Goal: Information Seeking & Learning: Learn about a topic

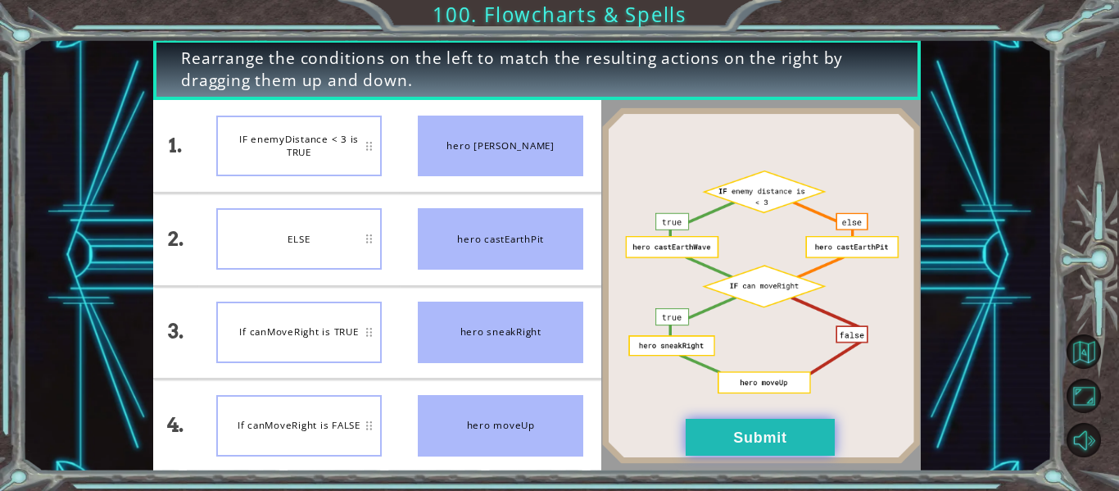
click at [702, 447] on button "Submit" at bounding box center [760, 437] width 149 height 37
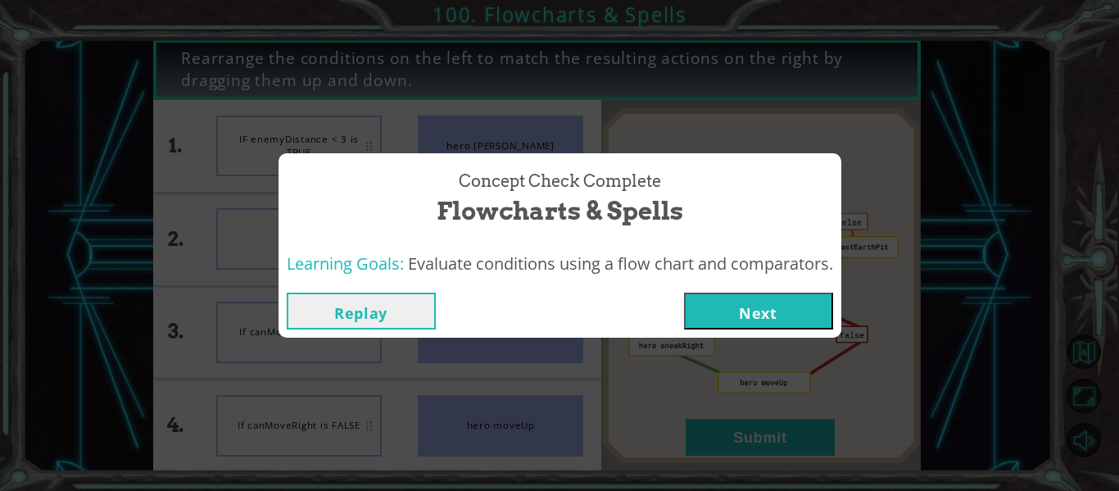
click at [760, 309] on button "Next" at bounding box center [758, 311] width 149 height 37
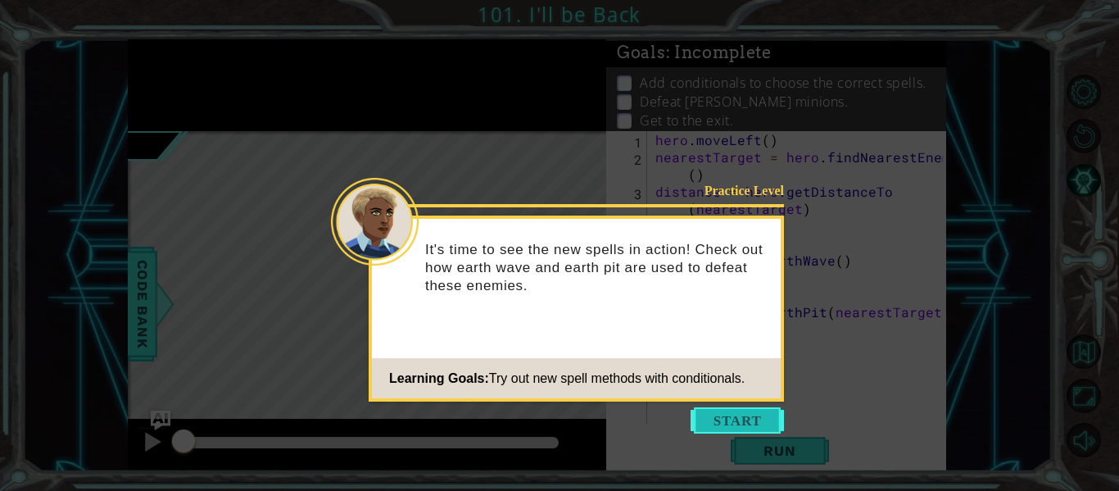
click at [710, 417] on button "Start" at bounding box center [737, 420] width 93 height 26
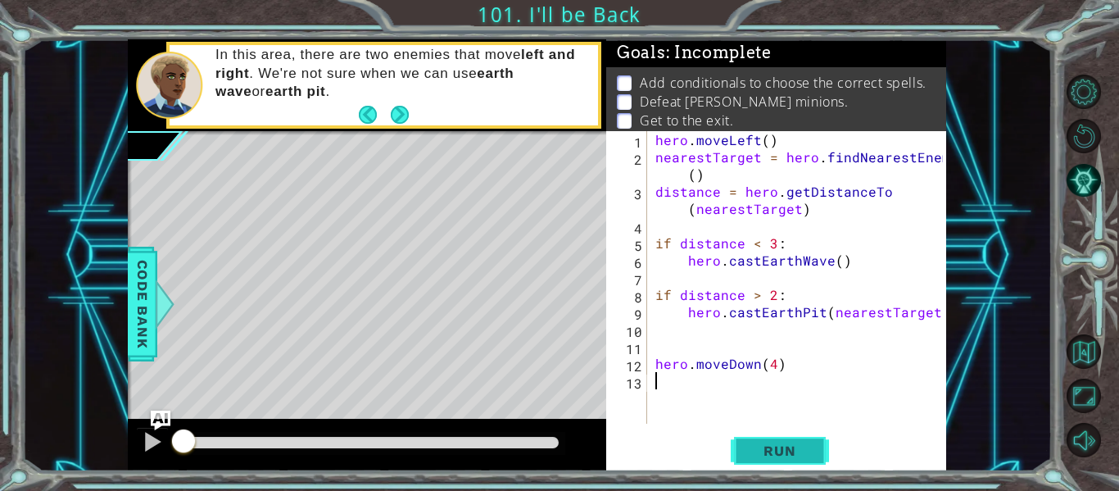
click at [748, 447] on span "Run" at bounding box center [779, 451] width 65 height 16
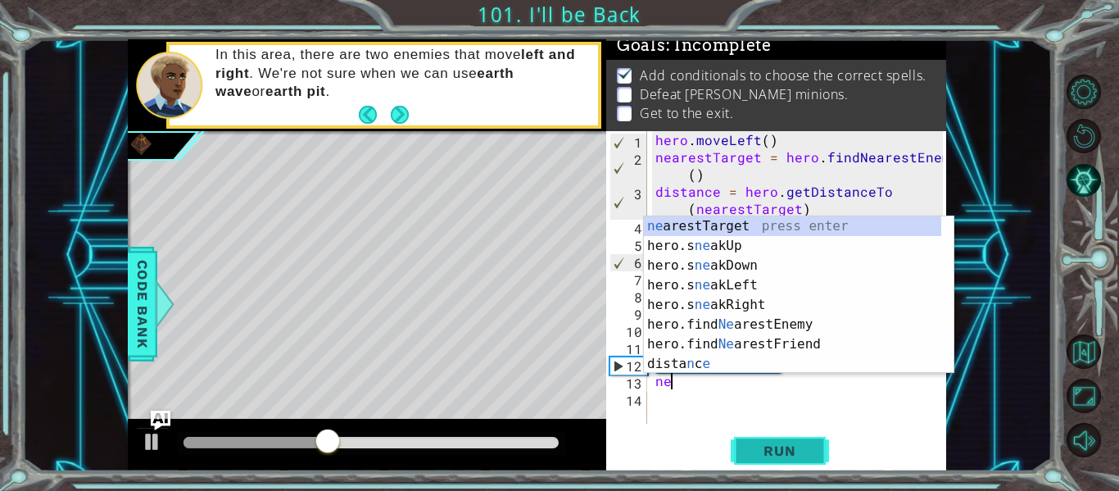
scroll to position [0, 1]
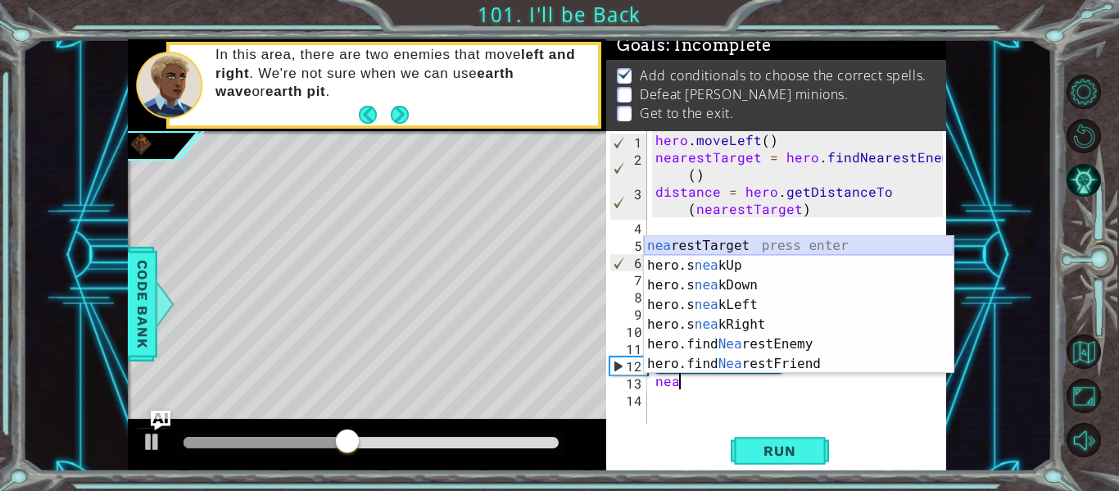
click at [722, 251] on div "nea restTarget press enter hero.s nea kUp press enter hero.s nea kDown press en…" at bounding box center [799, 324] width 310 height 177
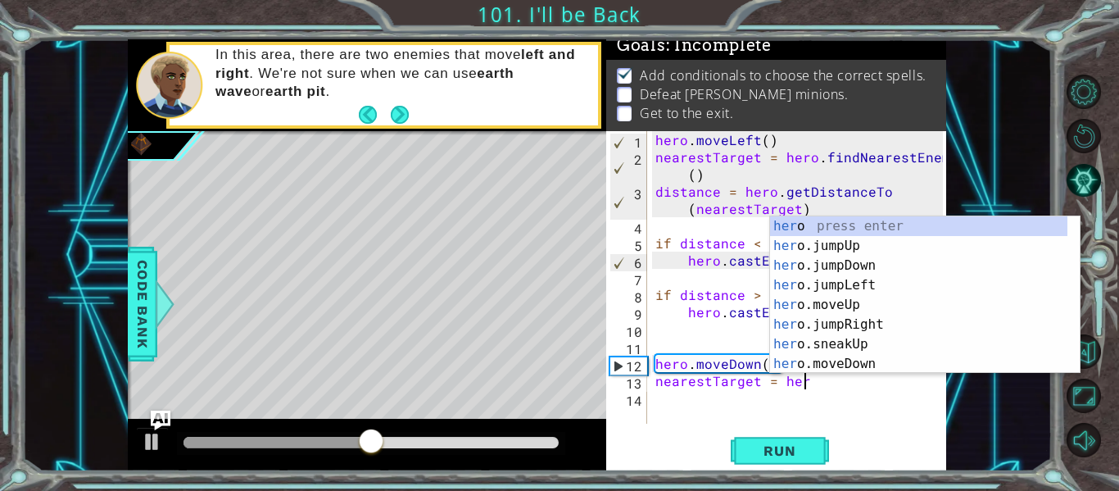
scroll to position [0, 10]
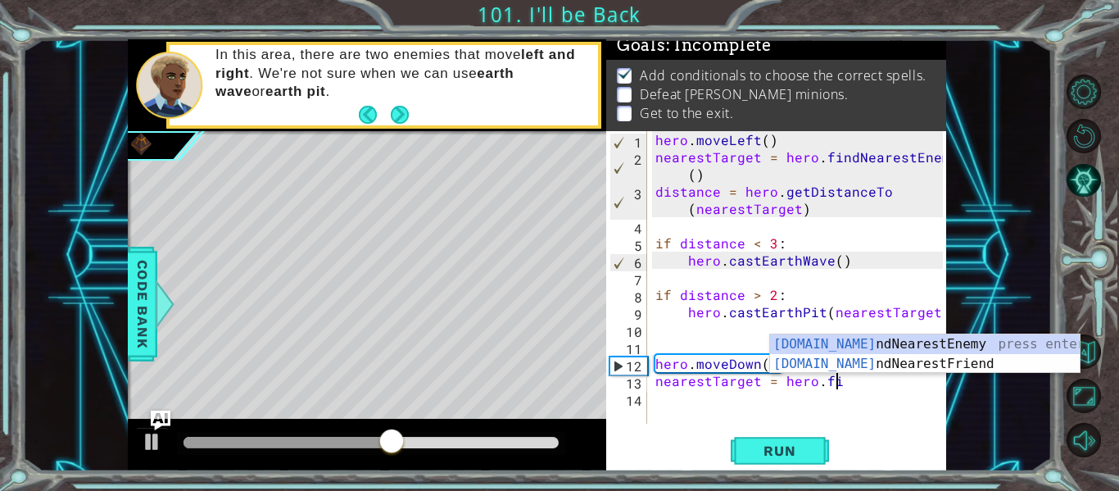
type textarea "nearestTarget = hero.find"
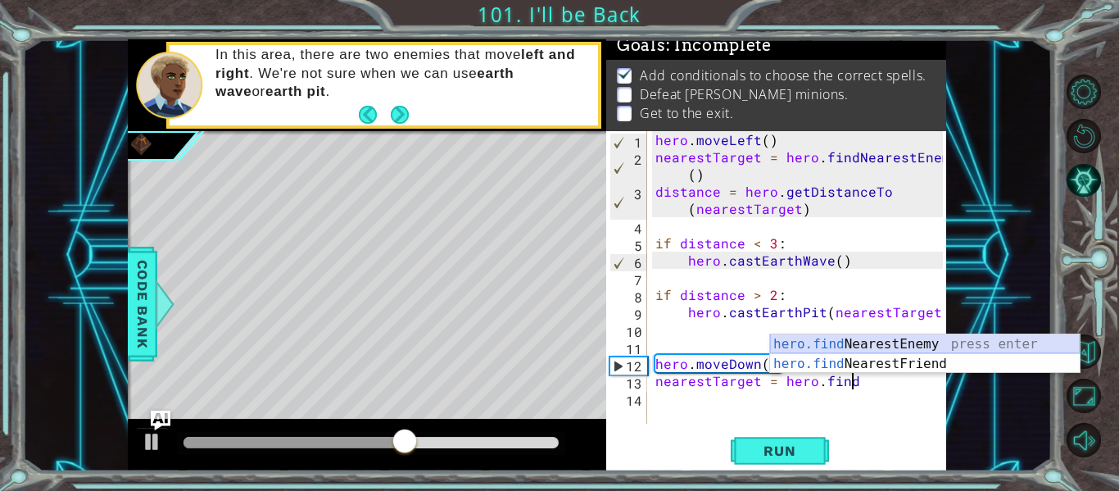
click at [849, 343] on div "hero.find NearestEnemy press enter hero.find NearestFriend press enter" at bounding box center [925, 373] width 310 height 79
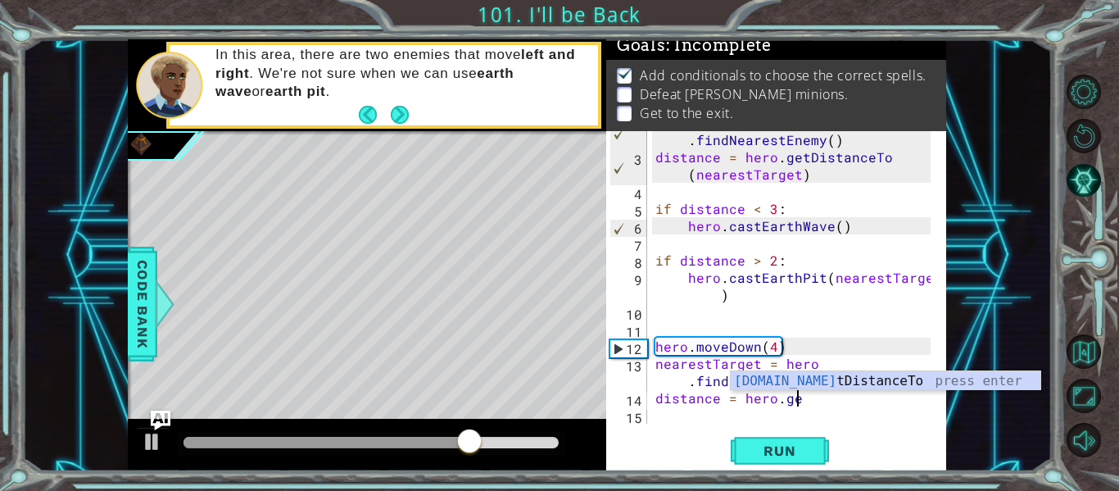
scroll to position [0, 8]
click at [788, 379] on div "hero.get DistanceTo press enter" at bounding box center [886, 400] width 310 height 59
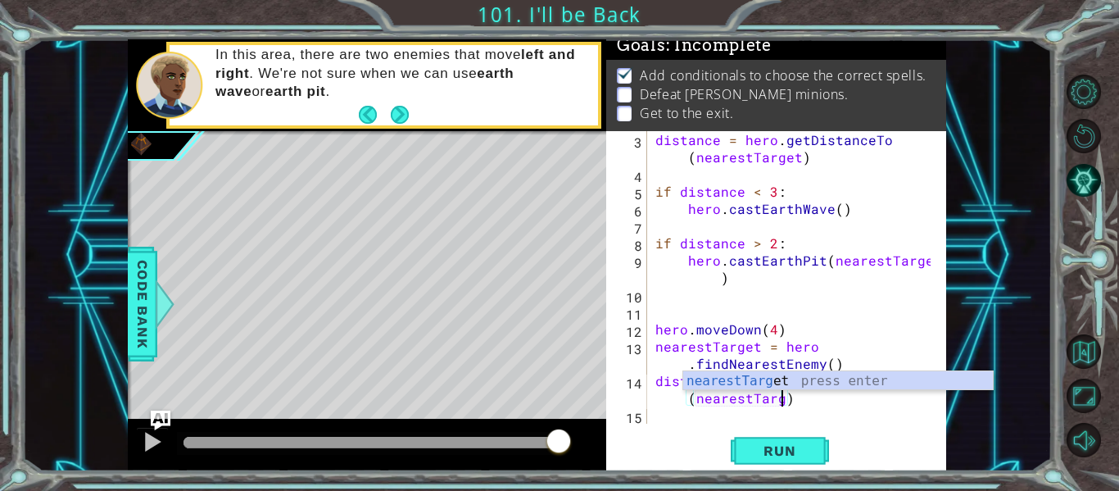
scroll to position [0, 20]
type textarea "distance = hero.getDistanceTo(nearestTarget)"
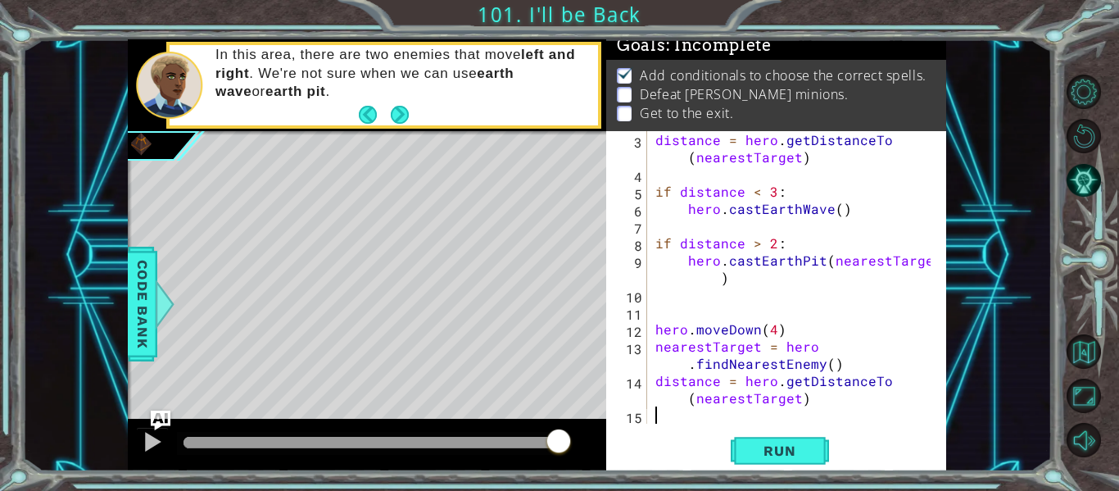
click at [825, 408] on div "distance = hero . getDistanceTo ( nearestTarget ) if distance < 3 : hero . cast…" at bounding box center [795, 303] width 287 height 344
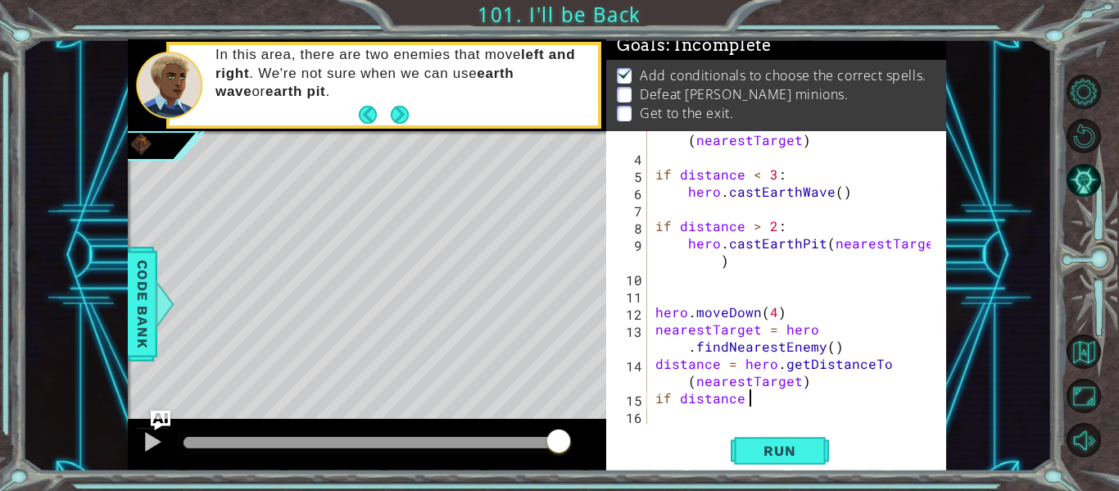
scroll to position [0, 6]
type textarea "if distance < 3:"
click at [670, 417] on div "distance = hero . getDistanceTo ( nearestTarget ) if distance < 3 : hero . cast…" at bounding box center [795, 286] width 287 height 344
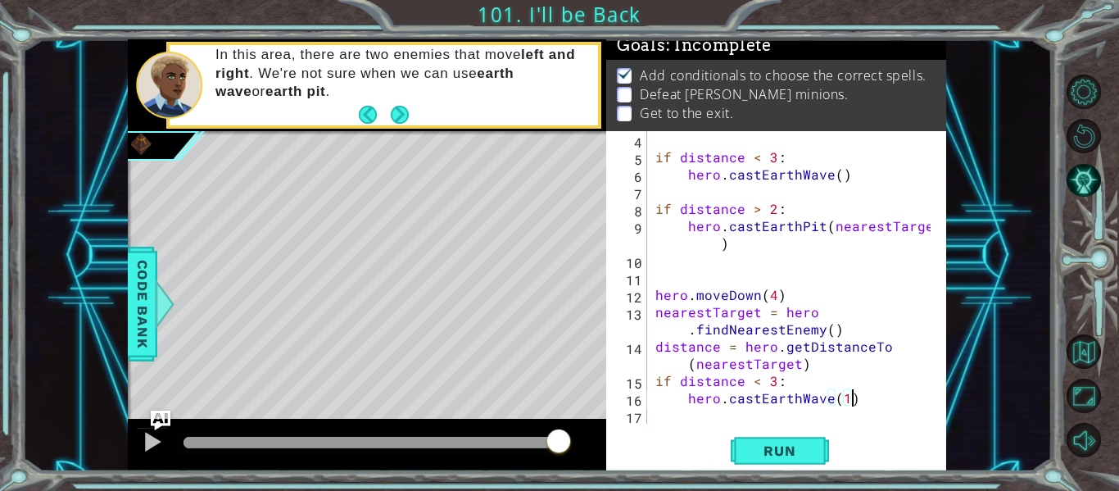
type textarea "hero.castEarthWave(1)"
click at [678, 428] on div "hero.castEarthWave(1) 4 5 6 7 8 9 10 11 12 13 14 15 16 17 if distance < 3 : her…" at bounding box center [776, 301] width 340 height 340
click at [687, 416] on div "if distance < 3 : hero . castEarthWave ( ) if distance > 2 : hero . [GEOGRAPHIC…" at bounding box center [795, 294] width 287 height 327
type textarea "hero.castEarthWave(1)"
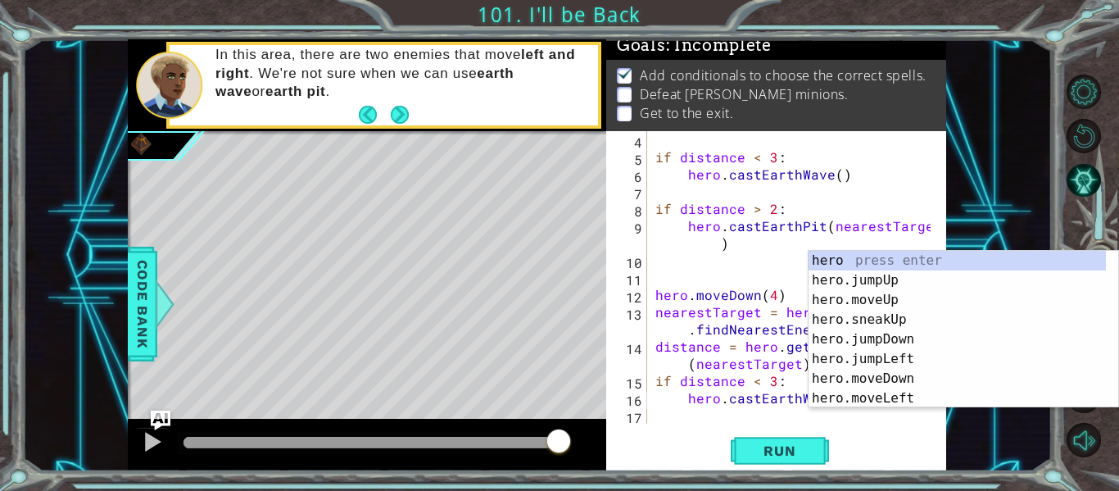
click at [661, 417] on div "if distance < 3 : hero . castEarthWave ( ) if distance > 2 : hero . [GEOGRAPHIC…" at bounding box center [795, 294] width 287 height 327
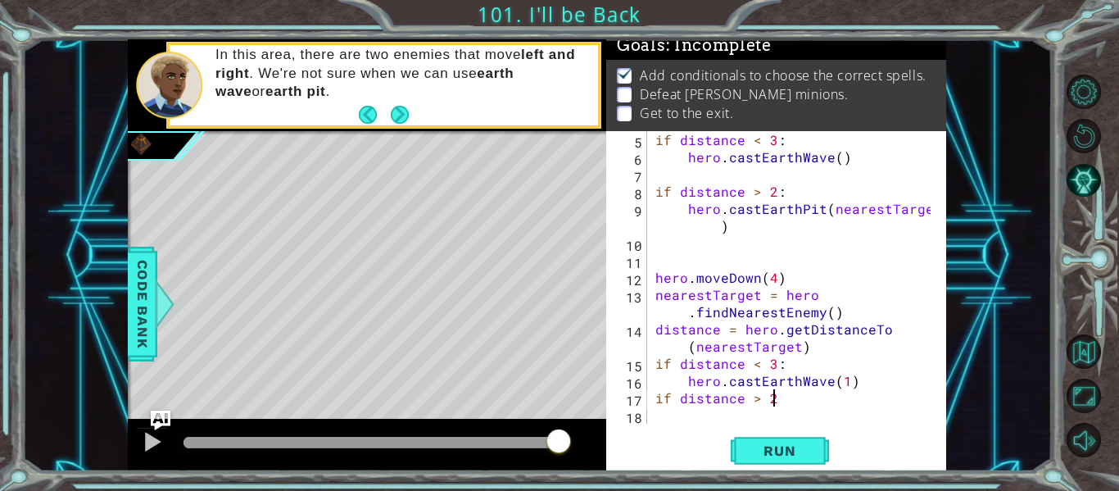
type textarea "if distance > 2:"
click at [676, 417] on div "if distance < 3 : hero . castEarthWave ( ) if distance > 2 : hero . [GEOGRAPHIC…" at bounding box center [795, 294] width 287 height 327
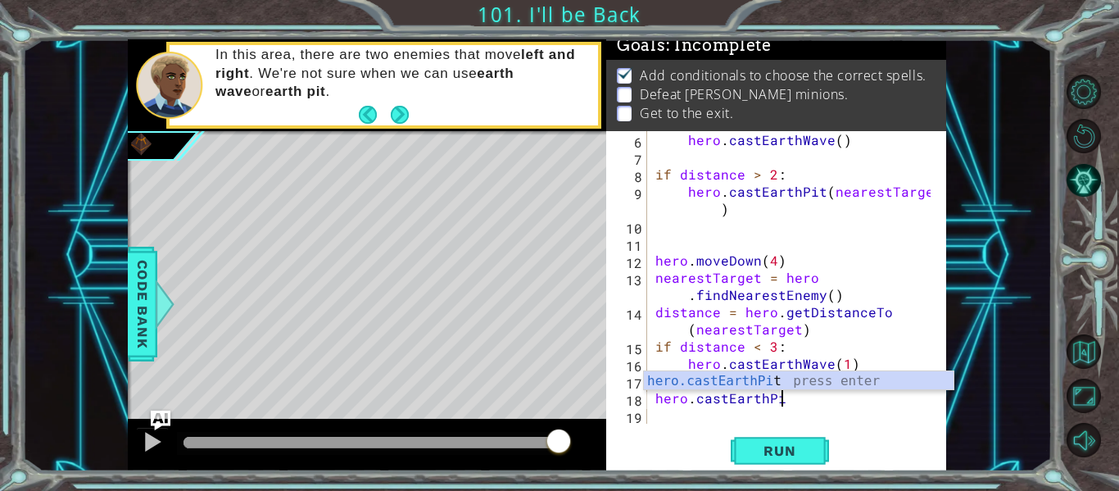
scroll to position [0, 7]
type textarea "hero.castEarthPit"
click at [689, 220] on div "hero . castEarthWave ( ) if distance > 2 : hero . [GEOGRAPHIC_DATA] ( nearestTa…" at bounding box center [795, 294] width 287 height 327
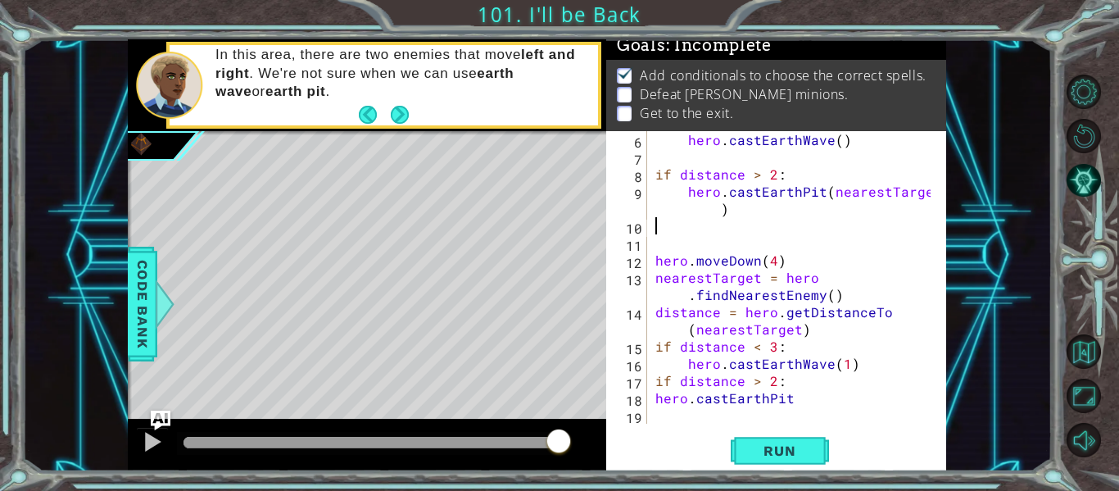
scroll to position [0, 0]
click at [789, 403] on div "hero . castEarthWave ( ) if distance > 2 : hero . [GEOGRAPHIC_DATA] ( nearestTa…" at bounding box center [795, 294] width 287 height 327
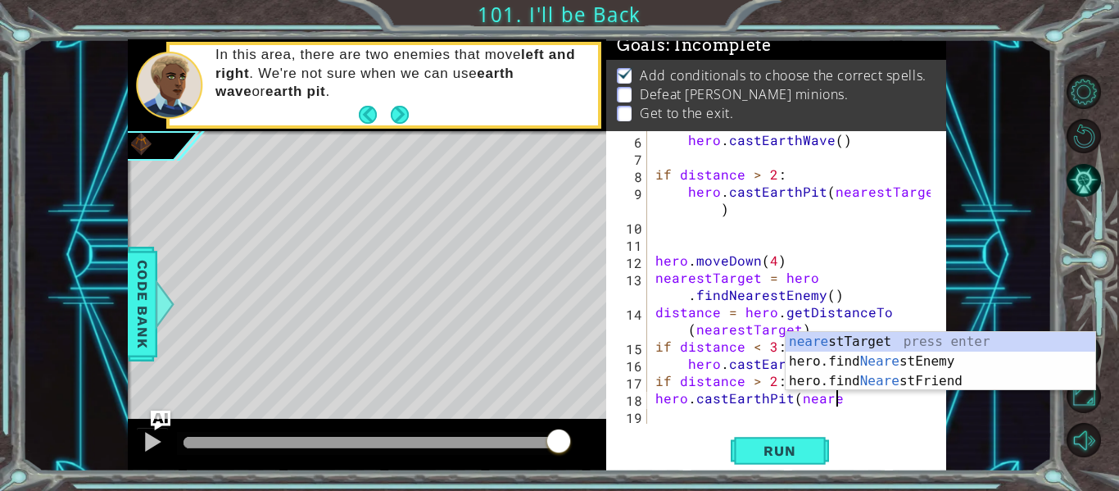
scroll to position [0, 11]
click at [869, 340] on div "neares tTarget press enter hero.find Neares tEnemy press enter hero.find Neares…" at bounding box center [941, 381] width 310 height 98
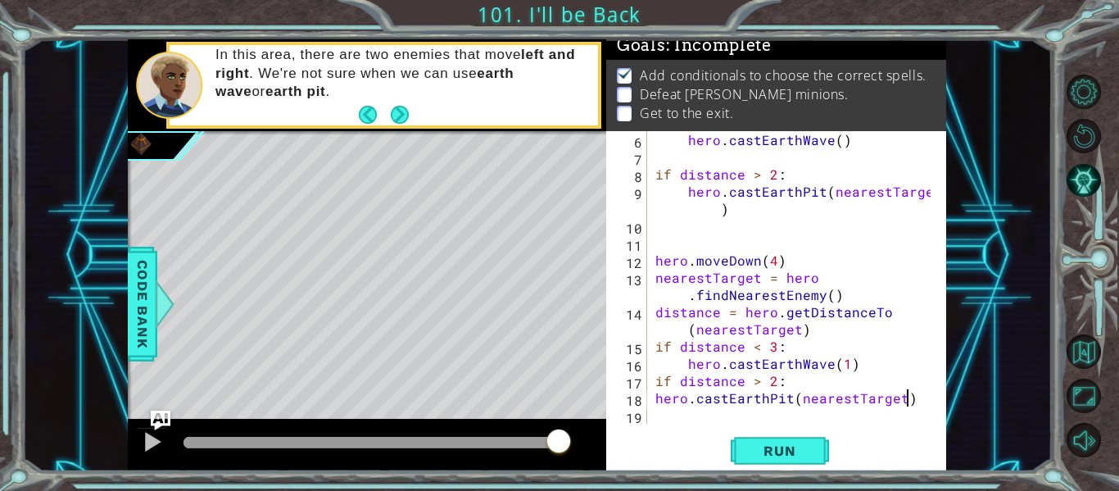
scroll to position [0, 15]
click at [788, 444] on span "Run" at bounding box center [779, 451] width 65 height 16
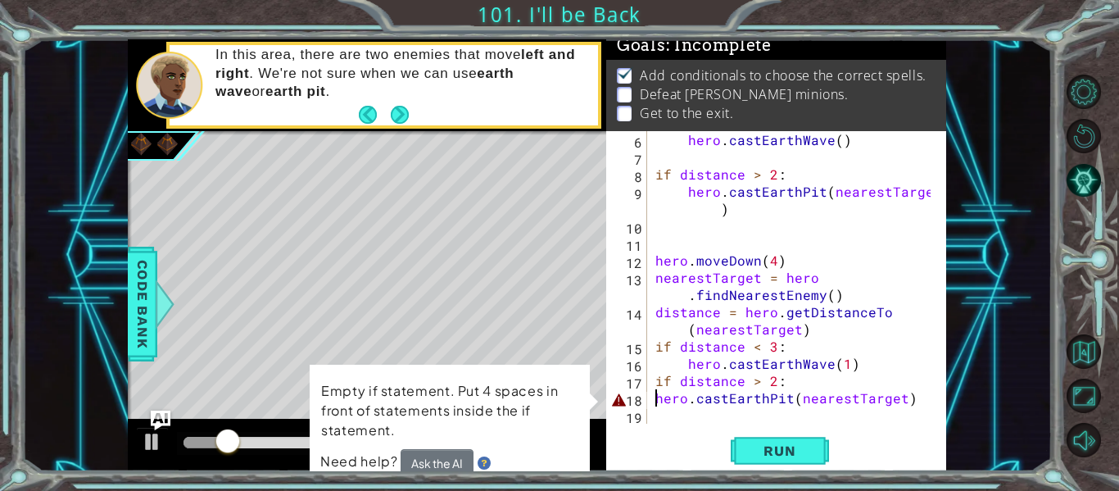
click at [655, 402] on div "hero . castEarthWave ( ) if distance > 2 : hero . [GEOGRAPHIC_DATA] ( nearestTa…" at bounding box center [795, 294] width 287 height 327
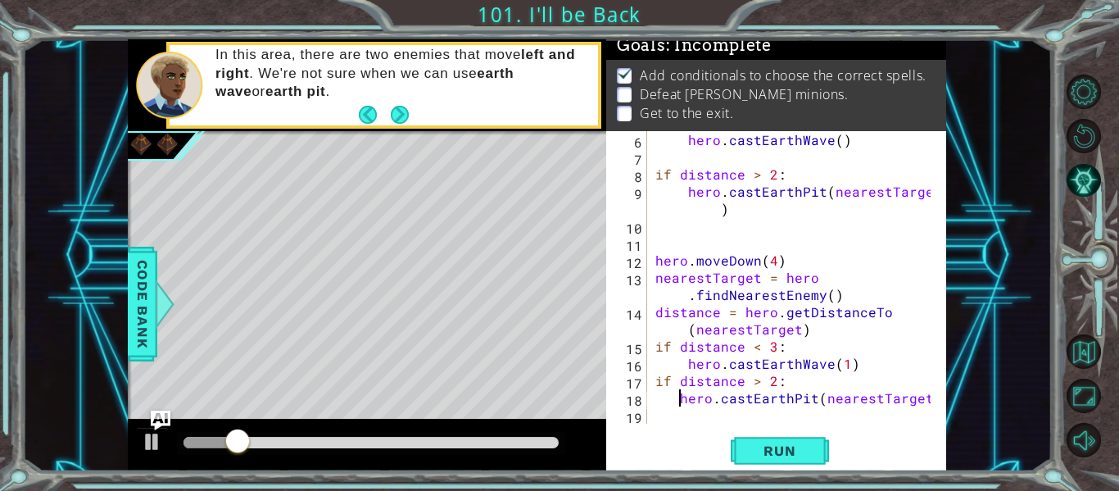
type textarea "hero.castEarthPit(nearestTarget)"
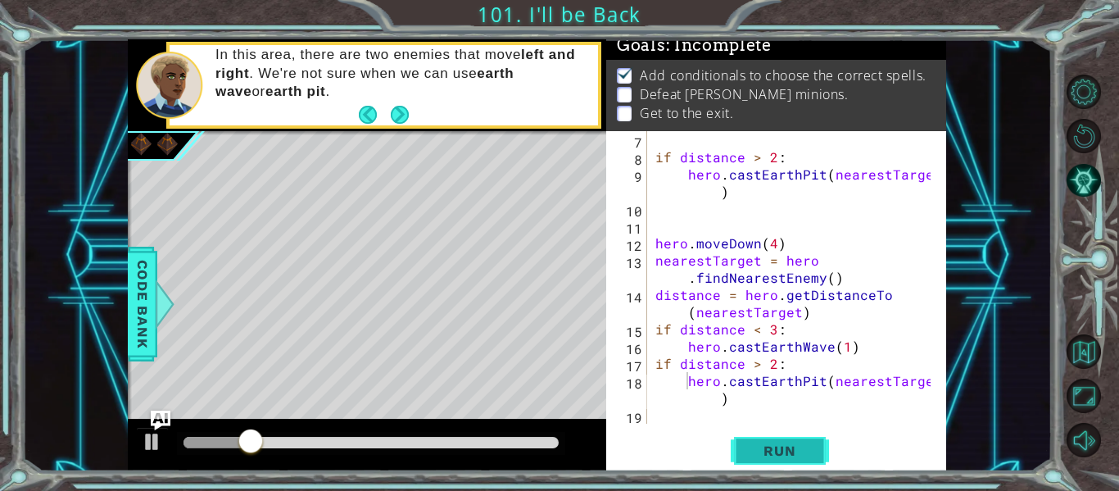
click at [756, 449] on span "Run" at bounding box center [779, 451] width 65 height 16
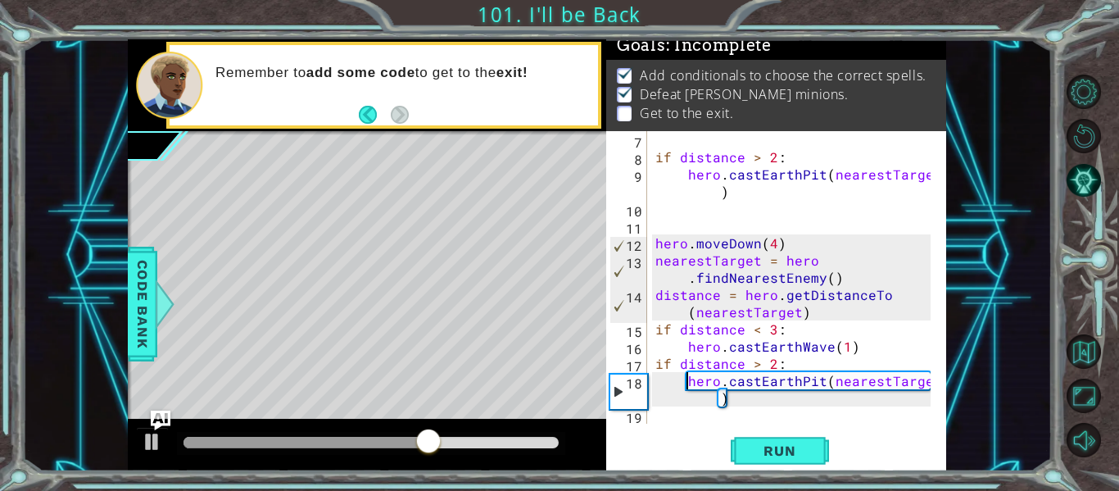
click at [679, 422] on div "if distance > 2 : hero . [GEOGRAPHIC_DATA] ( nearestTarget ) hero . moveDown ( …" at bounding box center [795, 294] width 287 height 327
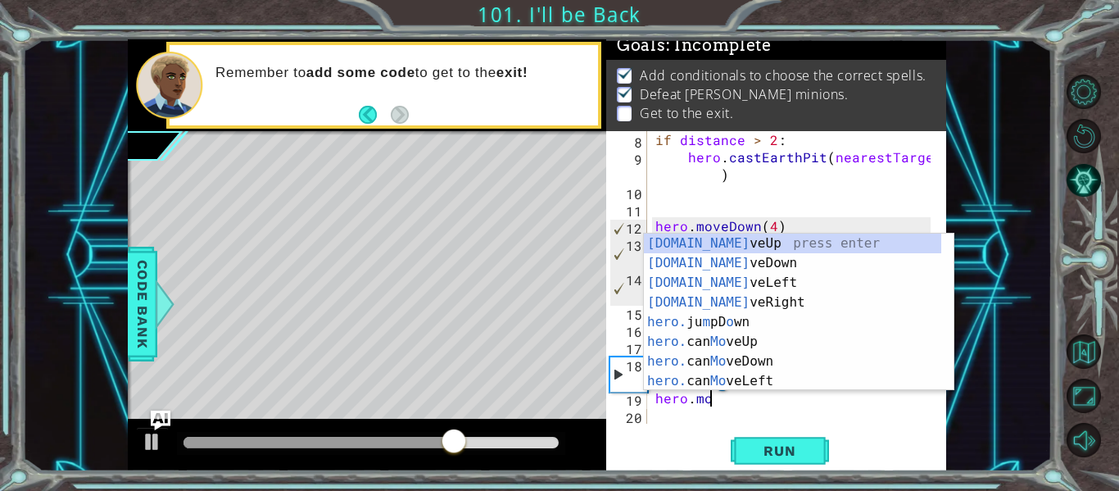
scroll to position [0, 3]
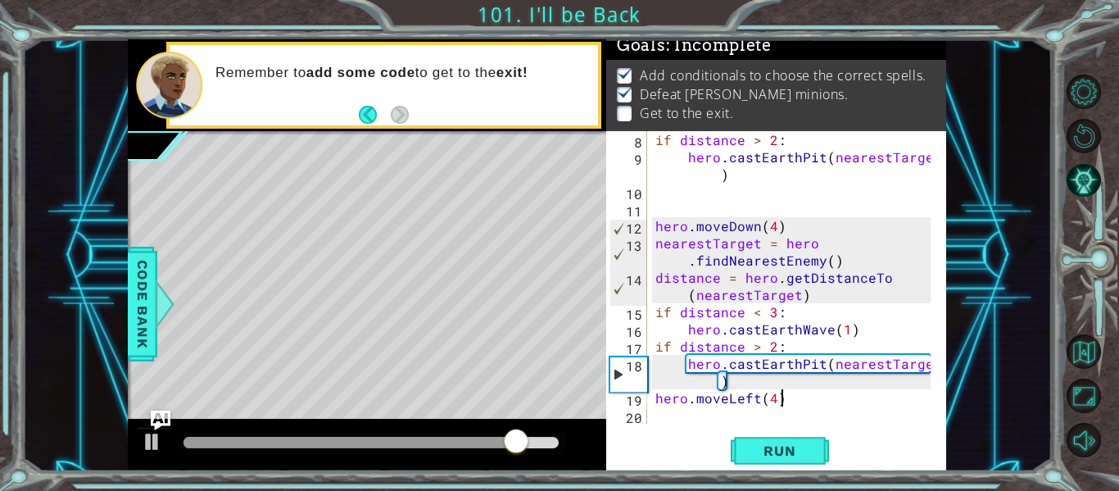
type textarea "hero.moveLeft(4)"
click at [674, 415] on div "if distance > 2 : hero . [GEOGRAPHIC_DATA] ( nearestTarget ) hero . moveDown ( …" at bounding box center [795, 294] width 287 height 327
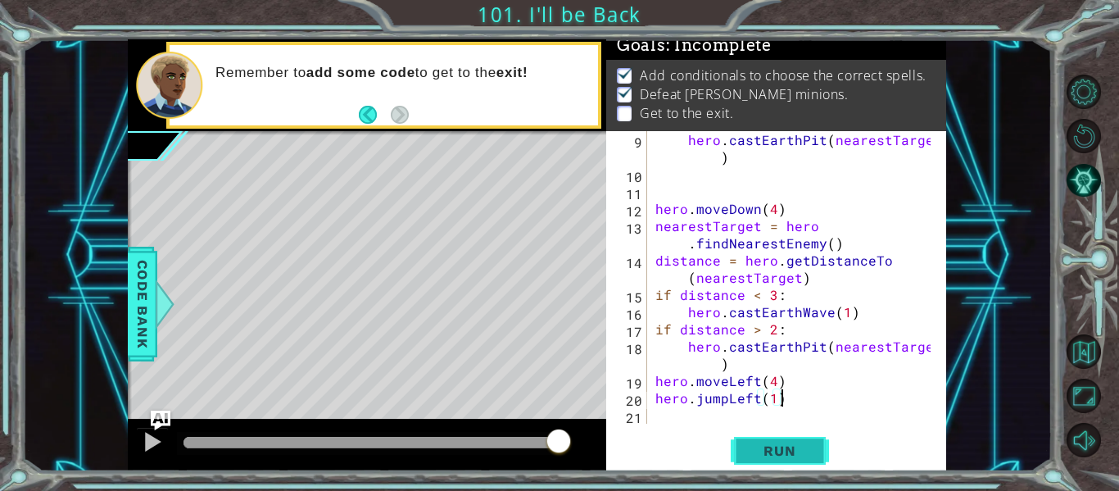
type textarea "hero.jumpLeft(1)"
click at [792, 447] on span "Run" at bounding box center [779, 451] width 65 height 16
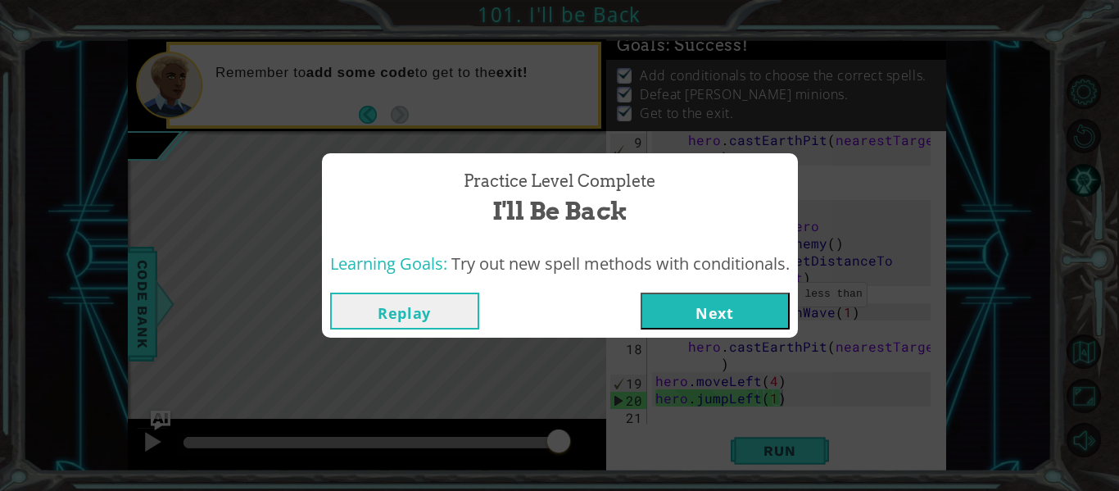
click at [708, 309] on button "Next" at bounding box center [715, 311] width 149 height 37
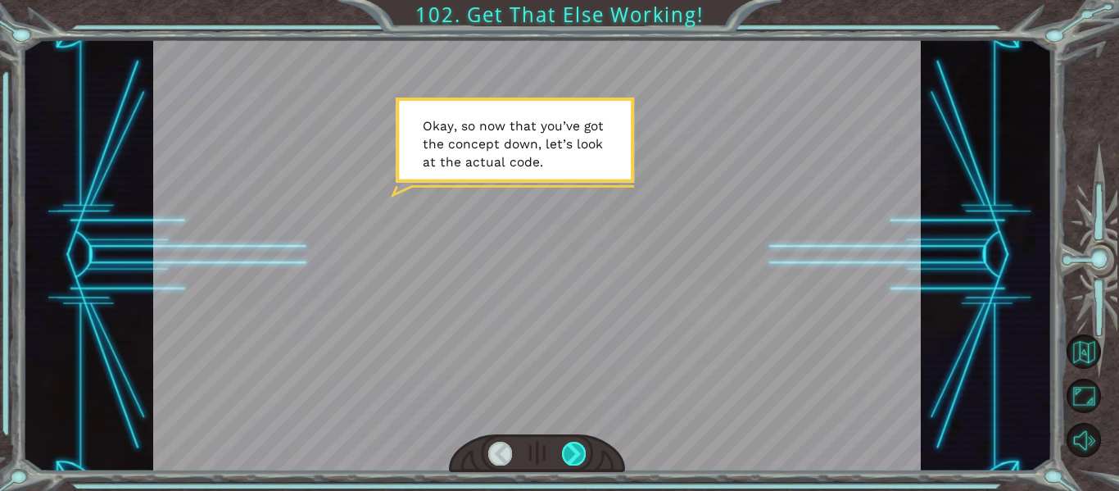
click at [570, 451] on div at bounding box center [574, 453] width 24 height 23
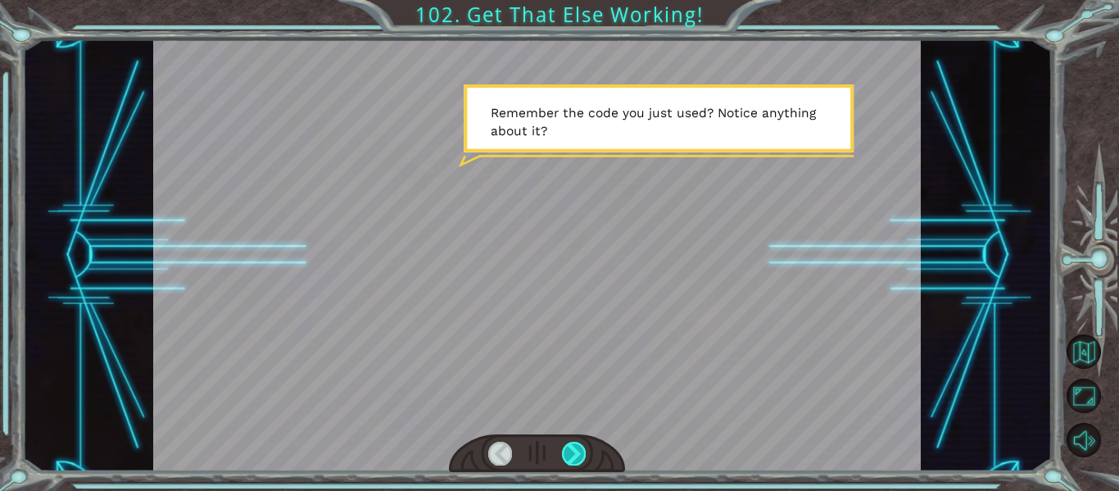
click at [570, 451] on div at bounding box center [574, 453] width 24 height 23
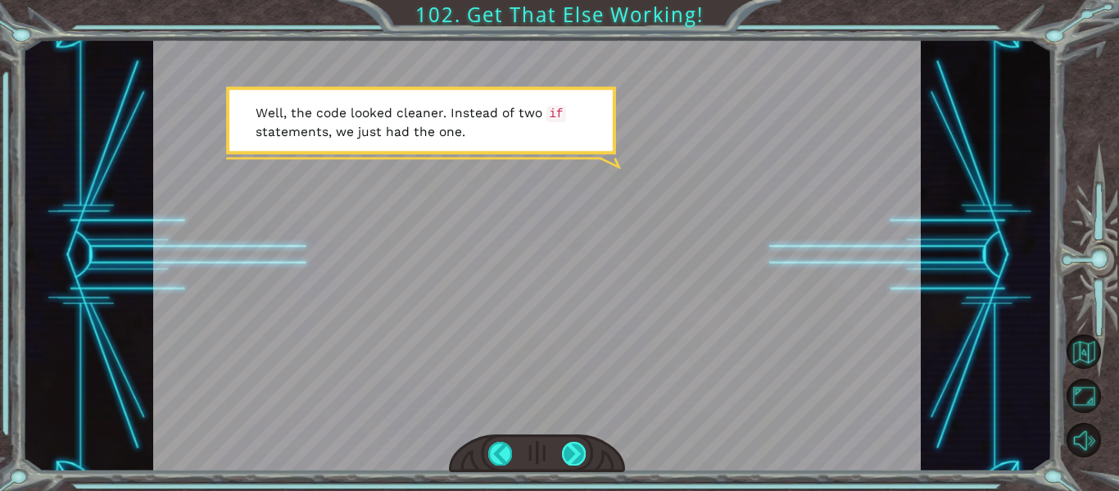
click at [566, 451] on div at bounding box center [574, 453] width 24 height 23
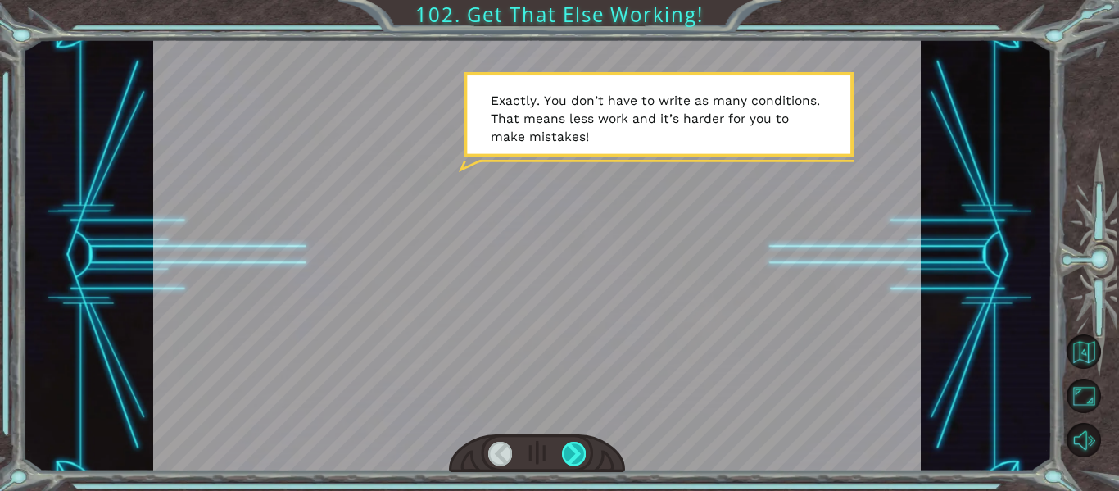
click at [566, 451] on div at bounding box center [574, 453] width 24 height 23
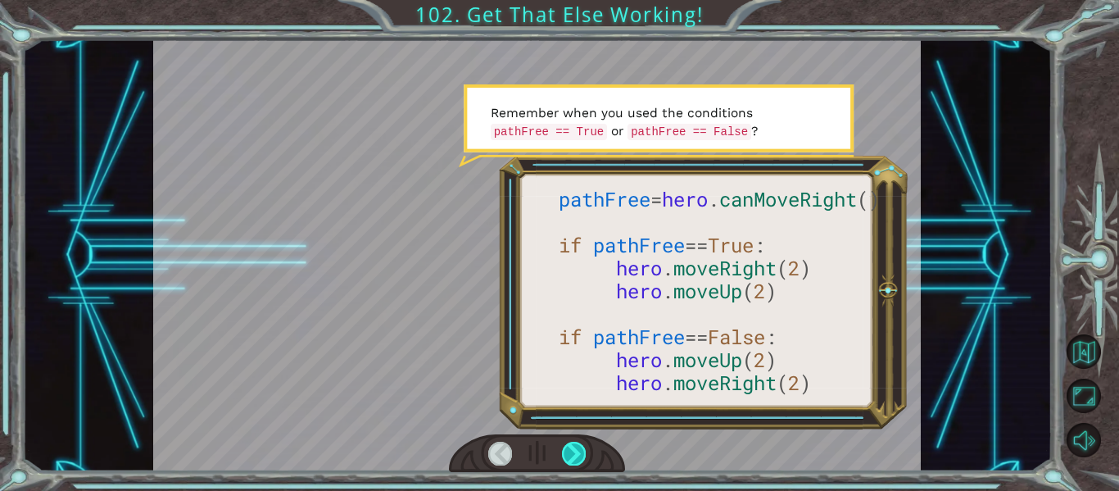
click at [566, 451] on div at bounding box center [574, 453] width 24 height 23
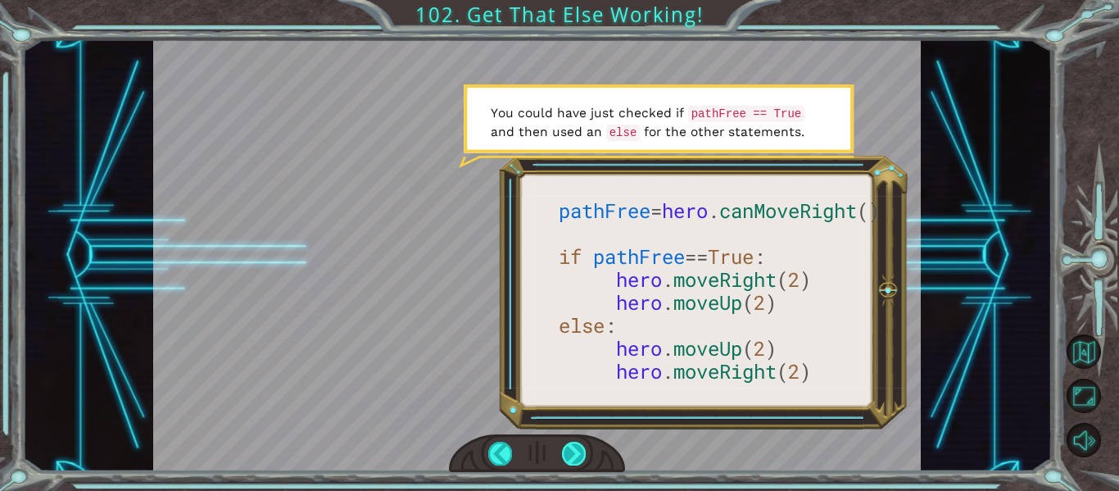
click at [567, 446] on div at bounding box center [574, 453] width 24 height 23
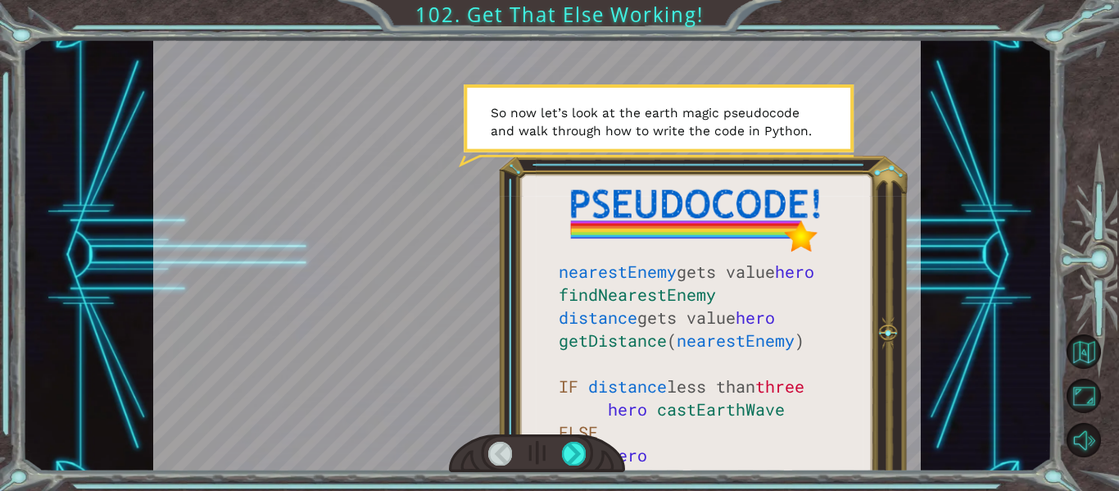
click at [587, 435] on div at bounding box center [537, 453] width 177 height 39
click at [579, 447] on div at bounding box center [574, 453] width 24 height 23
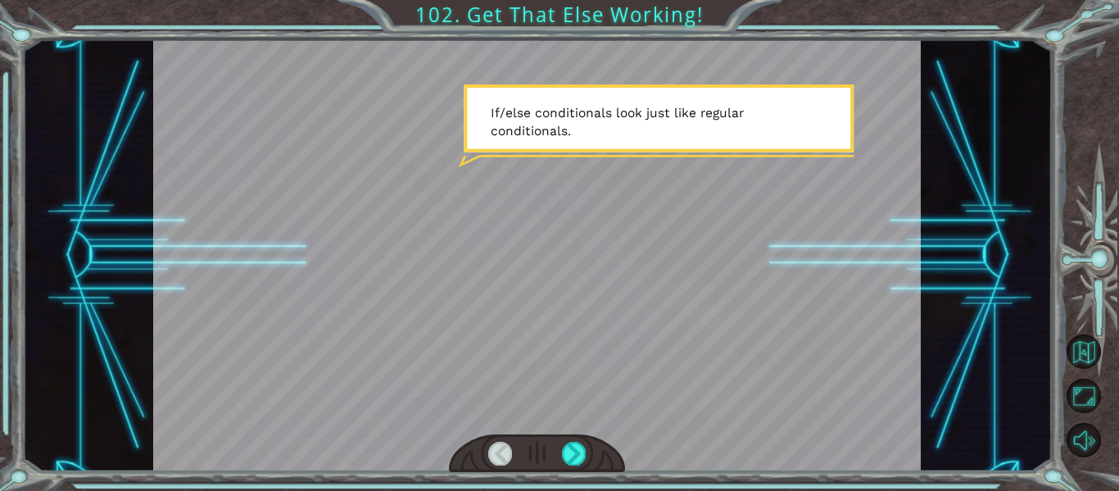
click at [584, 434] on div at bounding box center [537, 453] width 177 height 39
click at [578, 447] on div at bounding box center [574, 453] width 24 height 23
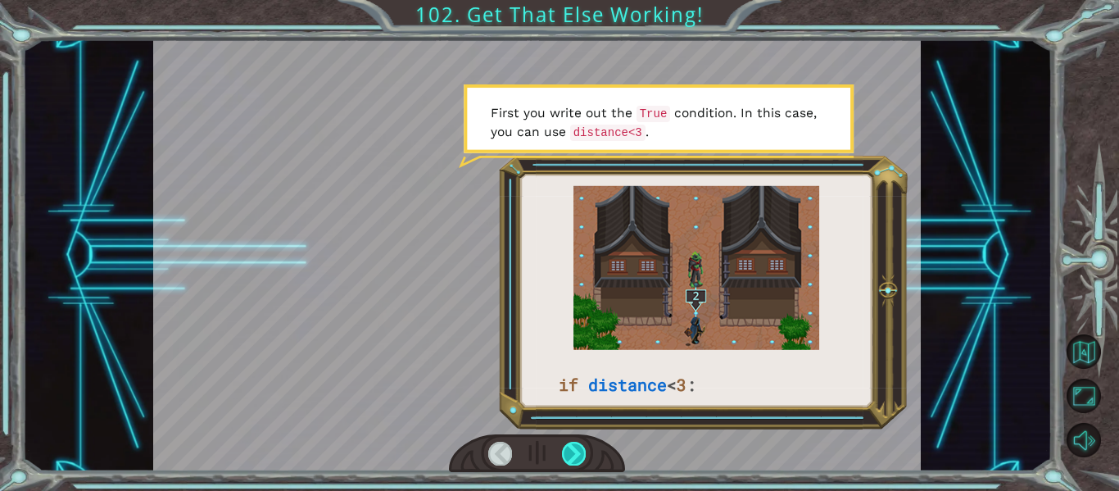
click at [564, 449] on div at bounding box center [574, 453] width 24 height 23
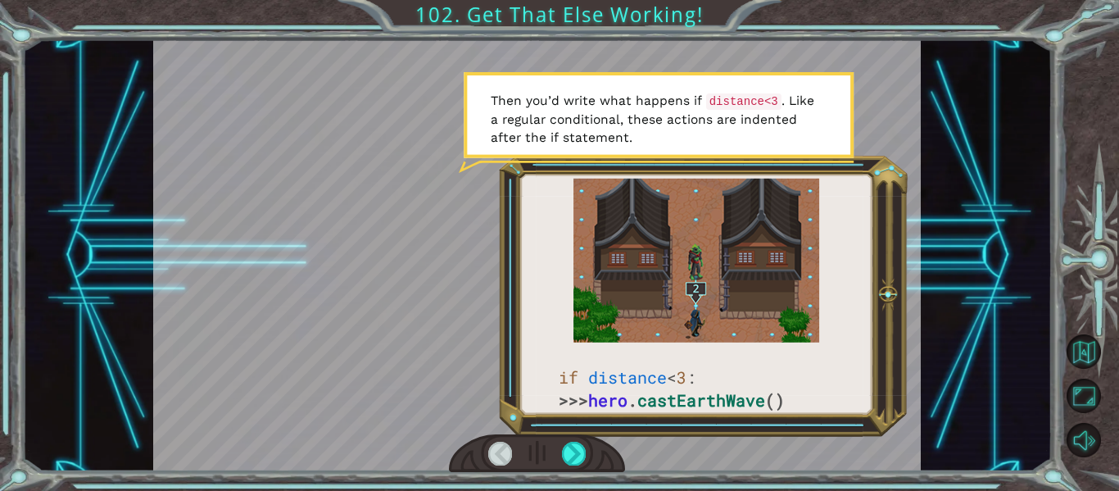
click at [560, 460] on div at bounding box center [537, 453] width 177 height 39
click at [569, 455] on div at bounding box center [574, 453] width 24 height 23
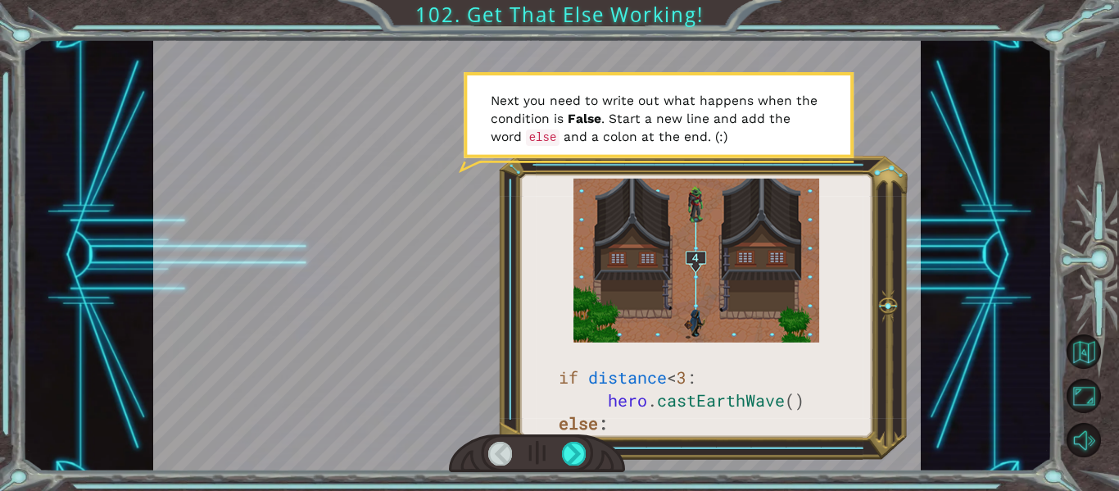
click at [570, 439] on div at bounding box center [537, 453] width 177 height 39
click at [570, 448] on div at bounding box center [574, 453] width 24 height 23
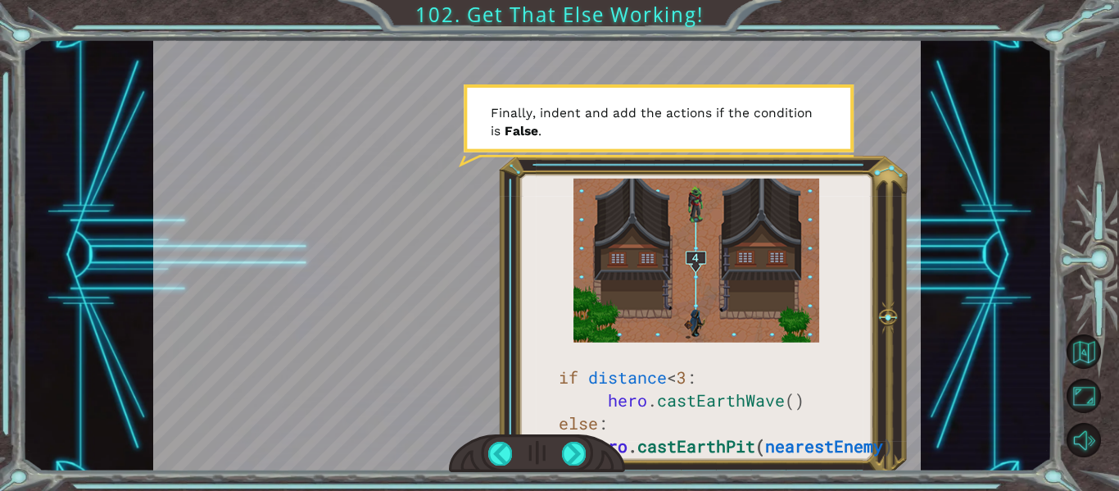
click at [579, 434] on div at bounding box center [537, 453] width 177 height 39
click at [576, 451] on div at bounding box center [574, 453] width 24 height 23
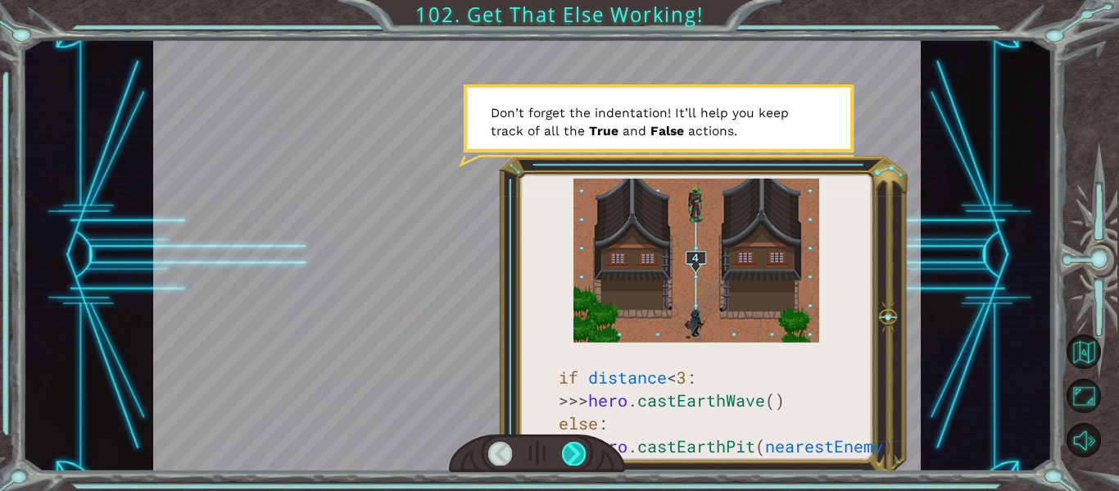
click at [576, 446] on div at bounding box center [574, 453] width 24 height 23
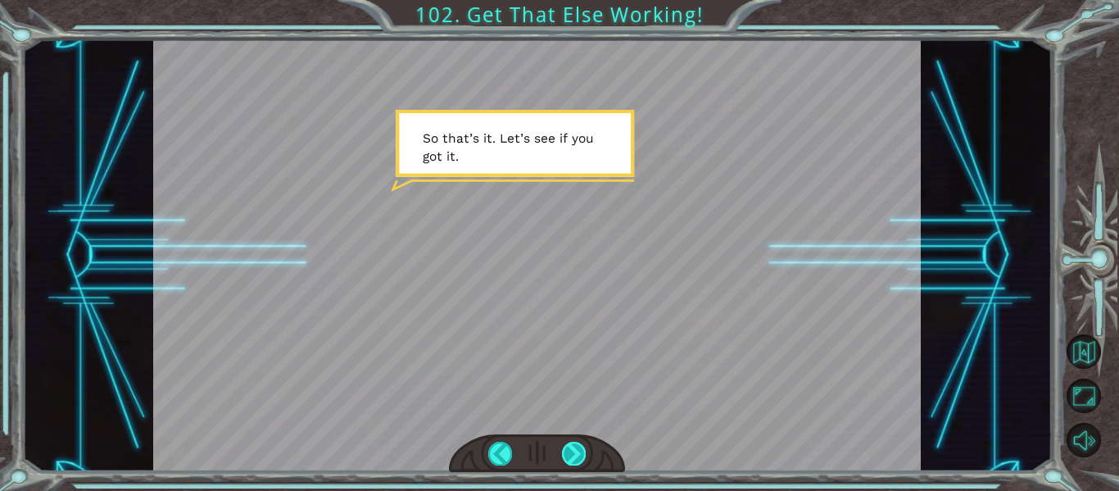
click at [570, 454] on div at bounding box center [574, 453] width 24 height 23
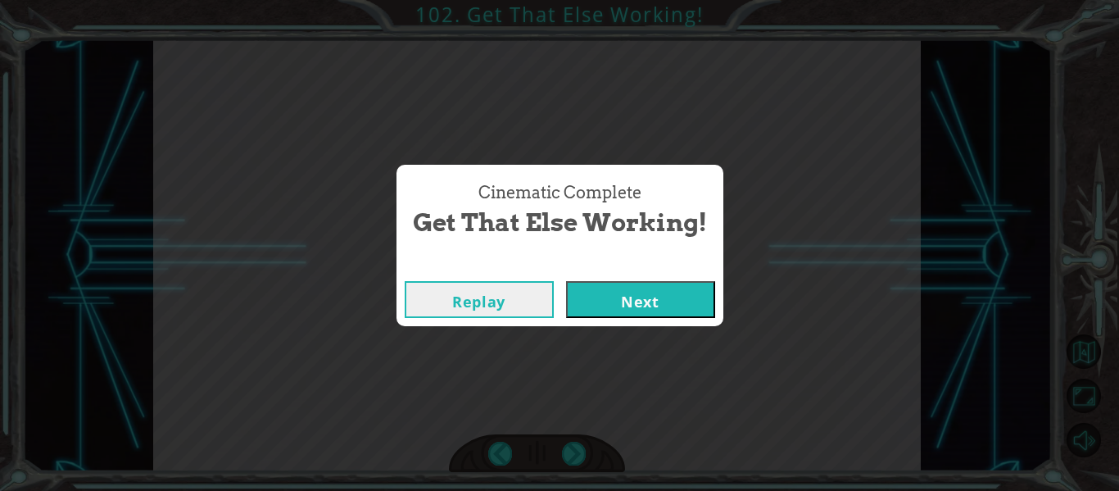
click at [622, 300] on button "Next" at bounding box center [640, 299] width 149 height 37
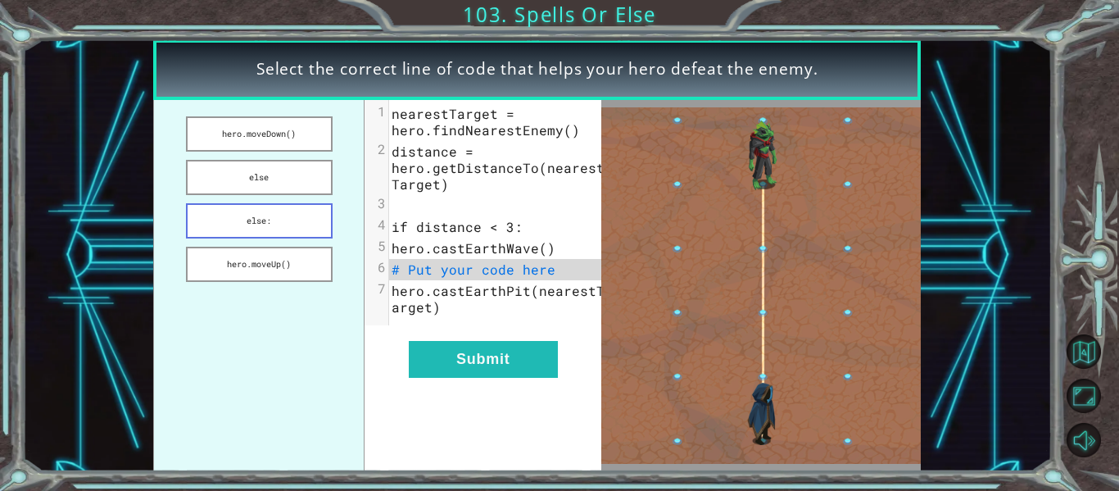
click at [254, 220] on button "else:" at bounding box center [259, 220] width 147 height 35
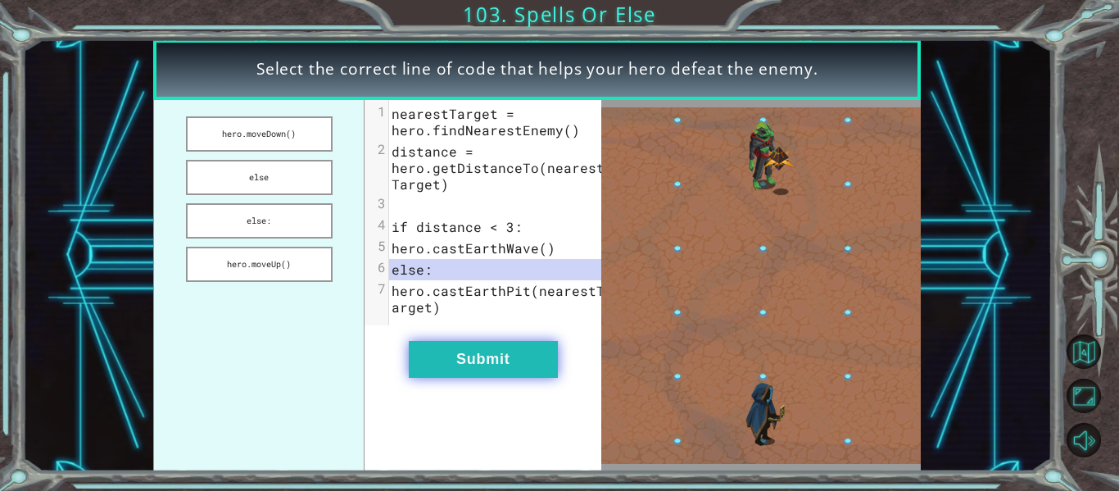
click at [448, 360] on button "Submit" at bounding box center [483, 359] width 149 height 37
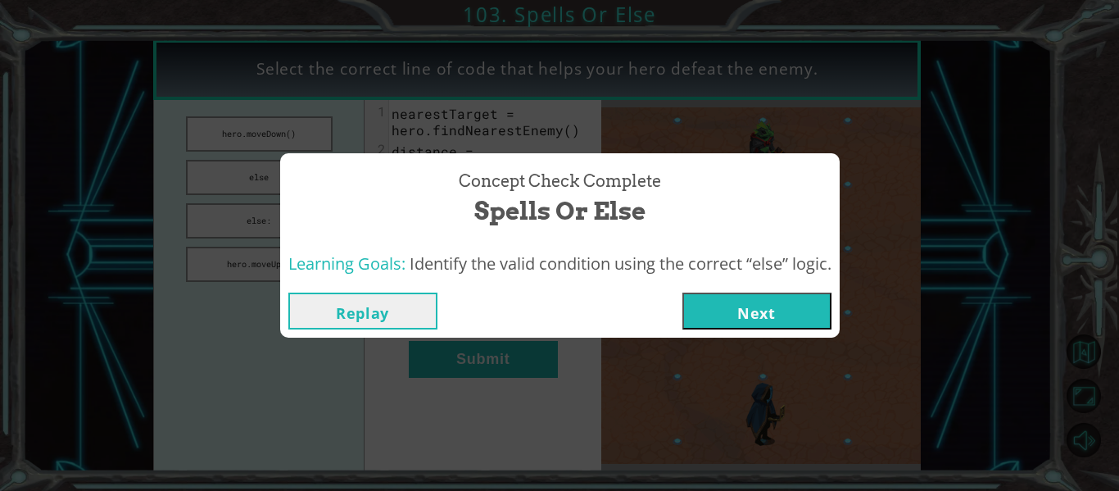
click at [722, 307] on button "Next" at bounding box center [757, 311] width 149 height 37
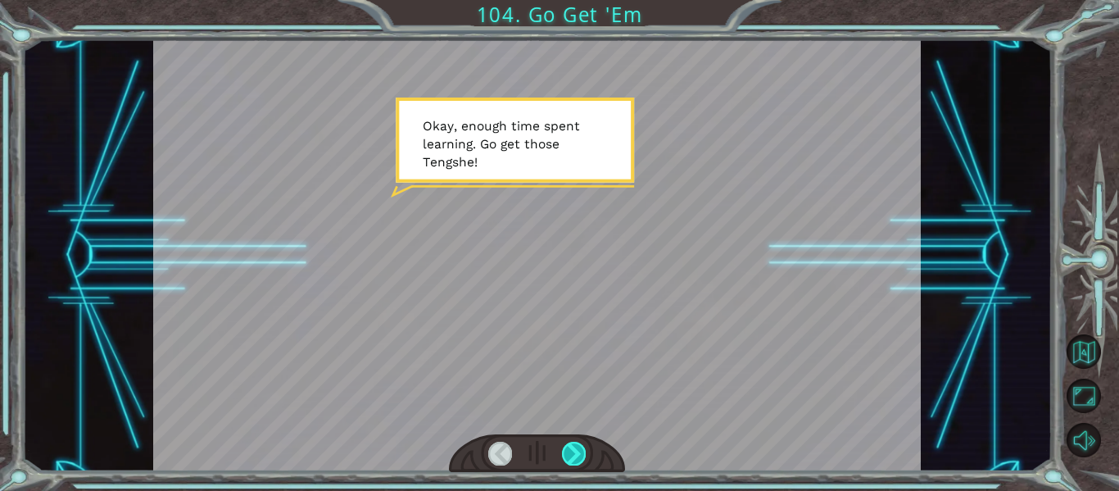
click at [569, 443] on div at bounding box center [574, 453] width 24 height 23
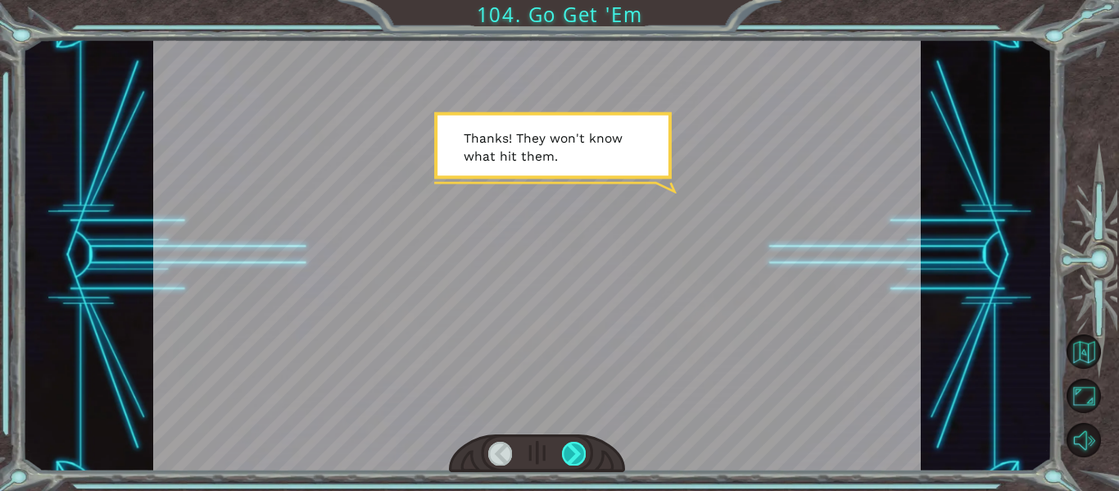
click at [570, 443] on div at bounding box center [574, 453] width 24 height 23
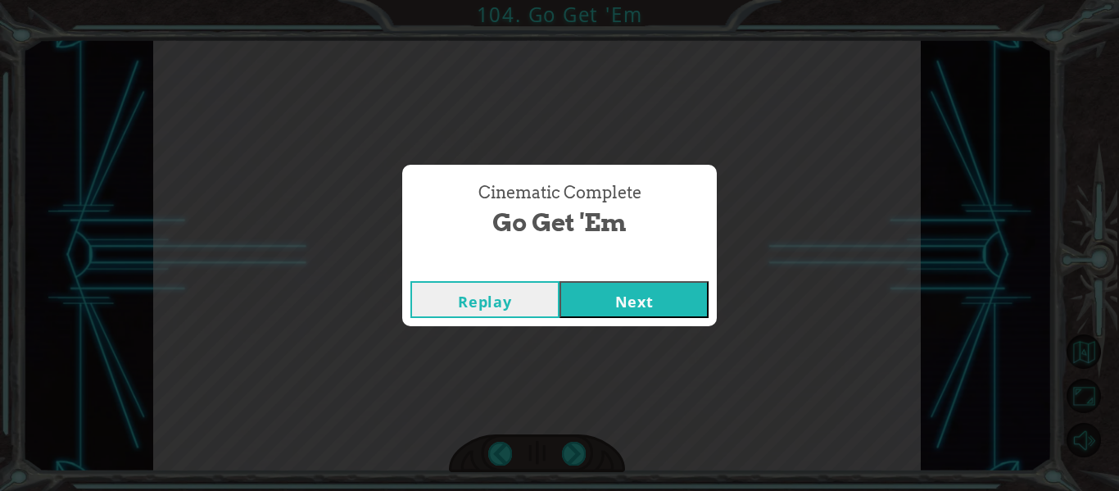
click at [637, 305] on button "Next" at bounding box center [634, 299] width 149 height 37
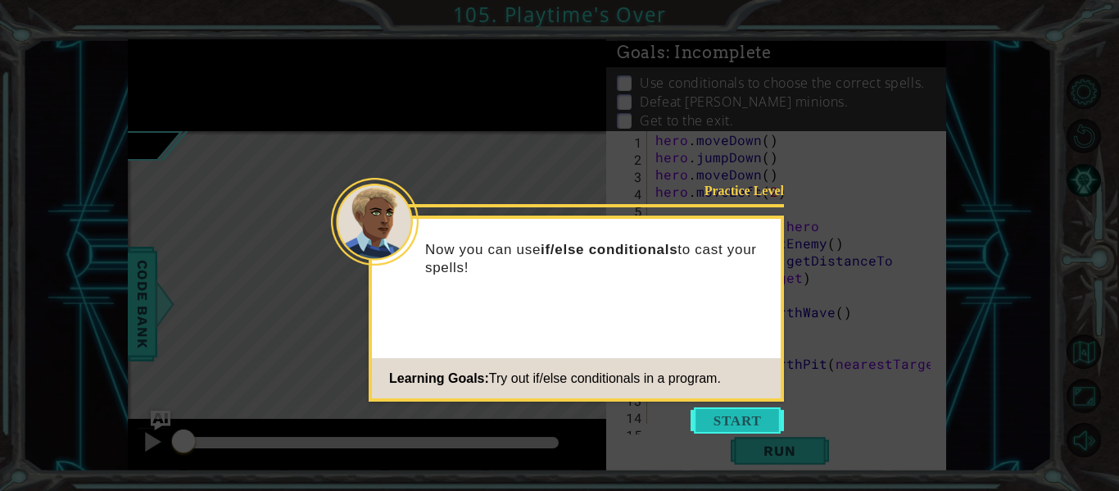
click at [748, 418] on button "Start" at bounding box center [737, 420] width 93 height 26
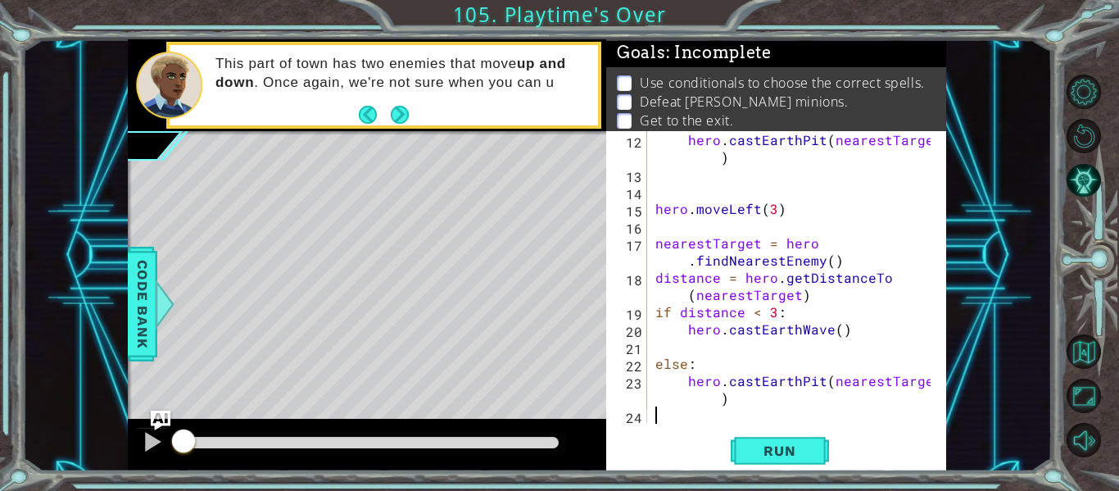
scroll to position [224, 0]
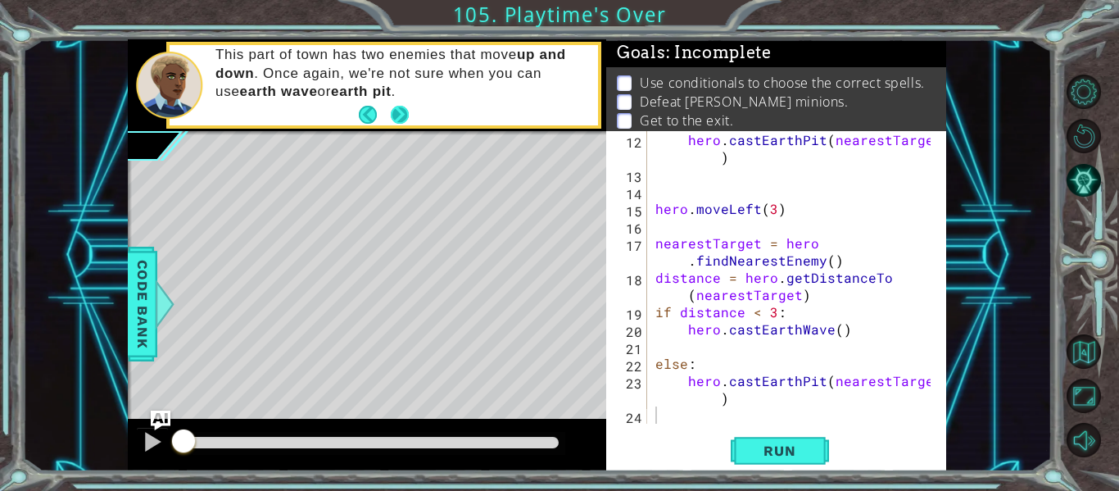
click at [394, 105] on button "Next" at bounding box center [400, 114] width 25 height 25
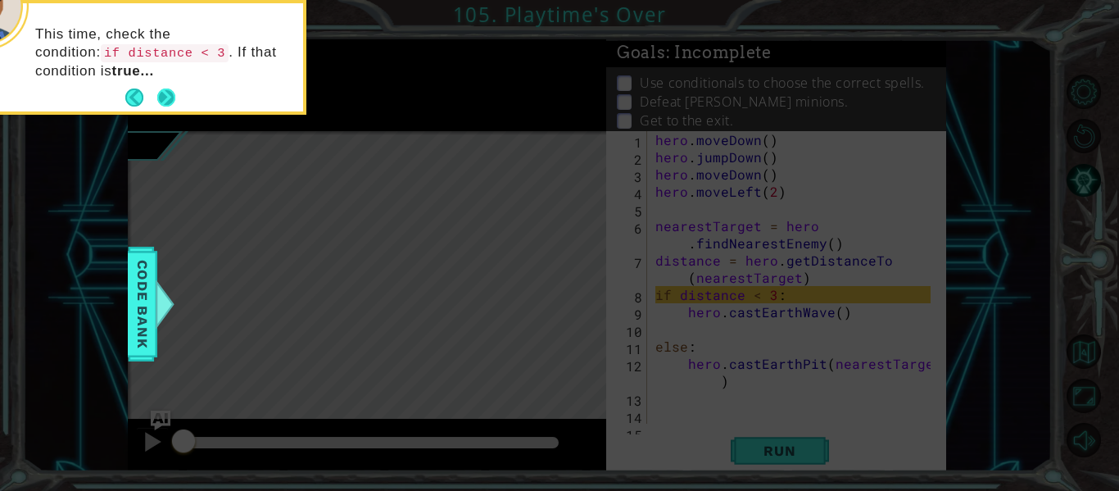
click at [157, 89] on button "Next" at bounding box center [166, 98] width 19 height 19
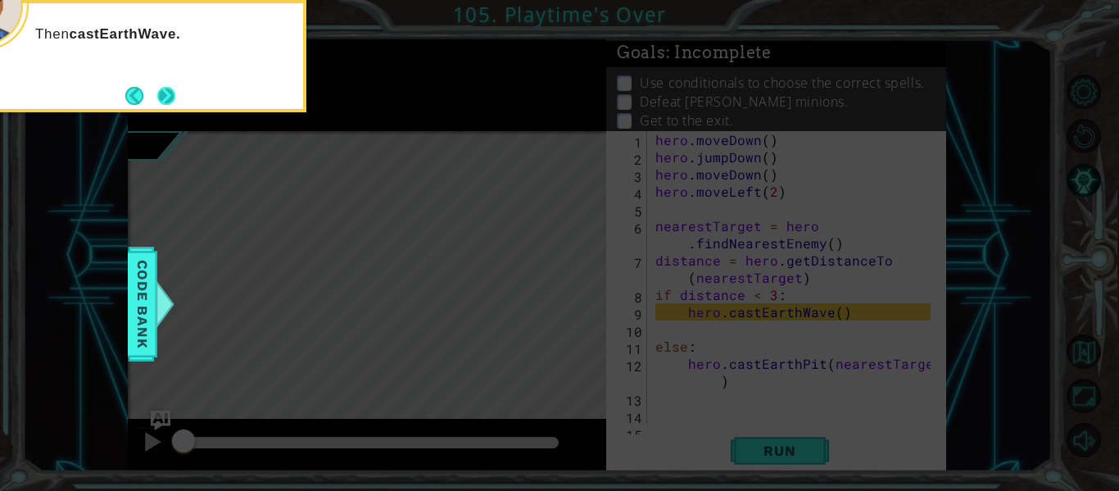
click at [156, 82] on div "Then castEarthWave." at bounding box center [143, 56] width 328 height 112
click at [158, 92] on button "Next" at bounding box center [166, 95] width 19 height 19
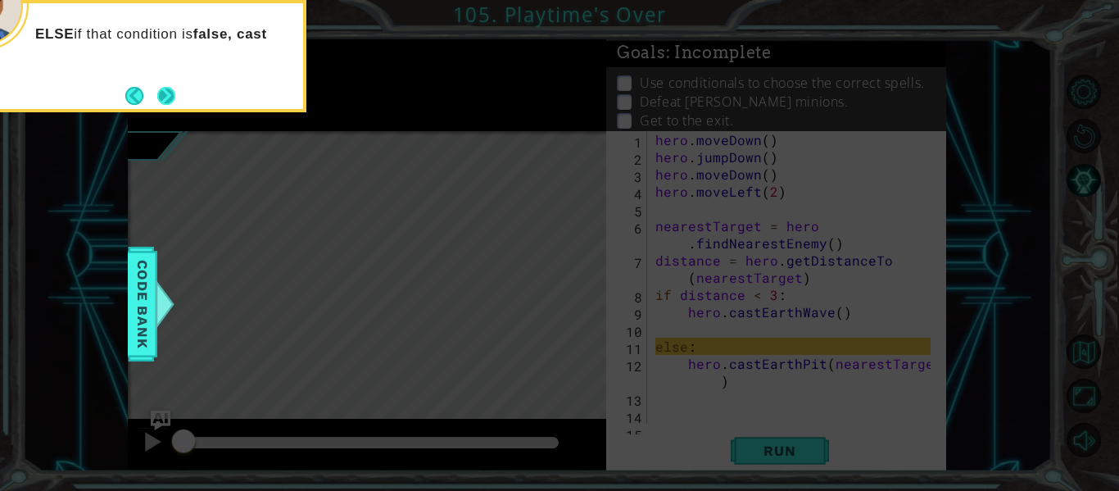
click at [164, 94] on button "Next" at bounding box center [166, 95] width 19 height 19
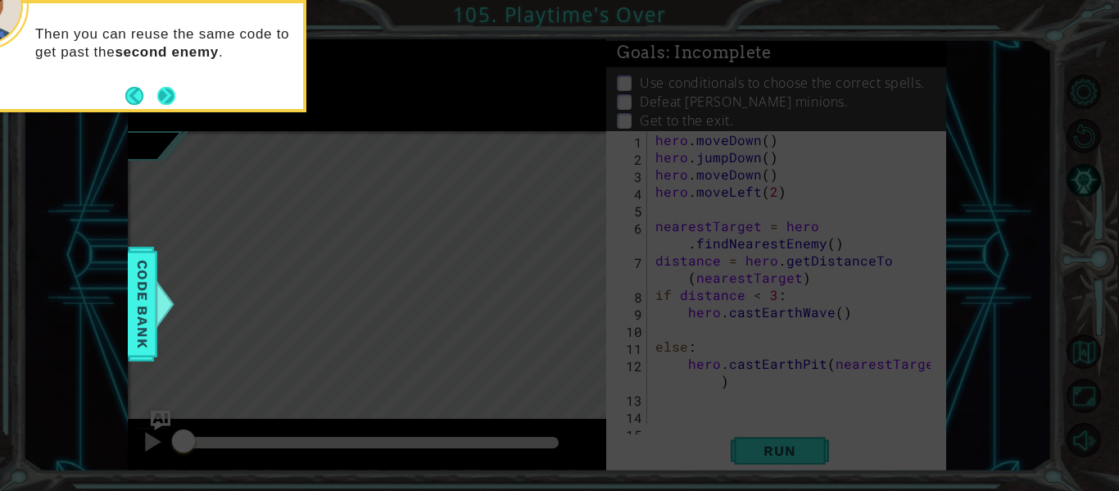
click at [163, 90] on button "Next" at bounding box center [166, 96] width 18 height 18
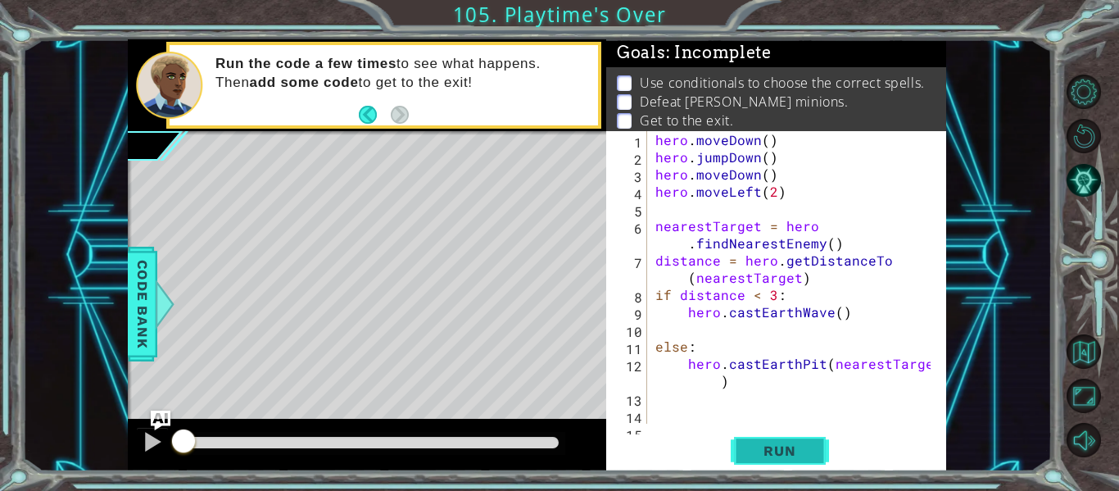
click at [770, 441] on button "Run" at bounding box center [780, 451] width 98 height 34
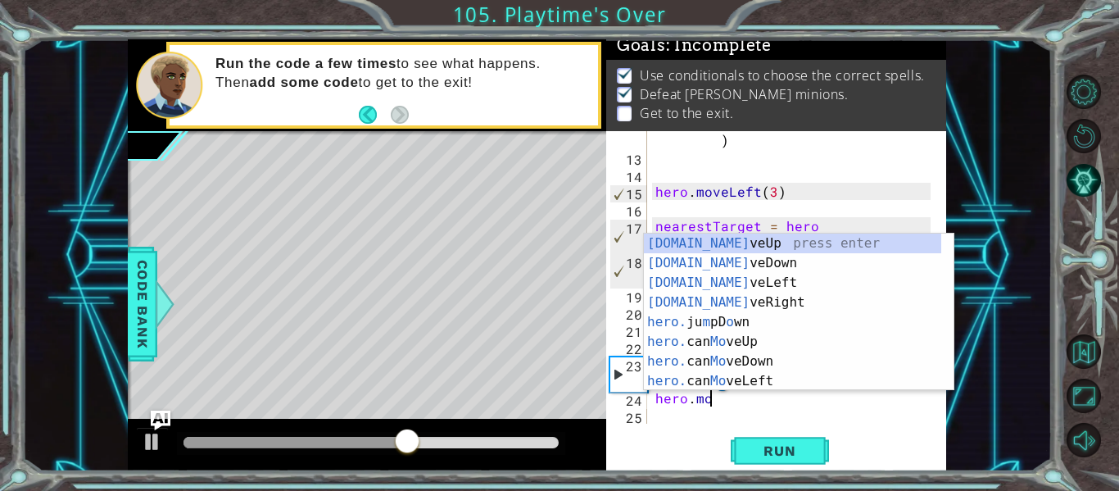
scroll to position [0, 3]
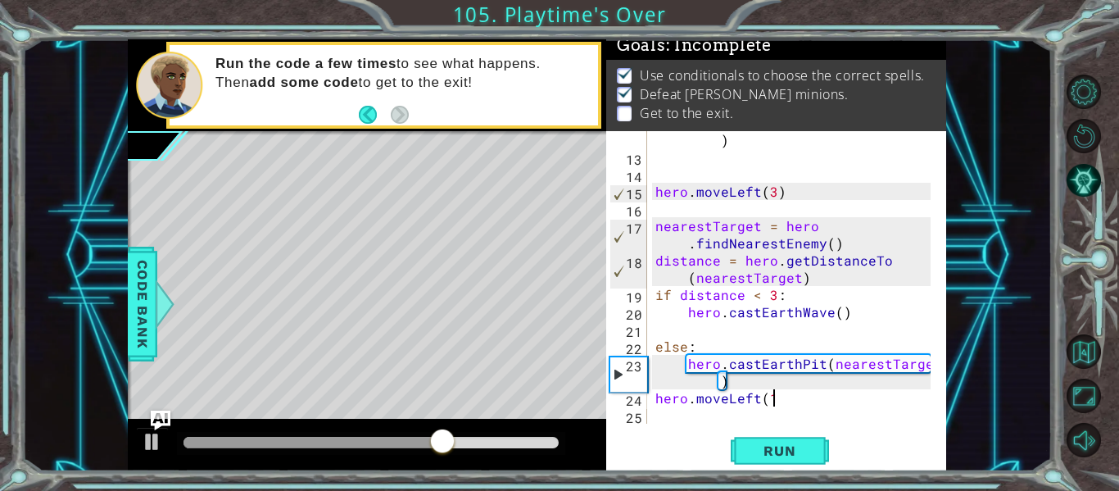
type textarea "hero.moveLeft(1)"
click at [692, 421] on div "hero . [GEOGRAPHIC_DATA] ( nearestTarget ) hero . moveLeft ( 3 ) nearestTarget …" at bounding box center [795, 286] width 287 height 344
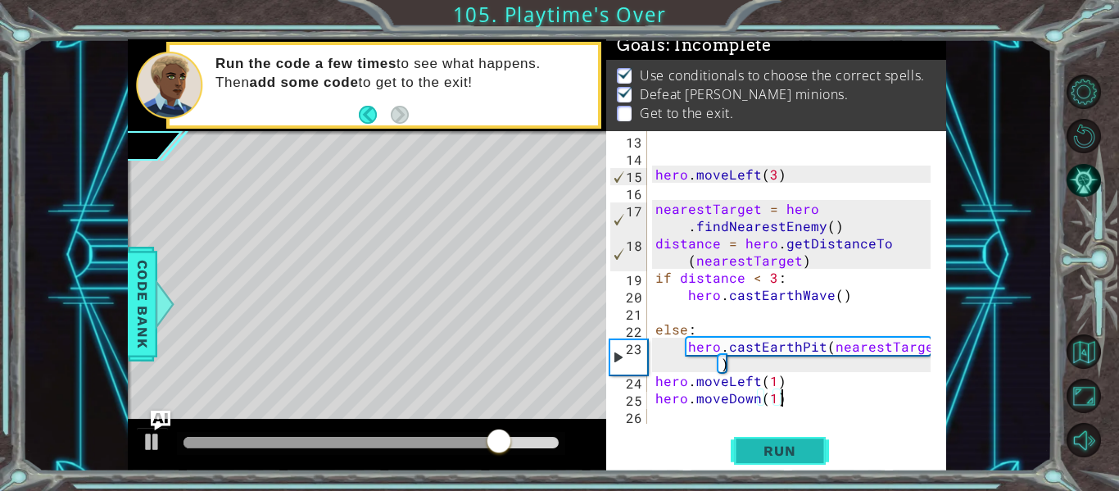
type textarea "hero.moveDown(1)"
click at [773, 454] on span "Run" at bounding box center [779, 451] width 65 height 16
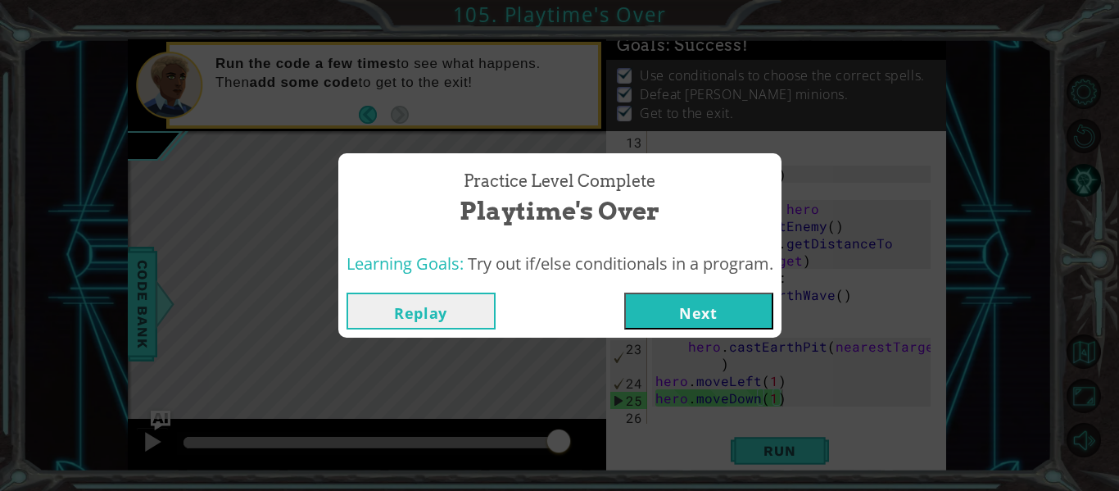
click at [699, 306] on button "Next" at bounding box center [698, 311] width 149 height 37
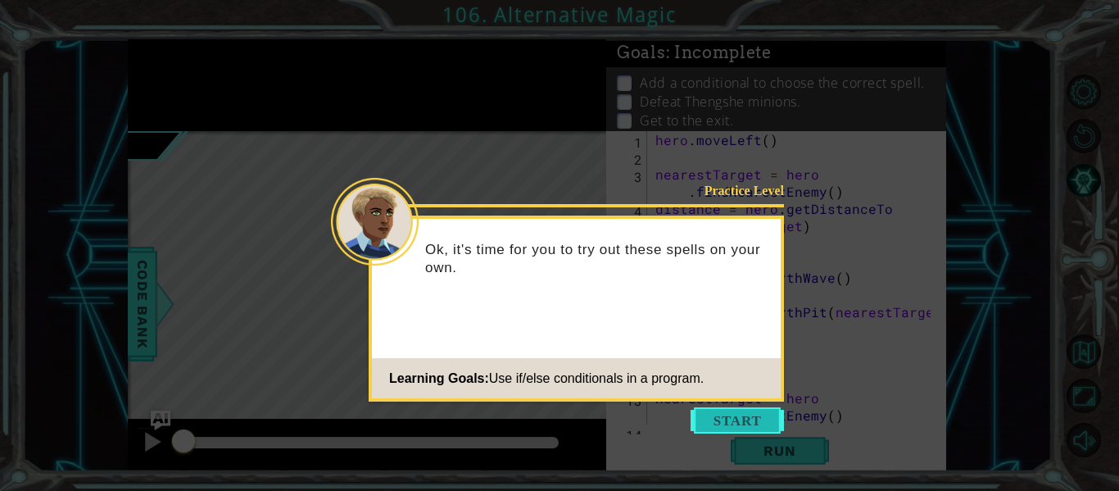
click at [710, 410] on button "Start" at bounding box center [737, 420] width 93 height 26
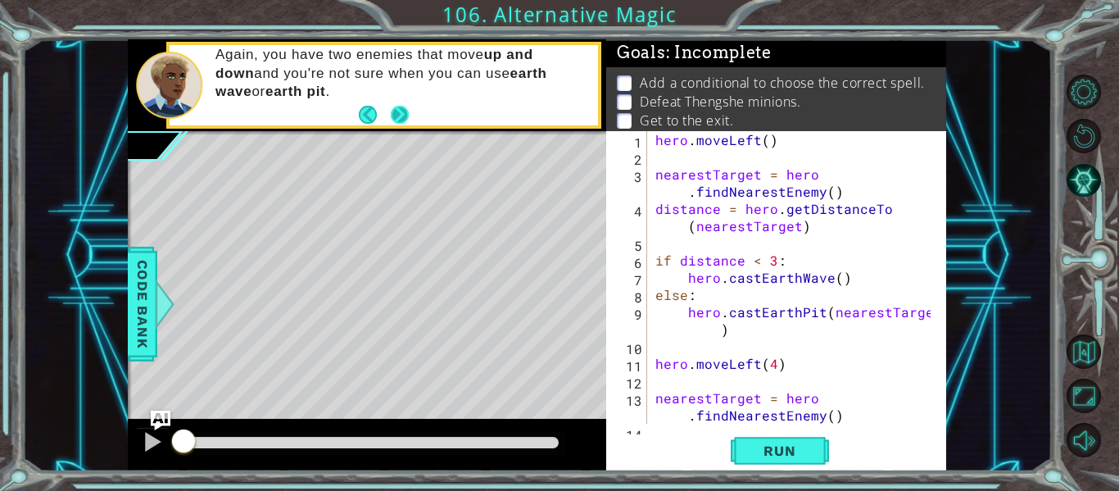
click at [393, 113] on button "Next" at bounding box center [400, 114] width 19 height 19
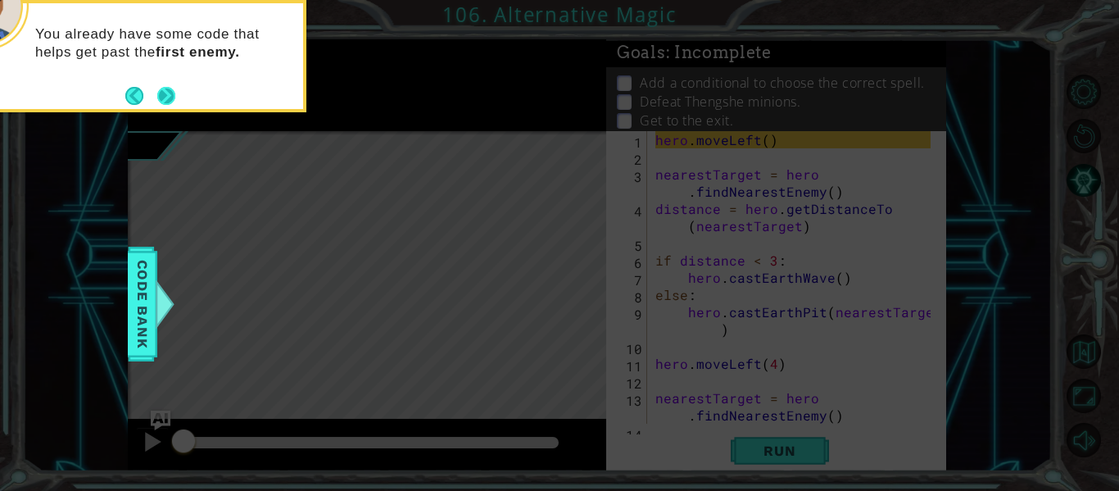
click at [170, 94] on button "Next" at bounding box center [166, 95] width 19 height 19
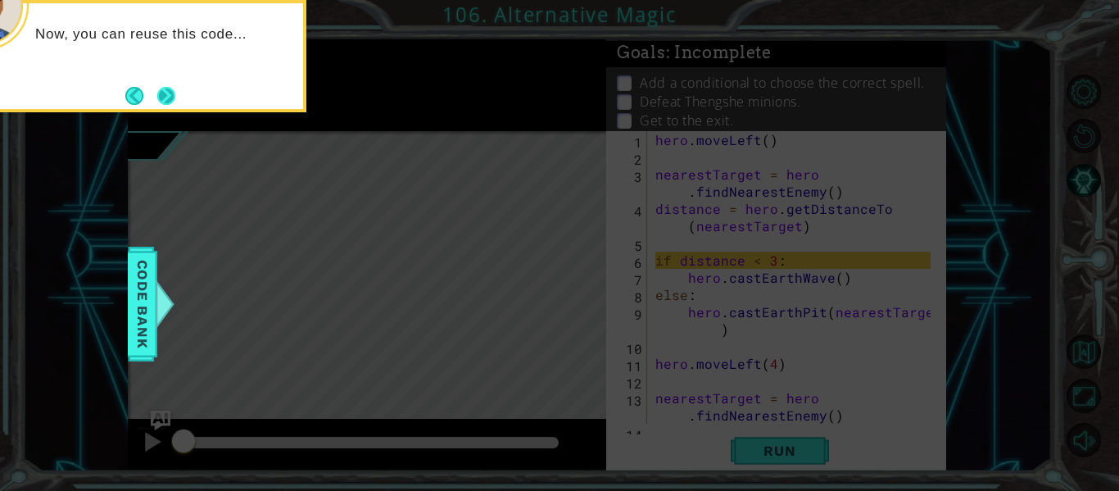
click at [176, 93] on button "Next" at bounding box center [166, 95] width 19 height 19
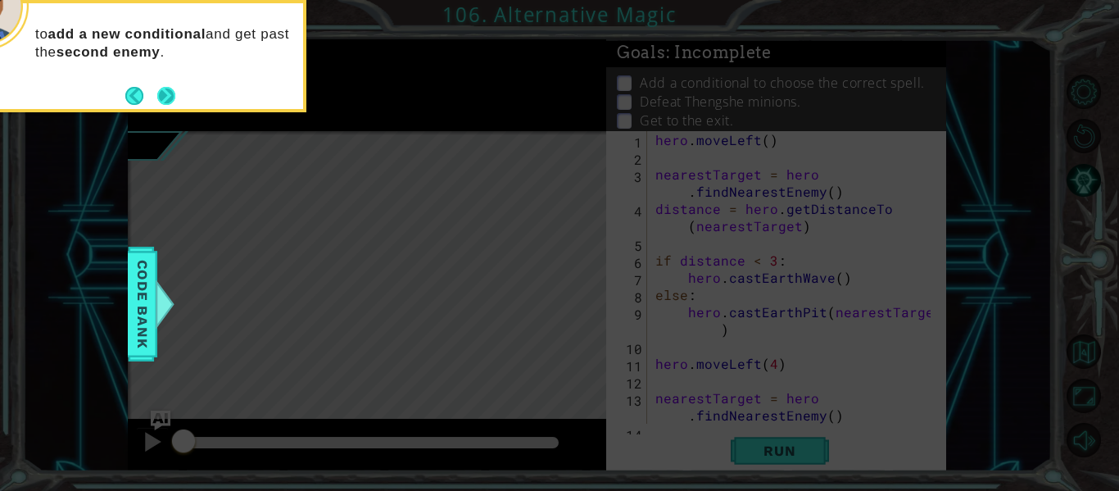
click at [167, 91] on button "Next" at bounding box center [166, 96] width 26 height 26
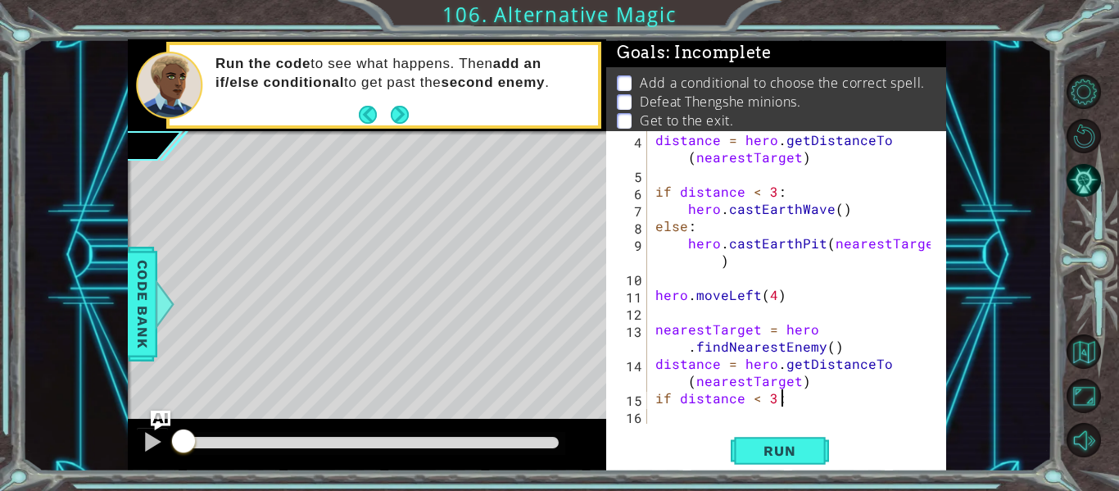
scroll to position [0, 7]
type textarea "if distance < 3:"
click at [690, 429] on div "if distance < 3: 4 5 6 7 8 9 10 11 12 13 14 15 16 distance = hero . getDistance…" at bounding box center [776, 301] width 340 height 340
click at [688, 412] on div "distance = hero . getDistanceTo ( nearestTarget ) if distance < 3 : hero . cast…" at bounding box center [795, 303] width 287 height 344
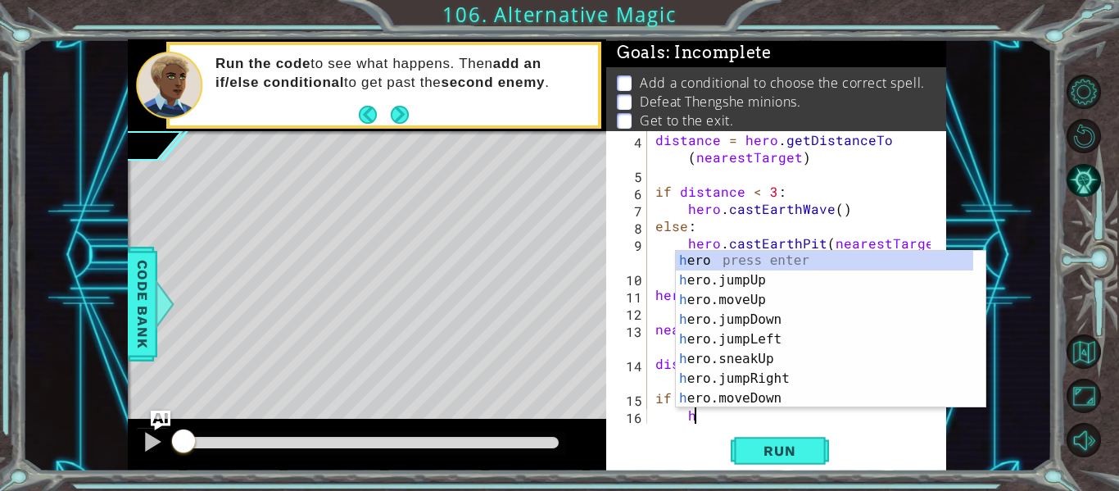
scroll to position [86, 0]
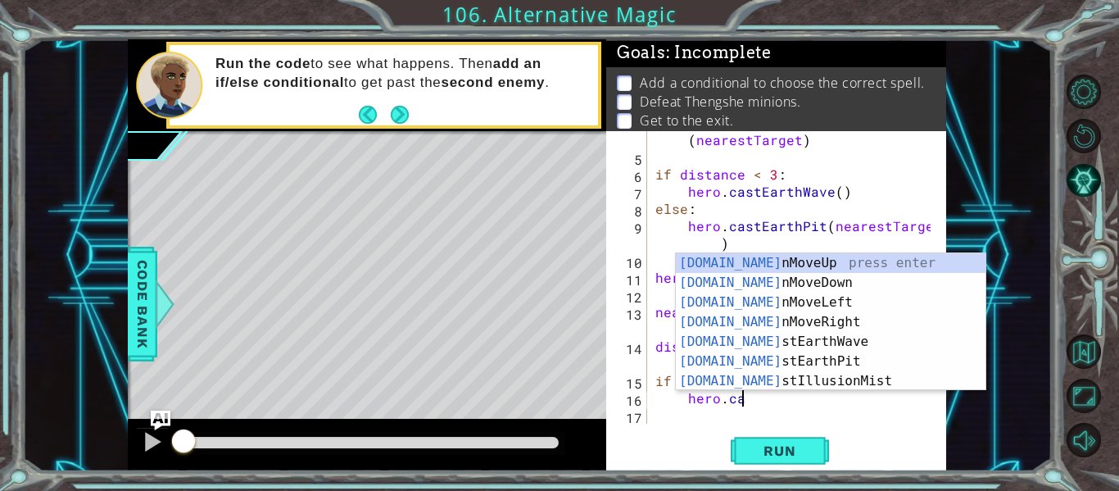
type textarea "hero.cast"
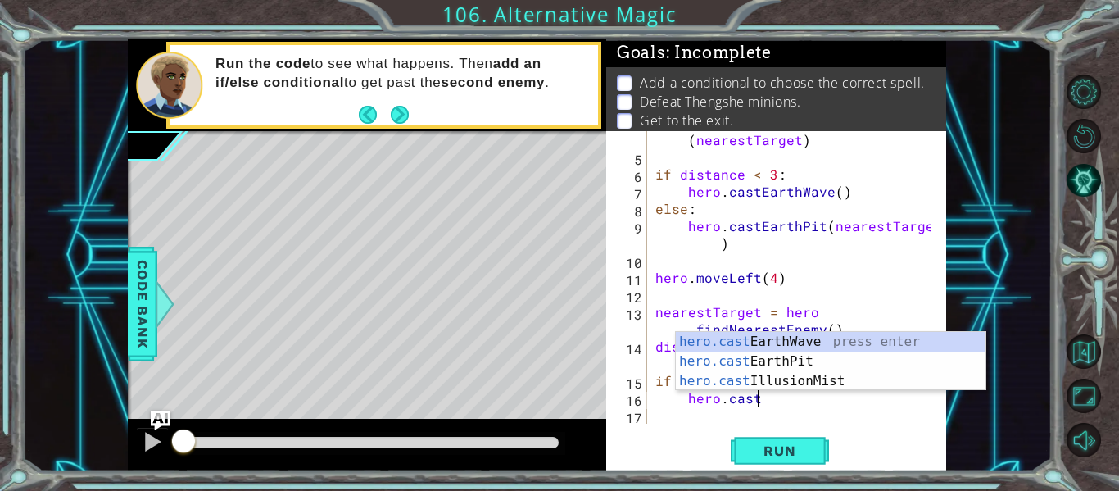
scroll to position [0, 6]
click at [759, 338] on div "hero.cast EarthWave press enter hero.cast EarthPit press enter hero.cast Illusi…" at bounding box center [831, 381] width 310 height 98
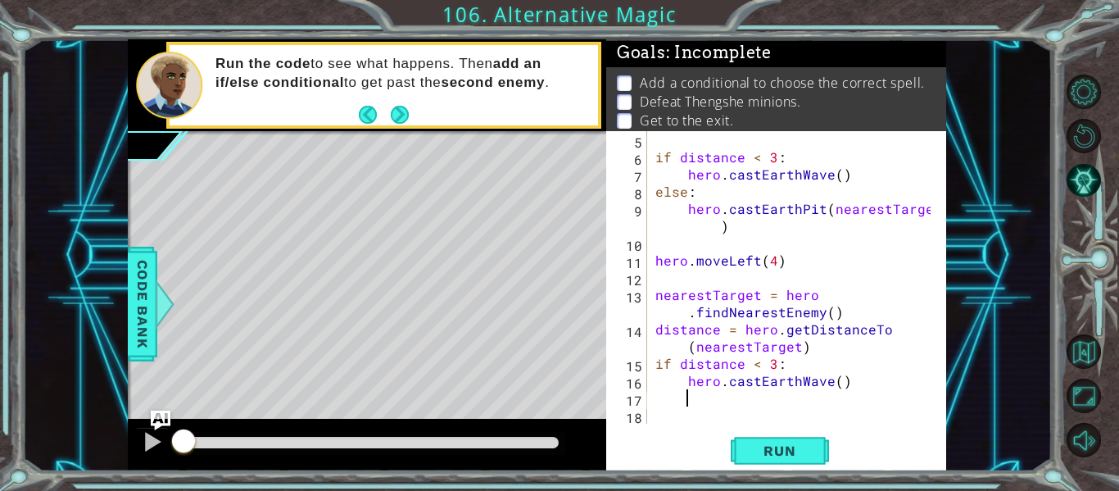
scroll to position [103, 0]
click at [662, 404] on div "if distance < 3 : hero . castEarthWave ( ) else : hero . [GEOGRAPHIC_DATA] ( ne…" at bounding box center [795, 294] width 287 height 327
click at [835, 384] on div "if distance < 3 : hero . castEarthWave ( ) else : hero . [GEOGRAPHIC_DATA] ( ne…" at bounding box center [795, 294] width 287 height 327
type textarea "hero.castEarthWave(1)"
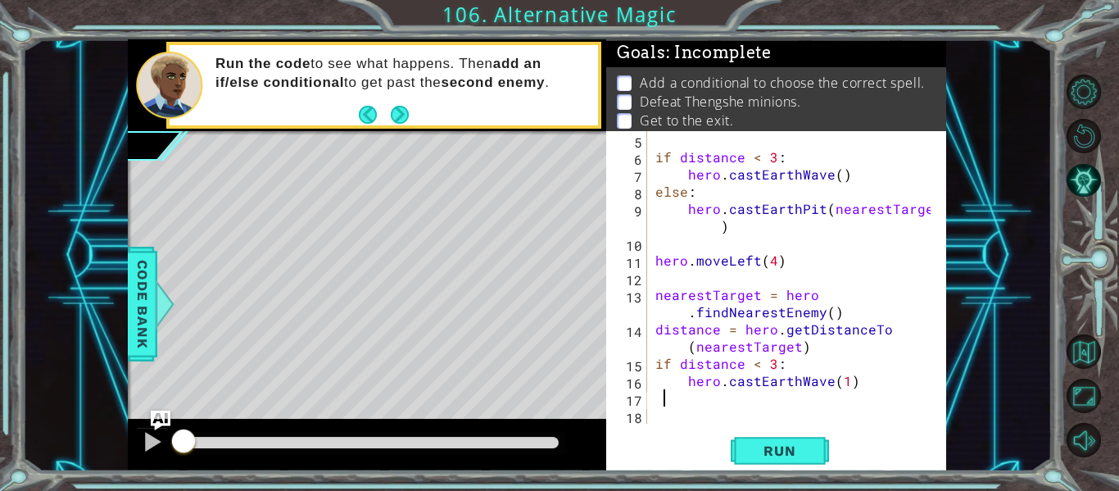
click at [665, 400] on div "if distance < 3 : hero . castEarthWave ( ) else : hero . [GEOGRAPHIC_DATA] ( ne…" at bounding box center [795, 294] width 287 height 327
click at [656, 398] on div "if distance < 3 : hero . castEarthWave ( ) else : hero . [GEOGRAPHIC_DATA] ( ne…" at bounding box center [795, 294] width 287 height 327
type textarea "else:"
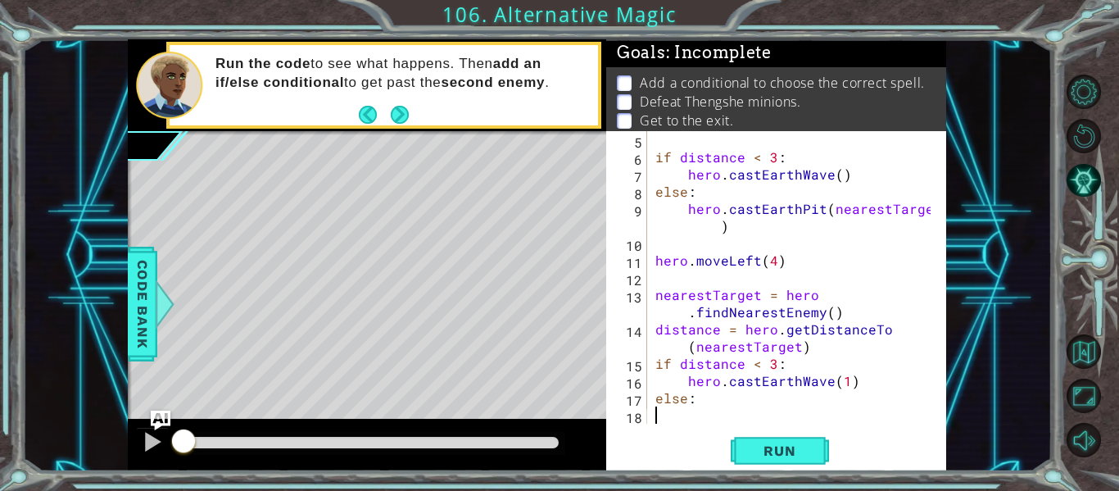
click at [657, 415] on div "if distance < 3 : hero . castEarthWave ( ) else : hero . [GEOGRAPHIC_DATA] ( ne…" at bounding box center [795, 294] width 287 height 327
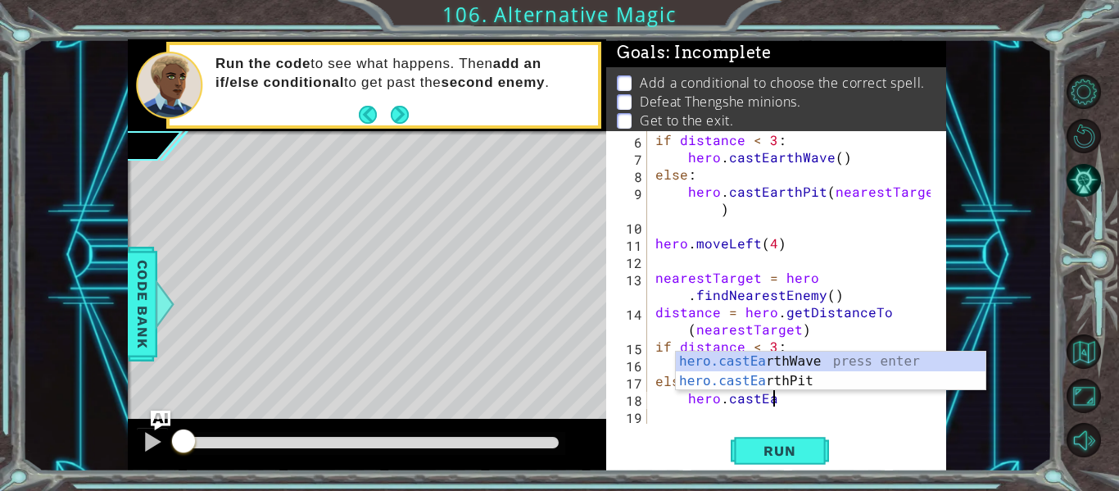
scroll to position [0, 7]
click at [752, 381] on div "hero.castEa rthWave press enter hero.castEa rthPit press enter" at bounding box center [831, 391] width 310 height 79
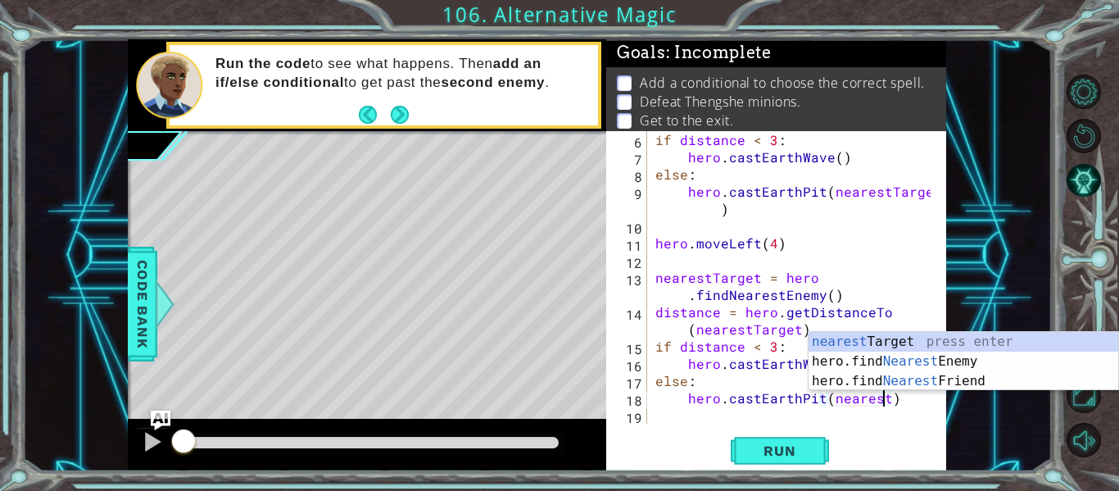
scroll to position [0, 15]
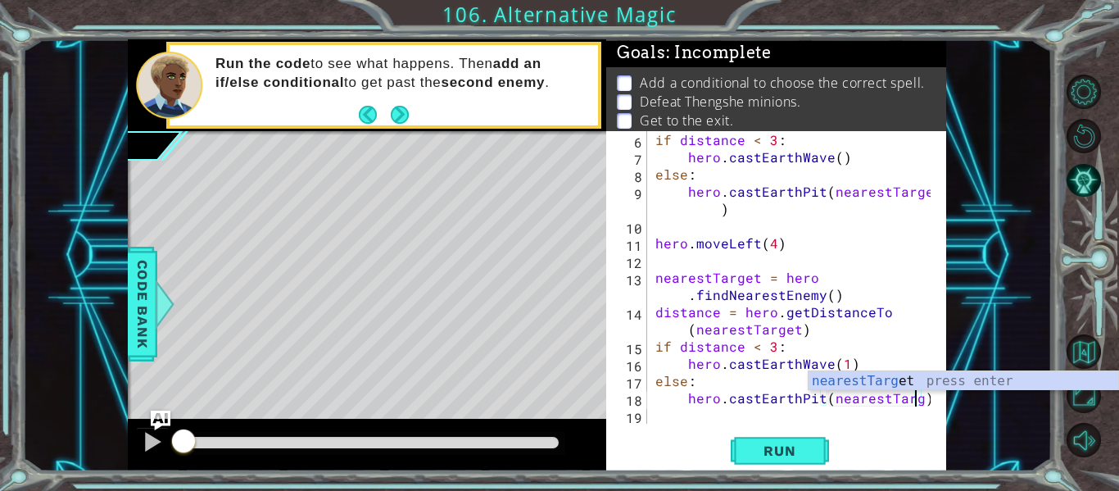
type textarea "hero.castEarthPit(nearestTarget)"
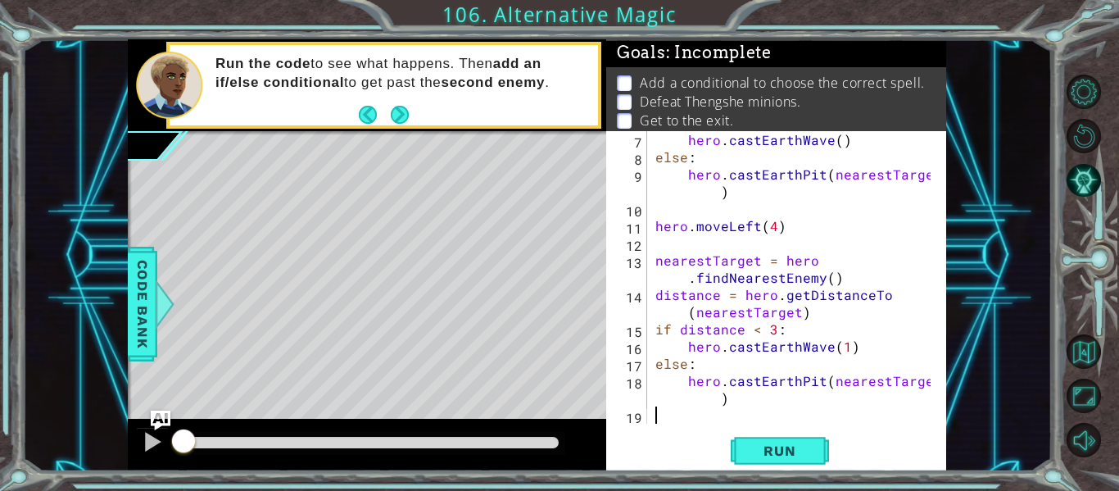
click at [814, 416] on div "hero . castEarthWave ( ) else : hero . [GEOGRAPHIC_DATA] ( nearestTarget ) hero…" at bounding box center [795, 294] width 287 height 327
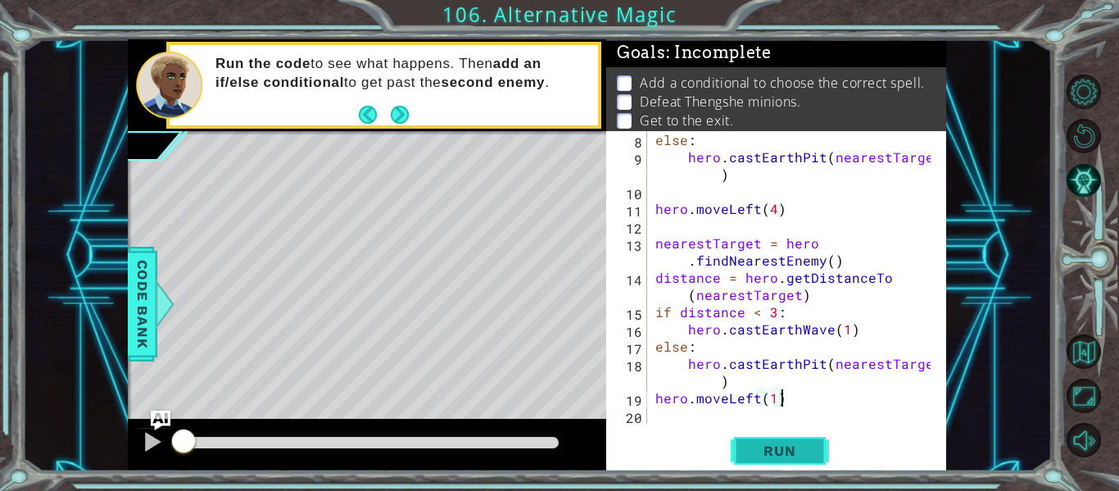
scroll to position [0, 7]
type textarea "hero.moveLeft(1)"
click at [792, 456] on span "Run" at bounding box center [779, 451] width 65 height 16
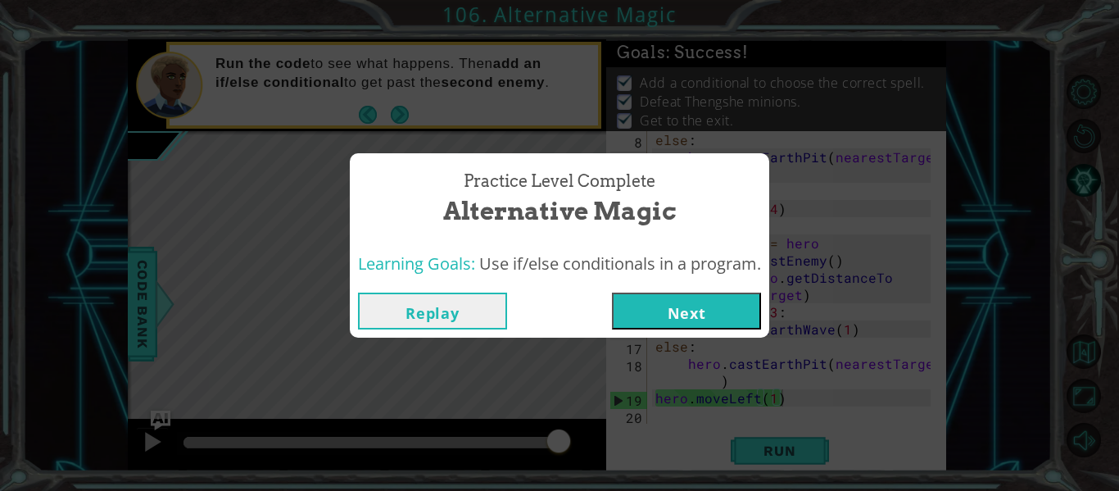
click at [681, 305] on button "Next" at bounding box center [686, 311] width 149 height 37
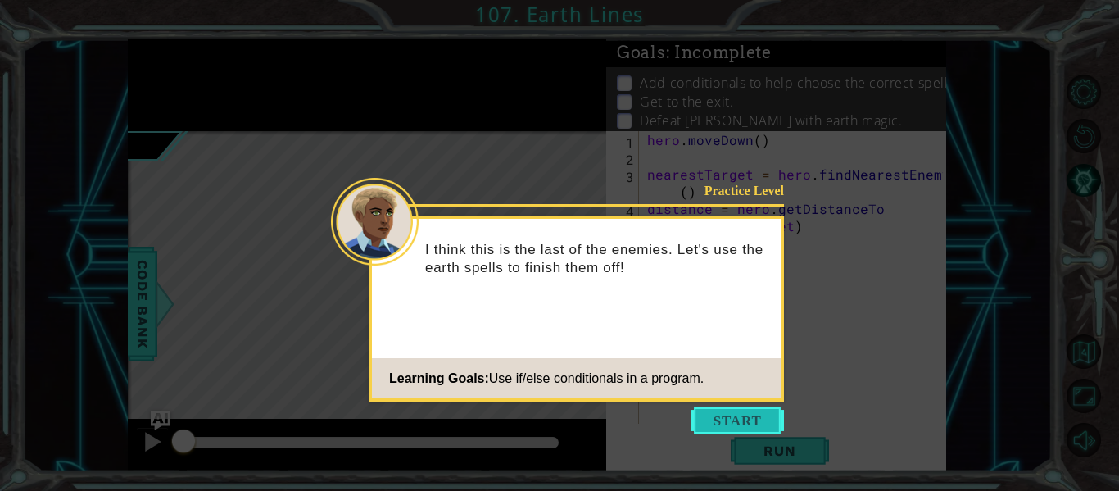
click at [733, 419] on button "Start" at bounding box center [737, 420] width 93 height 26
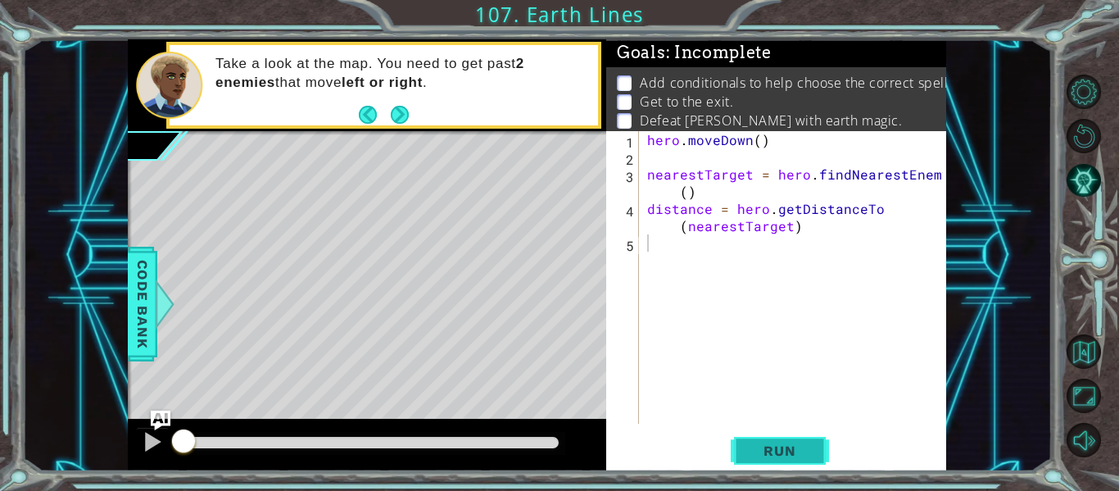
click at [793, 443] on span "Run" at bounding box center [779, 451] width 65 height 16
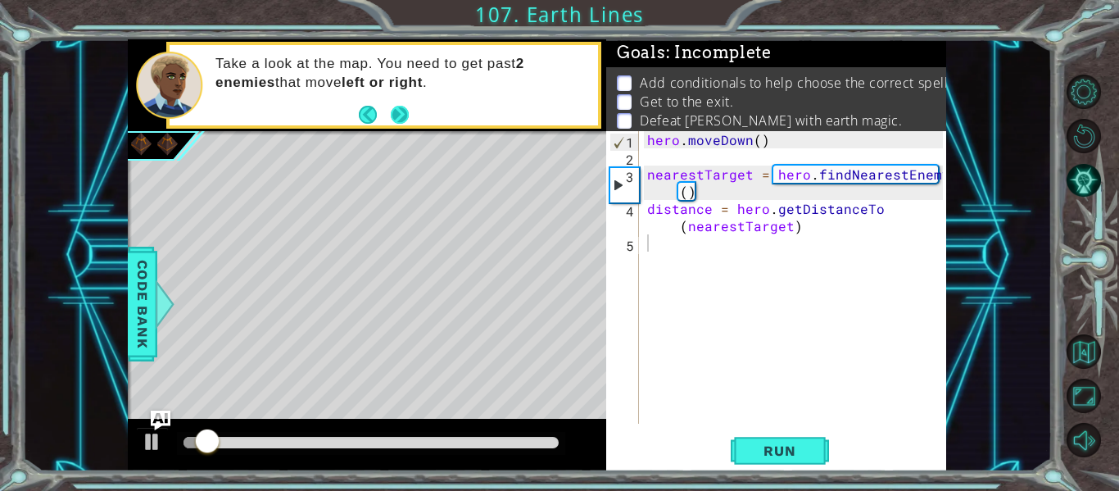
click at [402, 110] on button "Next" at bounding box center [400, 114] width 19 height 19
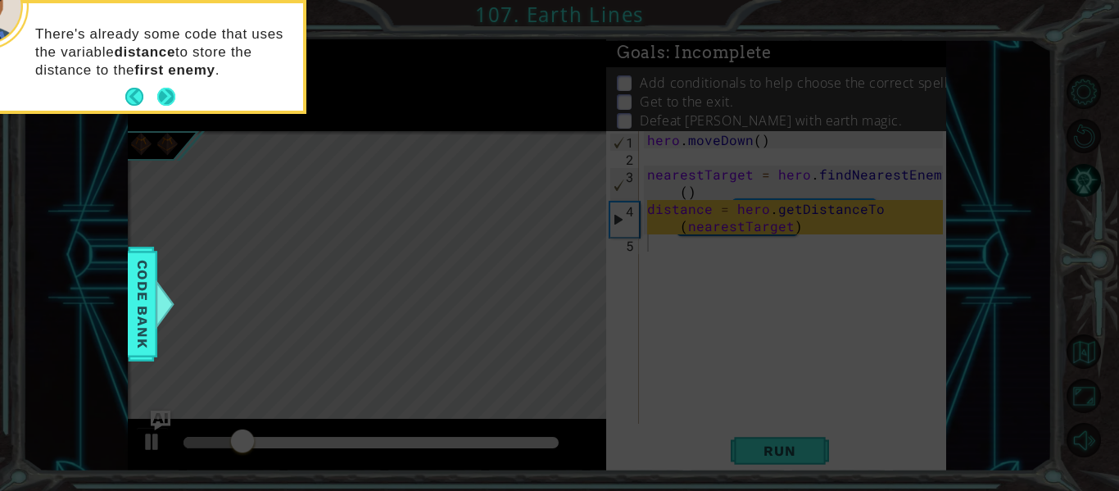
click at [166, 93] on button "Next" at bounding box center [166, 96] width 21 height 21
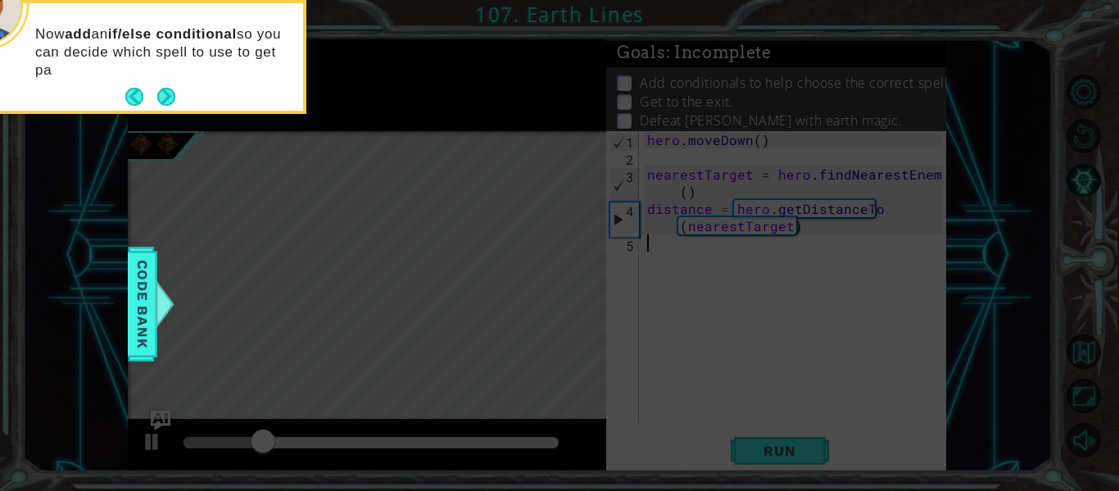
click at [166, 93] on button "Next" at bounding box center [166, 97] width 18 height 18
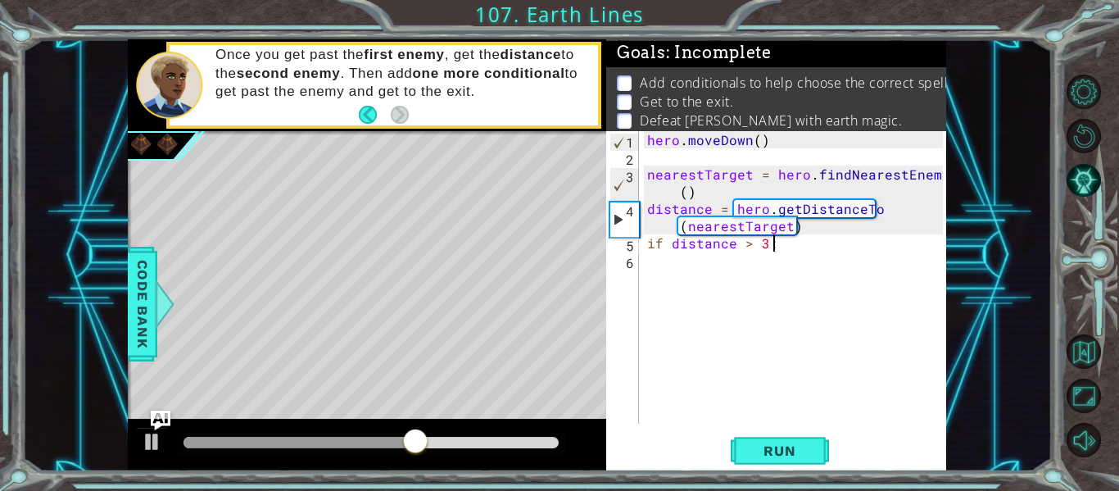
scroll to position [0, 7]
click at [747, 249] on div "hero . [GEOGRAPHIC_DATA] ( ) nearestTarget = hero . findNearestEnemy ( ) distan…" at bounding box center [797, 294] width 307 height 327
type textarea "if distance < 3:"
click at [682, 269] on div "hero . [GEOGRAPHIC_DATA] ( ) nearestTarget = hero . findNearestEnemy ( ) distan…" at bounding box center [797, 294] width 307 height 327
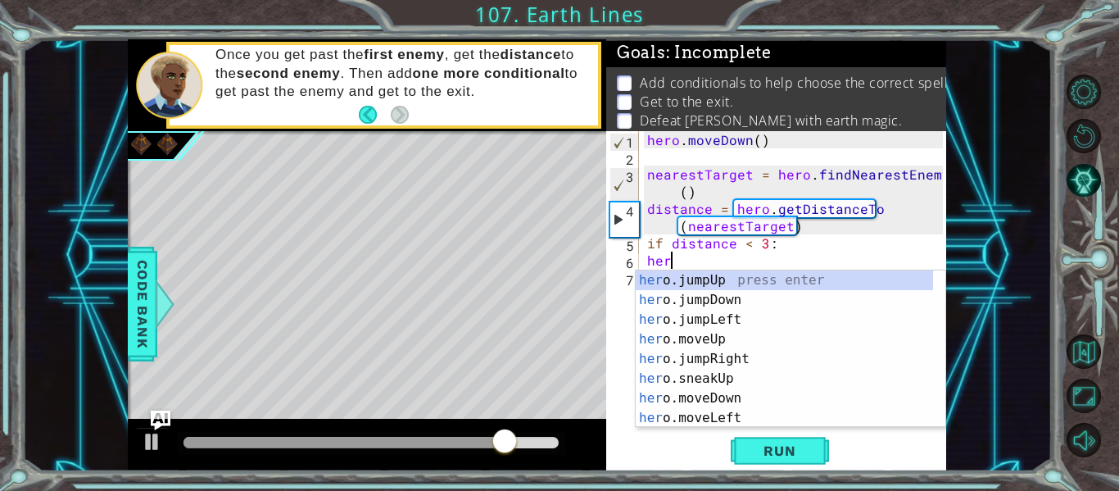
scroll to position [0, 0]
type textarea "h"
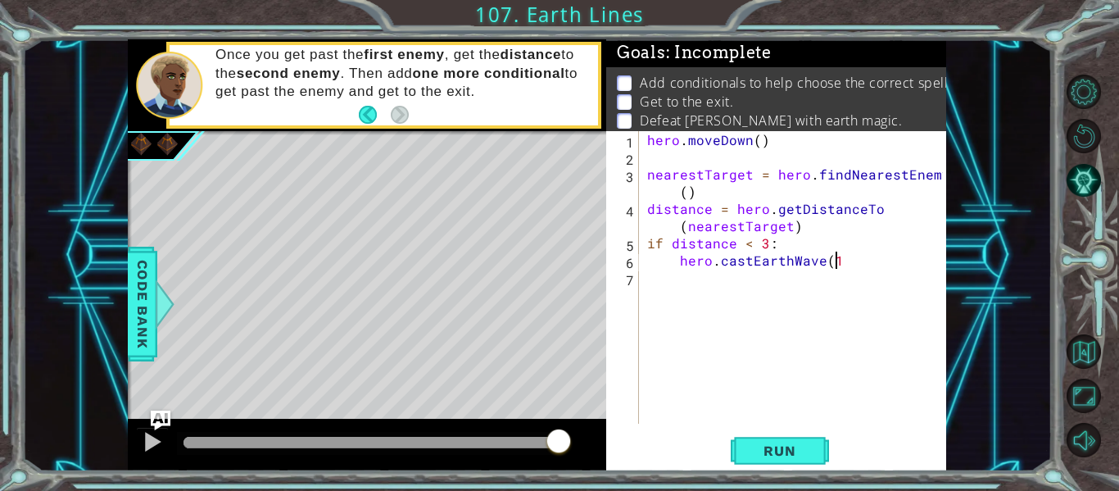
scroll to position [0, 11]
type textarea "hero.castEarthWave(1)"
click at [756, 443] on span "Run" at bounding box center [779, 451] width 65 height 16
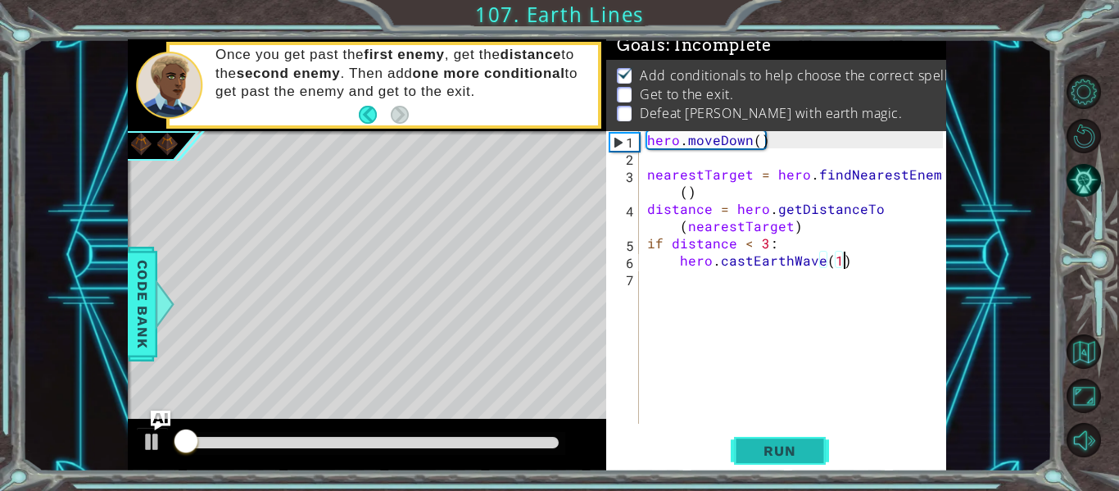
scroll to position [14, 0]
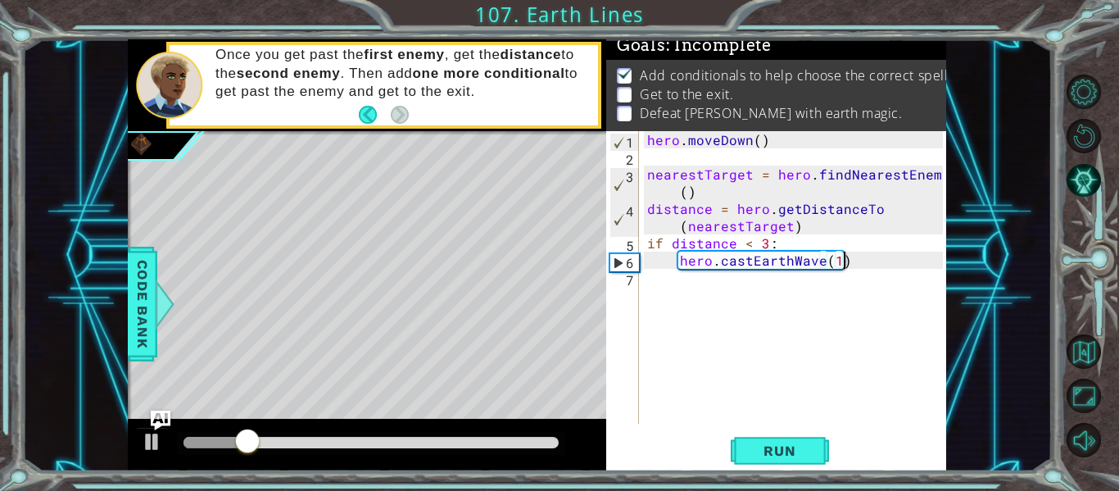
click at [664, 287] on div "hero . [GEOGRAPHIC_DATA] ( ) nearestTarget = hero . findNearestEnemy ( ) distan…" at bounding box center [797, 294] width 307 height 327
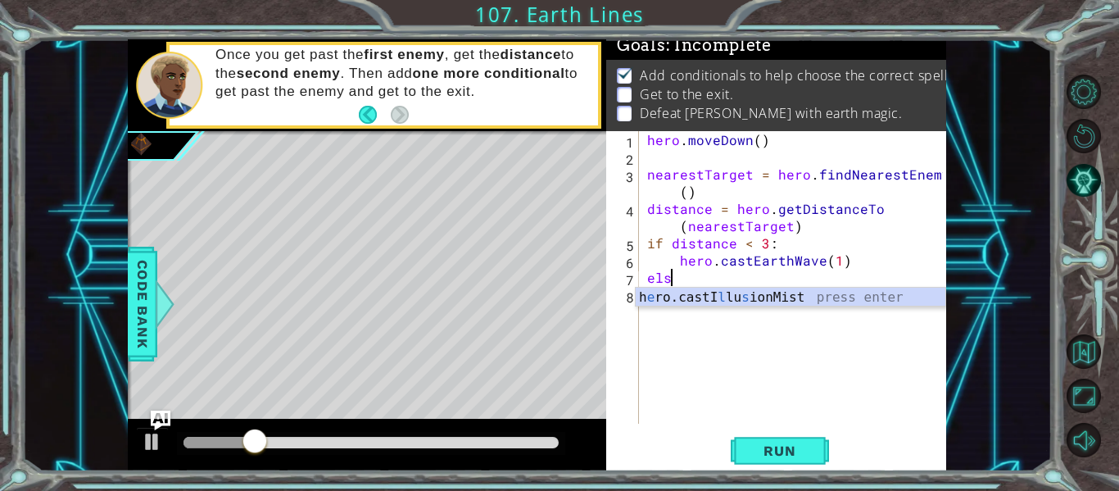
scroll to position [0, 1]
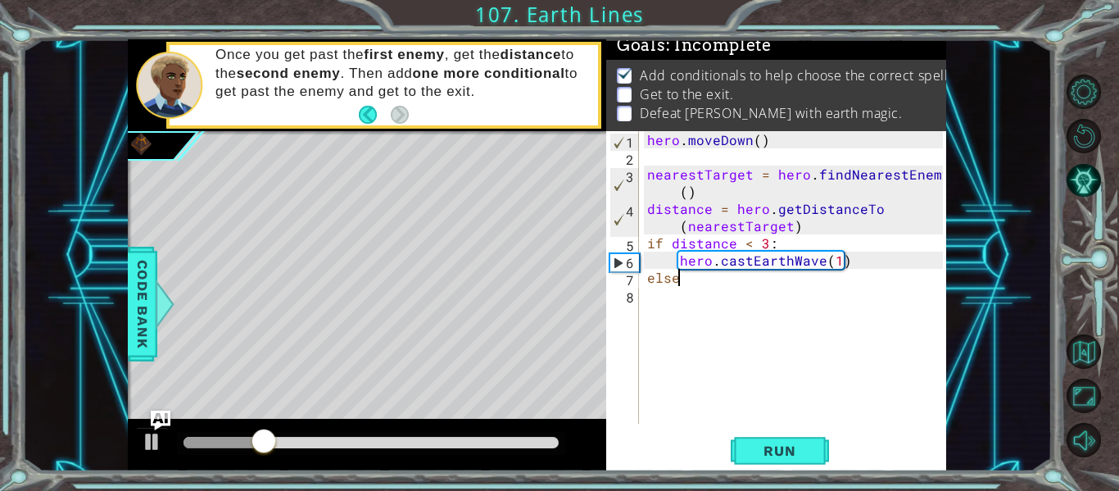
type textarea "else:"
click at [663, 302] on div "hero . [GEOGRAPHIC_DATA] ( ) nearestTarget = hero . findNearestEnemy ( ) distan…" at bounding box center [797, 294] width 307 height 327
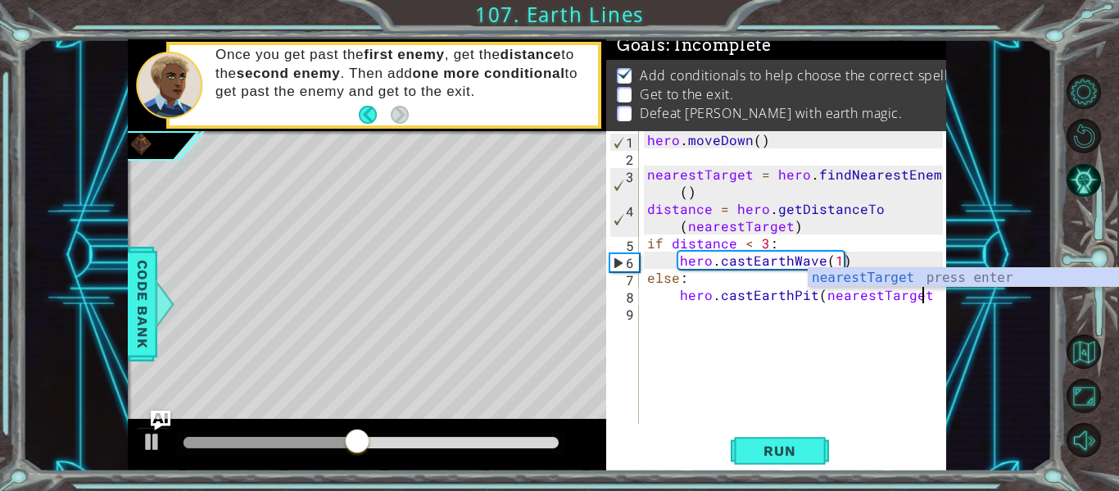
scroll to position [0, 17]
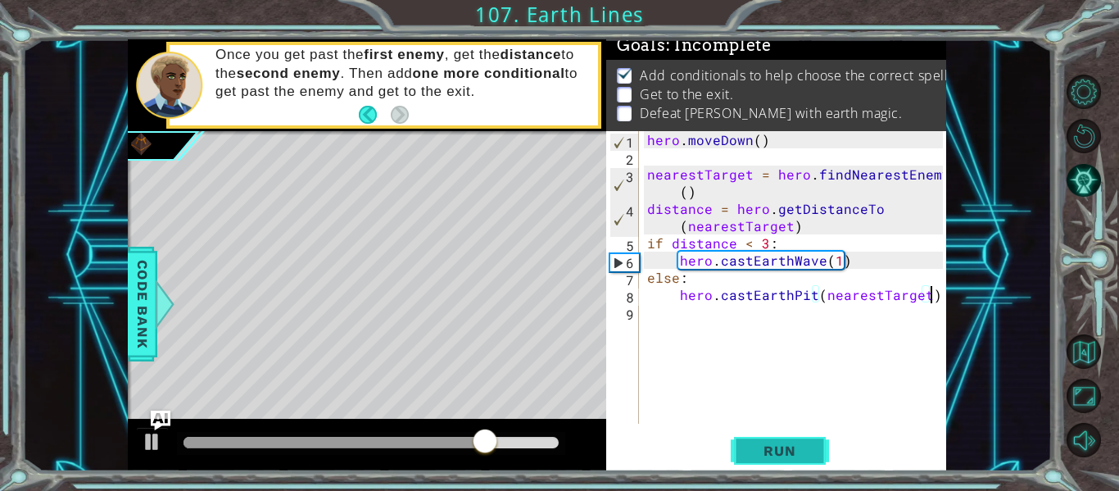
type textarea "hero.castEarthPit(nearestTarget)"
click at [760, 446] on span "Run" at bounding box center [779, 451] width 65 height 16
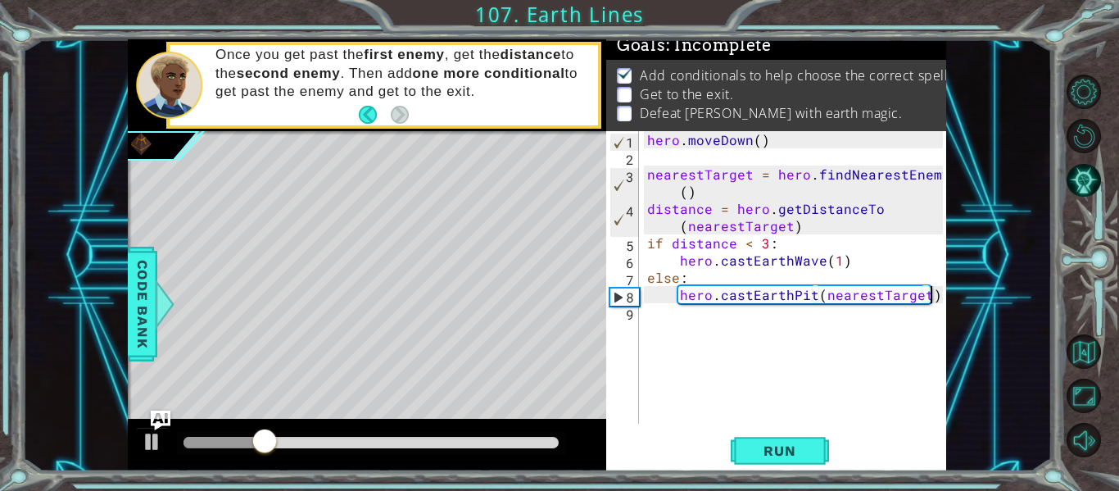
click at [667, 321] on div "hero . [GEOGRAPHIC_DATA] ( ) nearestTarget = hero . findNearestEnemy ( ) distan…" at bounding box center [797, 294] width 307 height 327
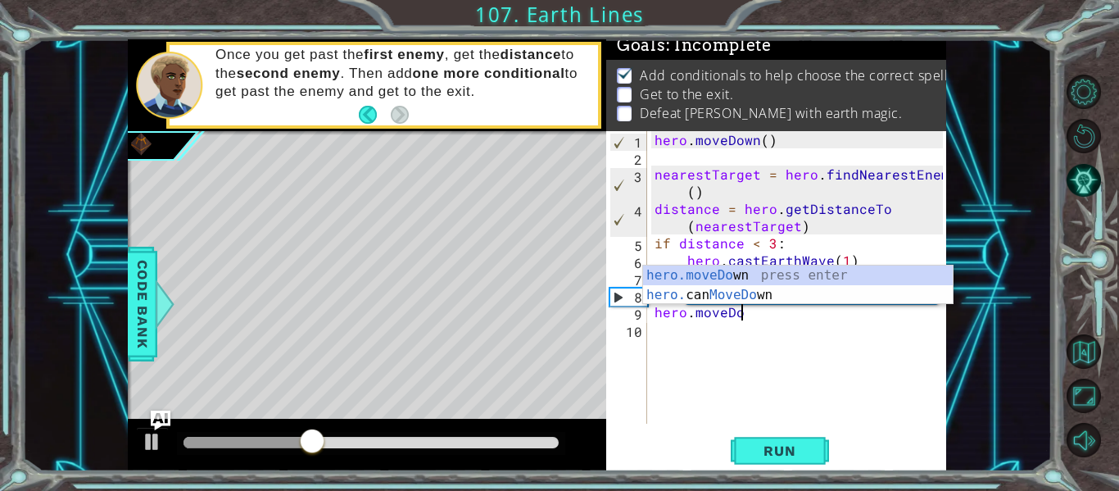
scroll to position [0, 6]
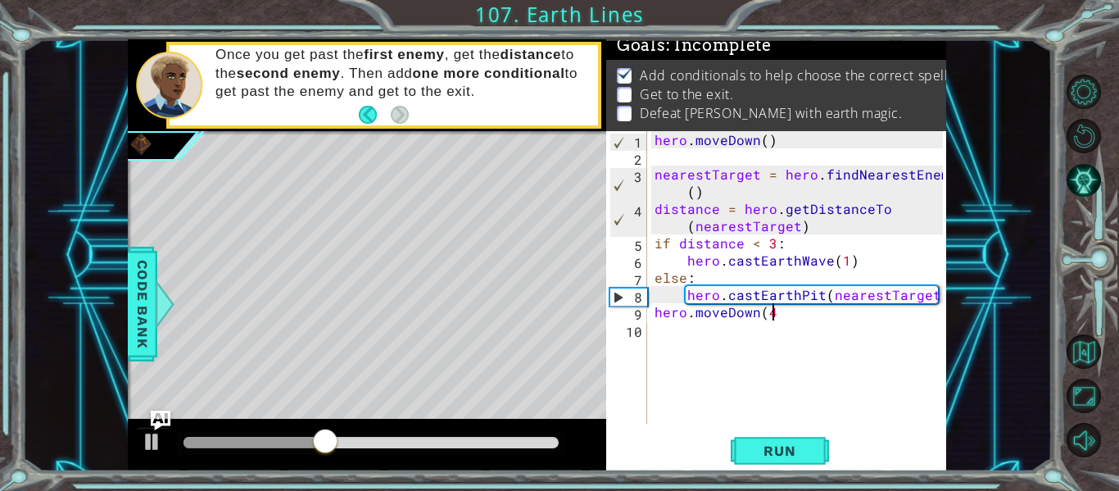
type textarea "hero.moveDown(4)"
click at [678, 338] on div "hero . [GEOGRAPHIC_DATA] ( ) nearestTarget = hero . findNearestEnemy ( ) distan…" at bounding box center [802, 294] width 300 height 327
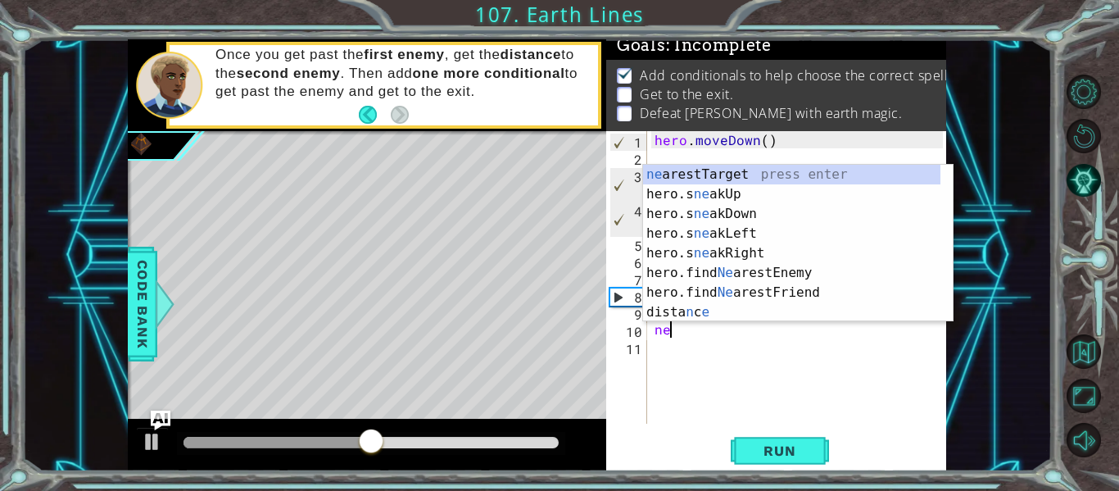
scroll to position [0, 1]
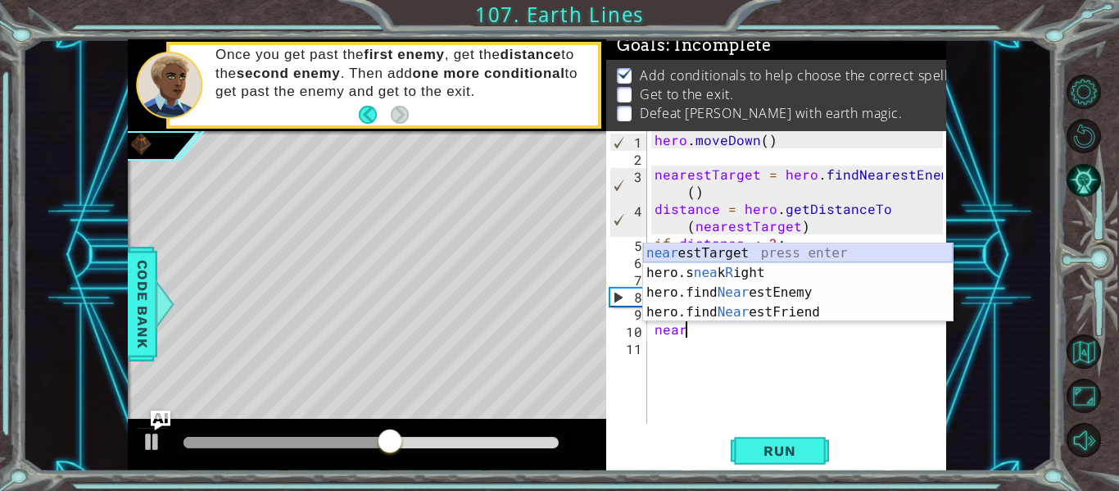
click at [706, 253] on div "near estTarget press enter hero.s nea k R ight press enter hero.find Near estEn…" at bounding box center [798, 302] width 310 height 118
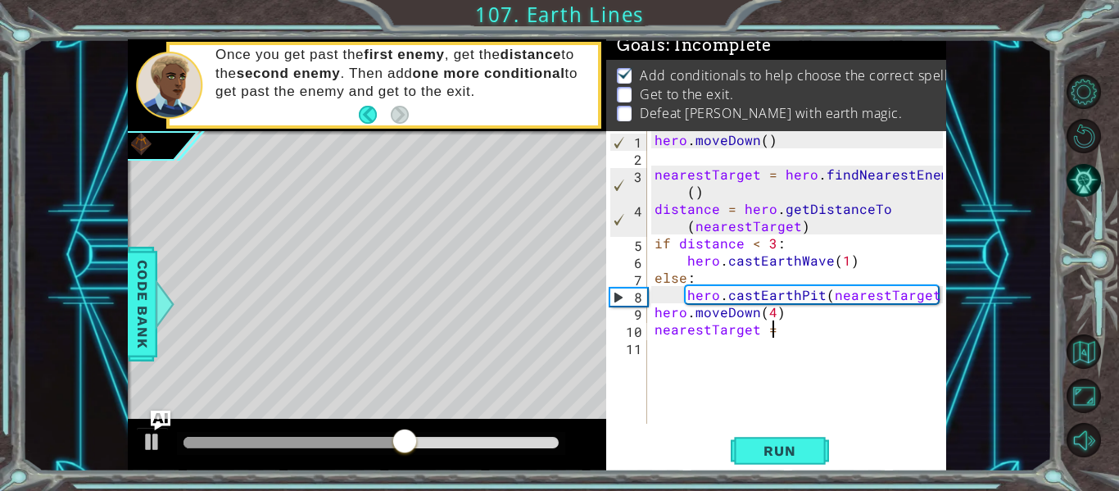
scroll to position [0, 7]
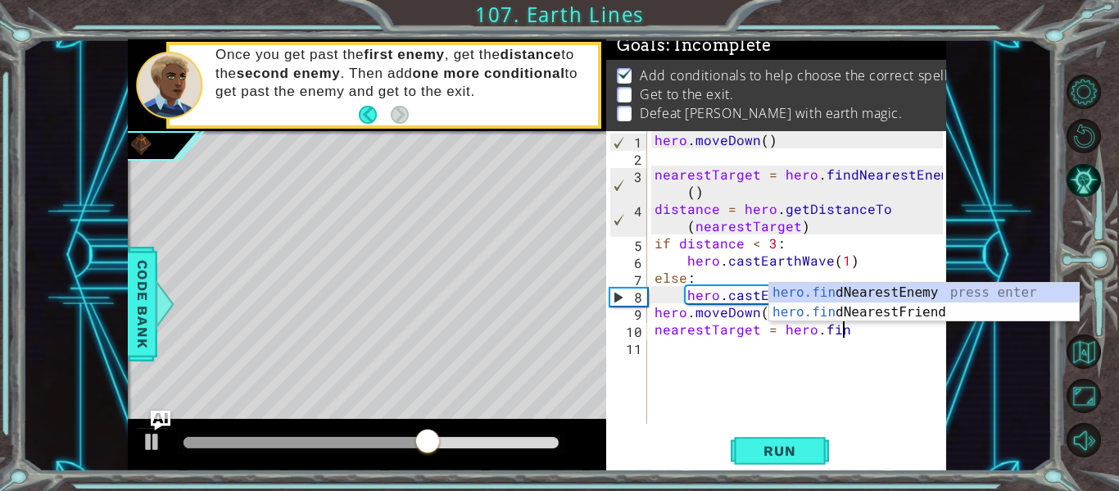
type textarea "nearestTarget = hero.find"
click at [792, 289] on div "hero.find NearestEnemy press enter hero.find NearestFriend press enter" at bounding box center [925, 322] width 310 height 79
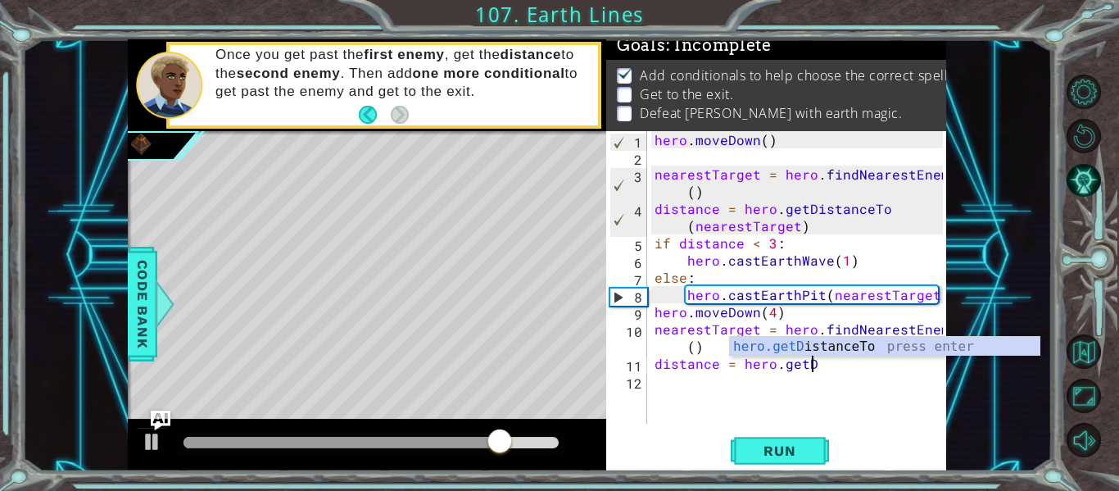
scroll to position [0, 9]
click at [885, 347] on div "hero.getD istanceTo press enter" at bounding box center [885, 366] width 310 height 59
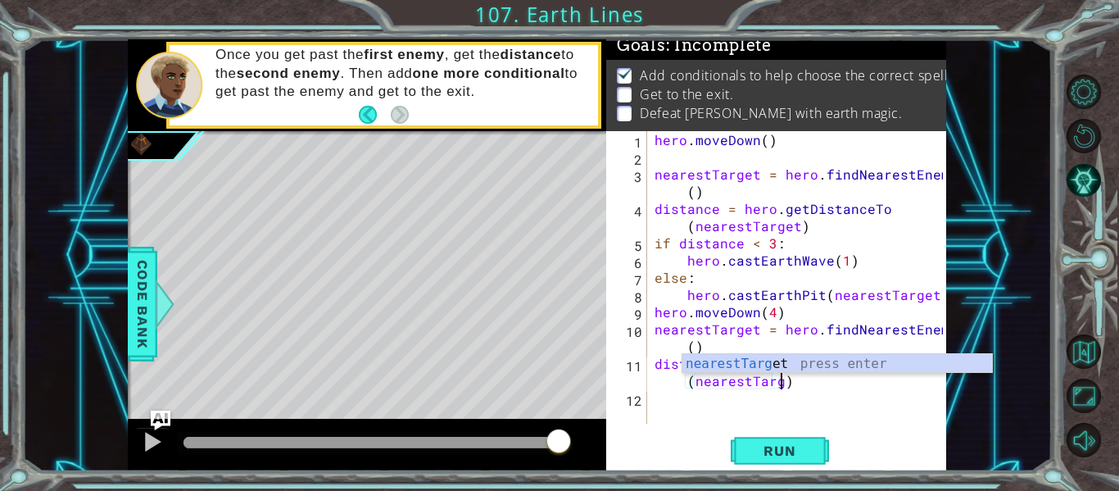
scroll to position [0, 20]
type textarea "distance = hero.getDistanceTo(nearestTarget)"
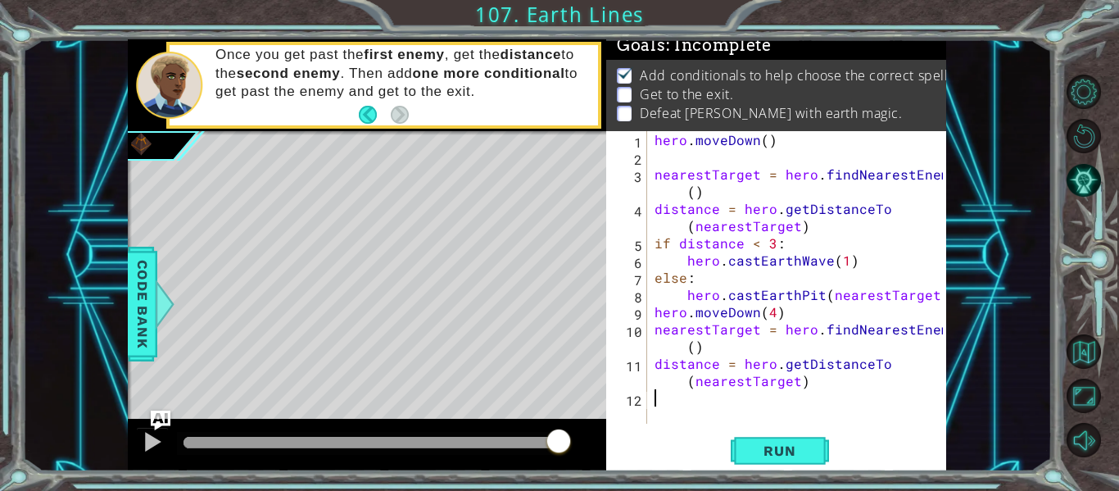
click at [670, 417] on div "hero . [GEOGRAPHIC_DATA] ( ) nearestTarget = hero . findNearestEnemy ( ) distan…" at bounding box center [802, 294] width 300 height 327
type textarea "if distance < 3:"
click at [670, 417] on div "hero . [GEOGRAPHIC_DATA] ( ) nearestTarget = hero . findNearestEnemy ( ) distan…" at bounding box center [802, 294] width 300 height 327
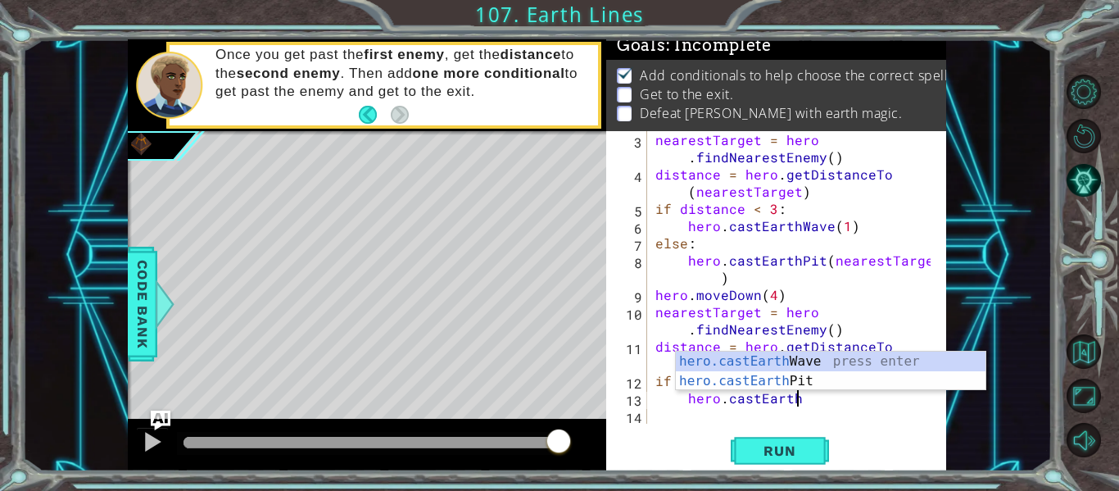
scroll to position [0, 8]
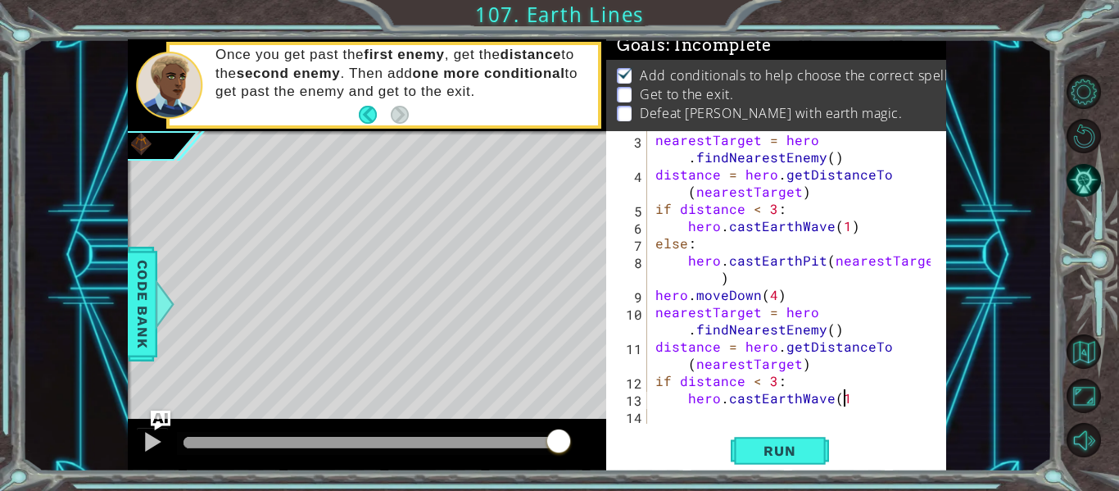
type textarea "hero.castEarthWave(1)"
click at [669, 417] on div "nearestTarget = hero . findNearestEnemy ( ) distance = hero . getDistanceTo ( n…" at bounding box center [795, 303] width 287 height 344
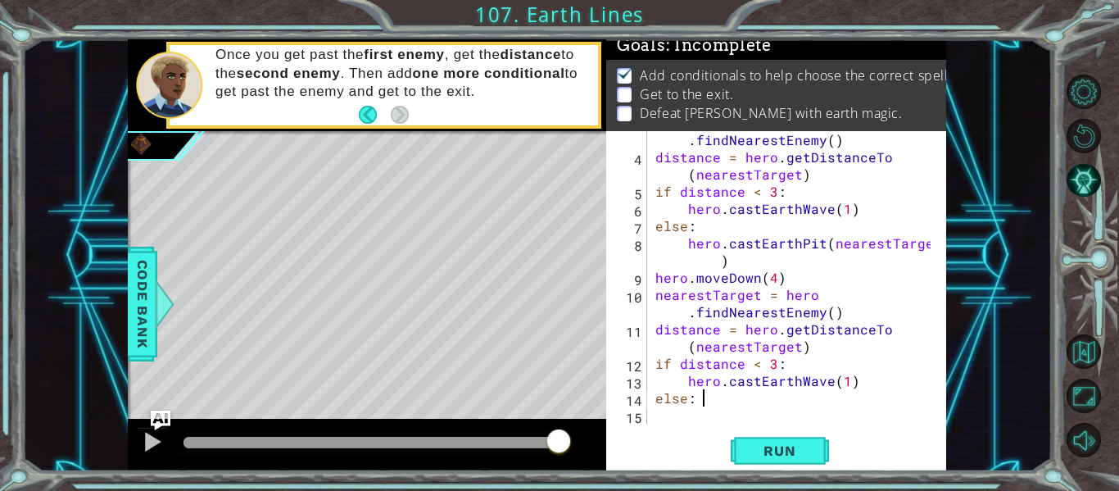
scroll to position [0, 2]
type textarea "else:"
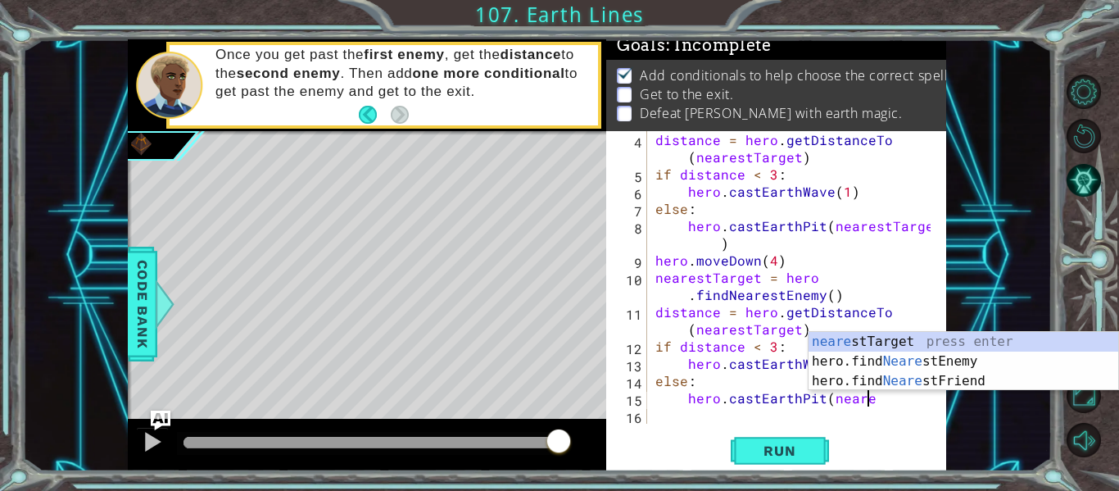
scroll to position [0, 13]
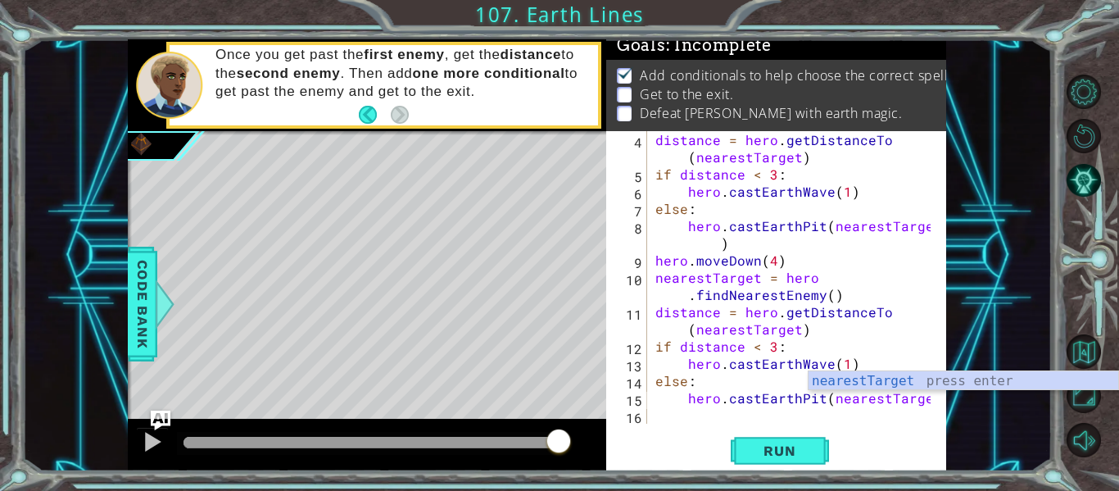
type textarea "hero.castEarthPit(nearestTarget)"
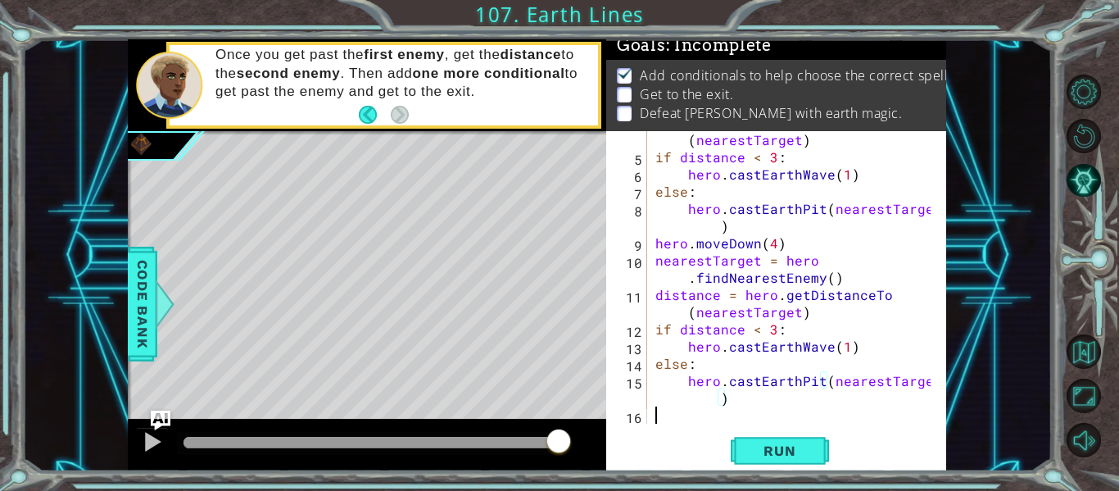
click at [657, 418] on div "distance = hero . getDistanceTo ( nearestTarget ) if distance < 3 : hero . cast…" at bounding box center [795, 286] width 287 height 344
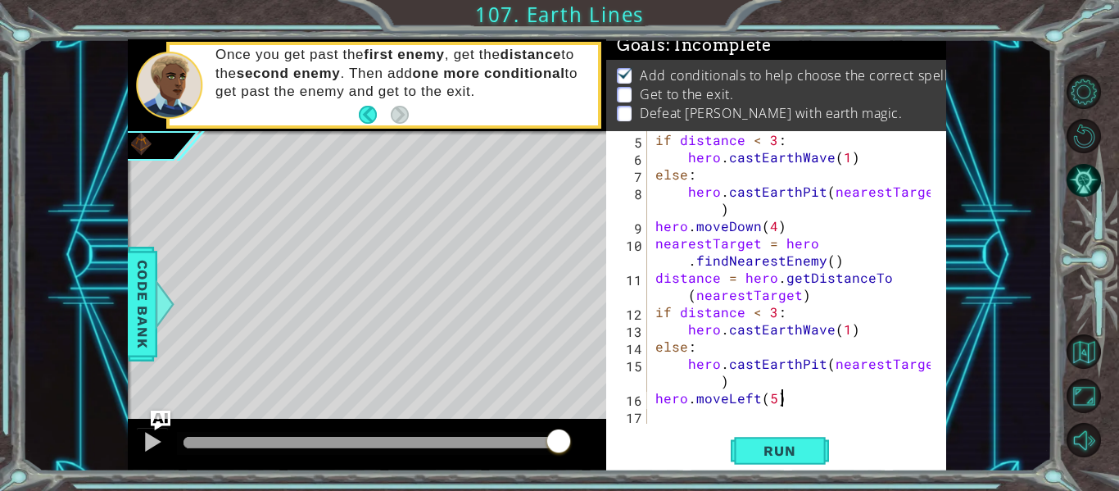
scroll to position [0, 7]
type textarea "hero.moveLeft(5)"
click at [788, 448] on span "Run" at bounding box center [779, 451] width 65 height 16
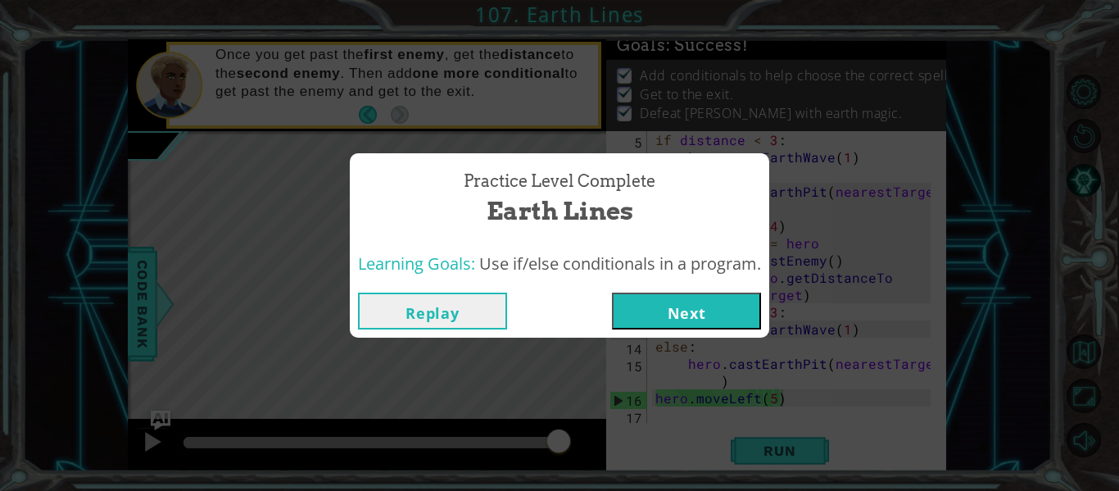
click at [720, 299] on button "Next" at bounding box center [686, 311] width 149 height 37
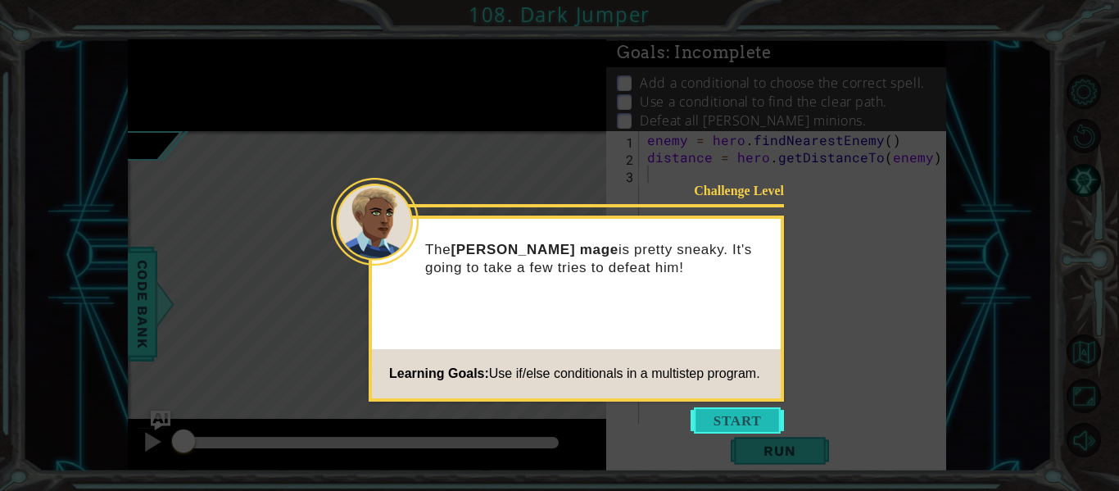
click at [724, 422] on button "Start" at bounding box center [737, 420] width 93 height 26
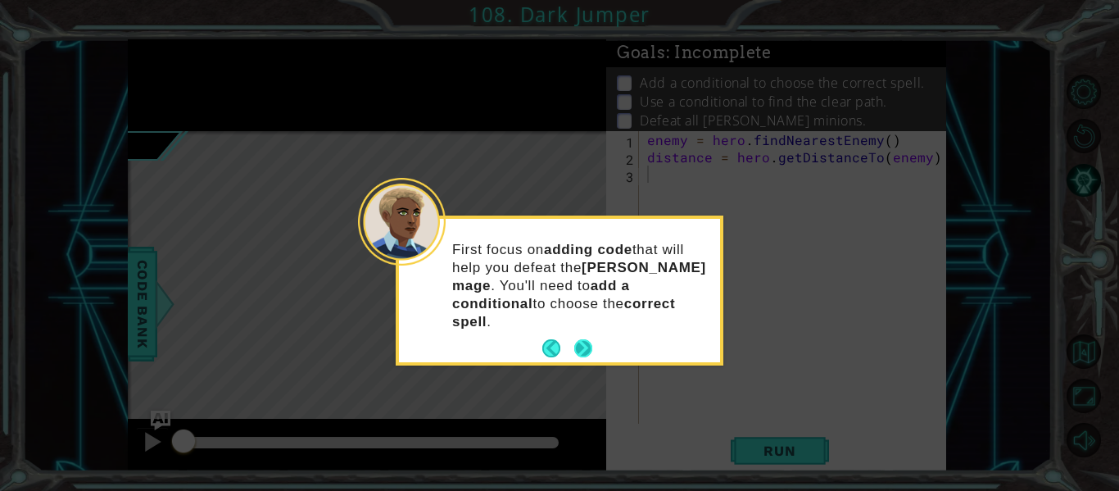
click at [583, 339] on button "Next" at bounding box center [583, 348] width 19 height 19
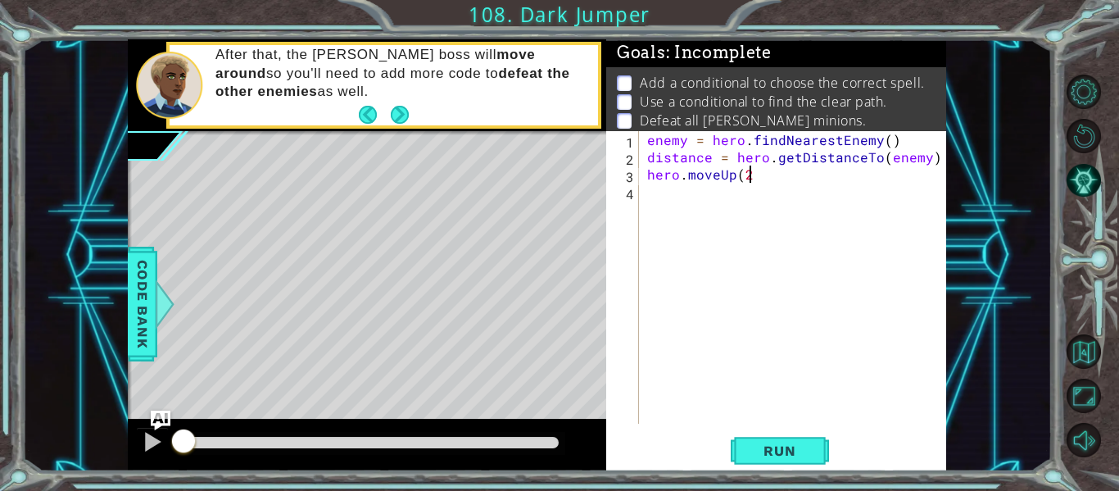
scroll to position [0, 6]
type textarea "hero.moveUp(2)"
click at [676, 203] on div "enemy = hero . findNearestEnemy ( ) distance = hero . getDistanceTo ( enemy ) h…" at bounding box center [797, 294] width 307 height 327
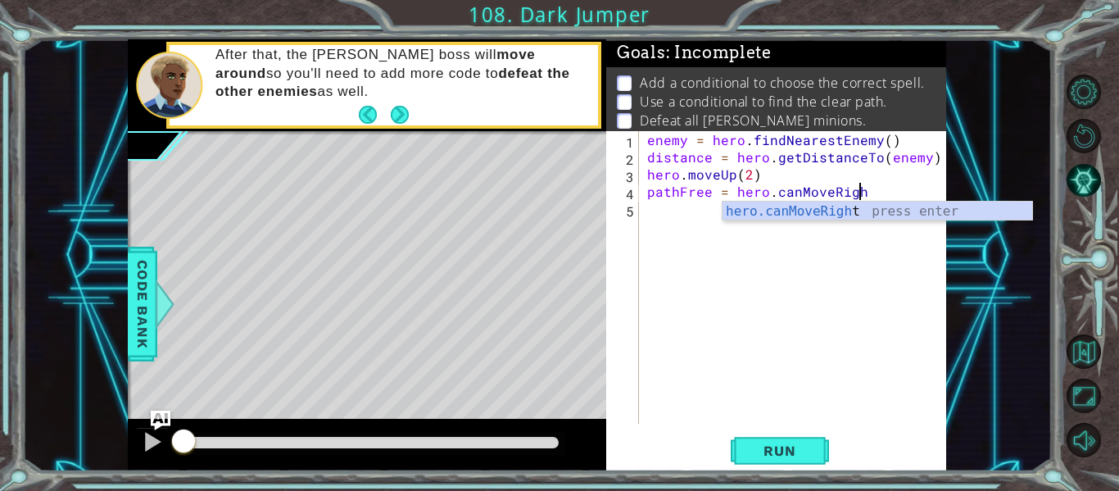
scroll to position [0, 13]
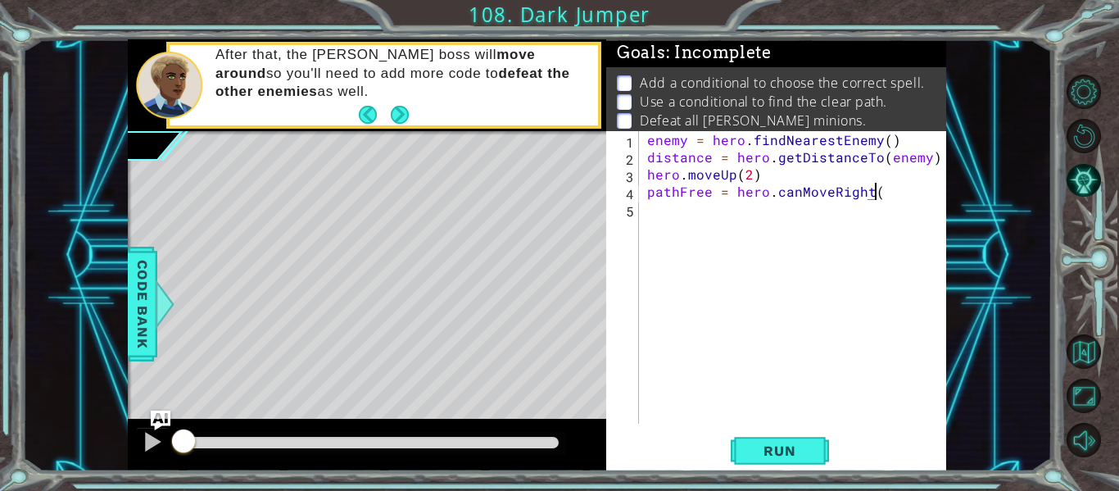
type textarea "pathFree = hero.canMoveRight()"
click at [714, 225] on div "enemy = hero . findNearestEnemy ( ) distance = hero . getDistanceTo ( enemy ) h…" at bounding box center [797, 294] width 307 height 327
type textarea "if pathFree = True:"
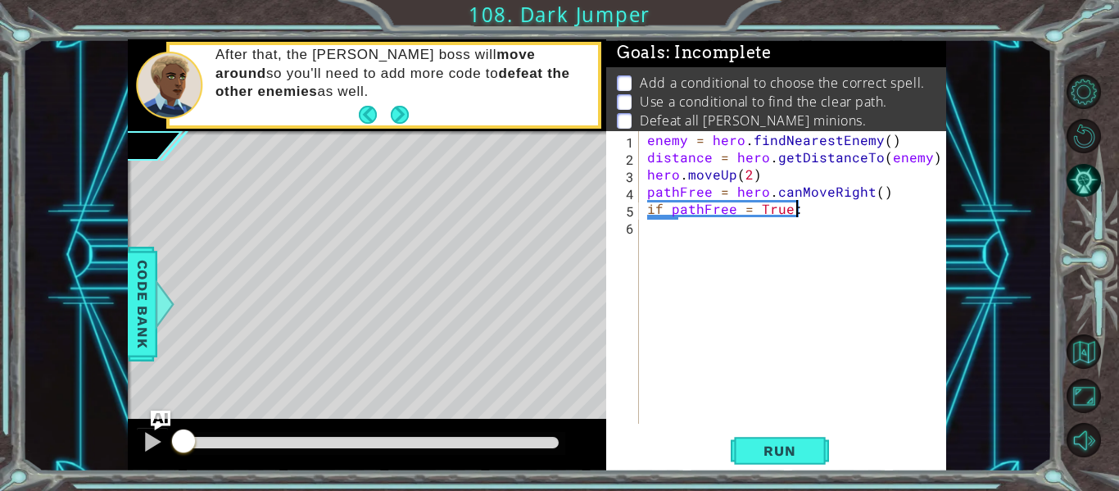
click at [706, 228] on div "enemy = hero . findNearestEnemy ( ) distance = hero . getDistanceTo ( enemy ) h…" at bounding box center [797, 294] width 307 height 327
type textarea "hero.moveRight(2)"
click at [671, 247] on div "enemy = hero . findNearestEnemy ( ) distance = hero . getDistanceTo ( enemy ) h…" at bounding box center [797, 294] width 307 height 327
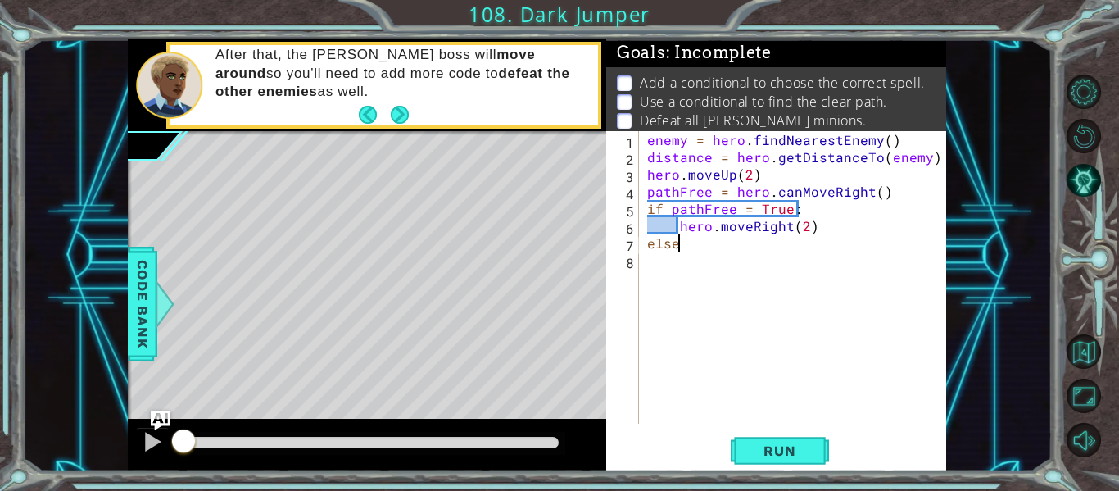
type textarea "else:"
click at [660, 266] on div "enemy = hero . findNearestEnemy ( ) distance = hero . getDistanceTo ( enemy ) h…" at bounding box center [797, 294] width 307 height 327
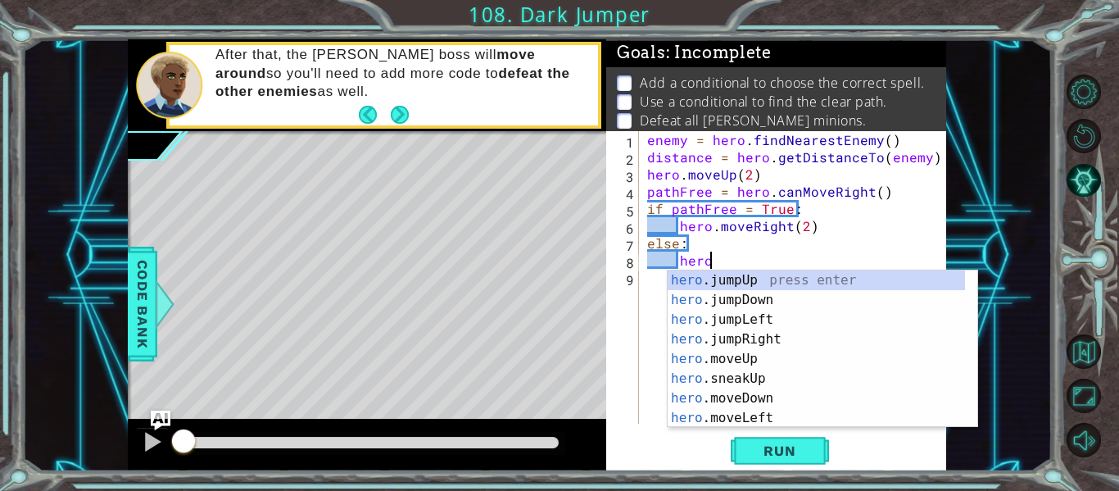
scroll to position [0, 3]
type textarea "h"
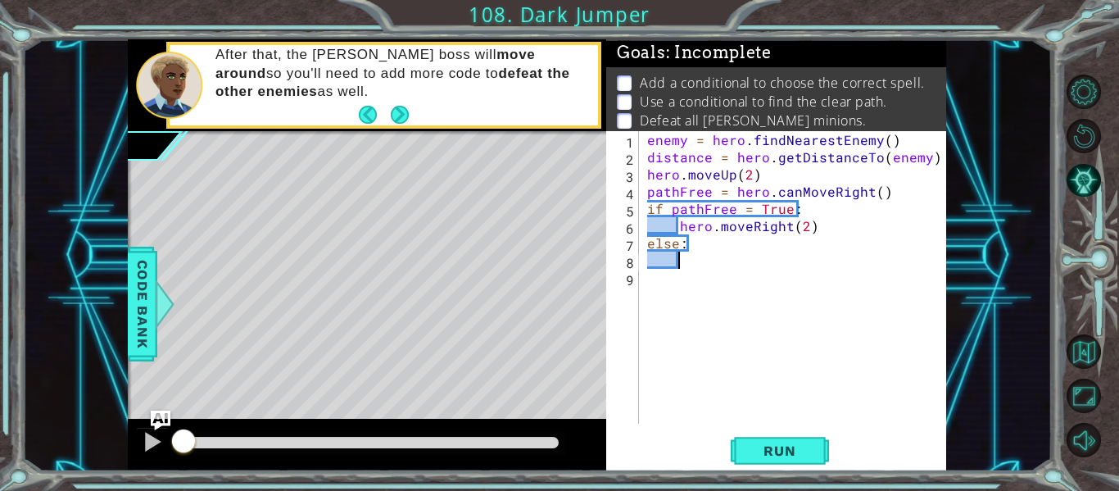
scroll to position [0, 0]
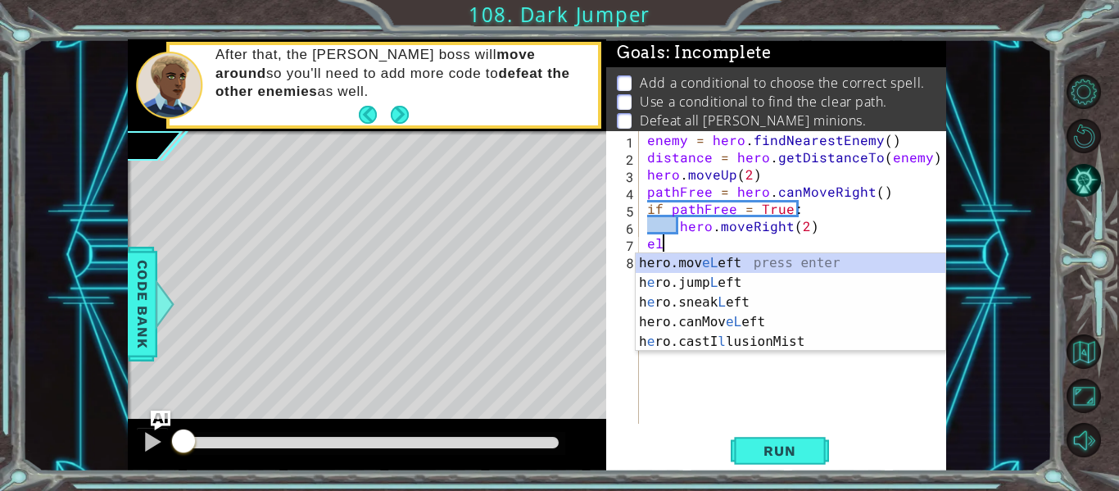
type textarea "e"
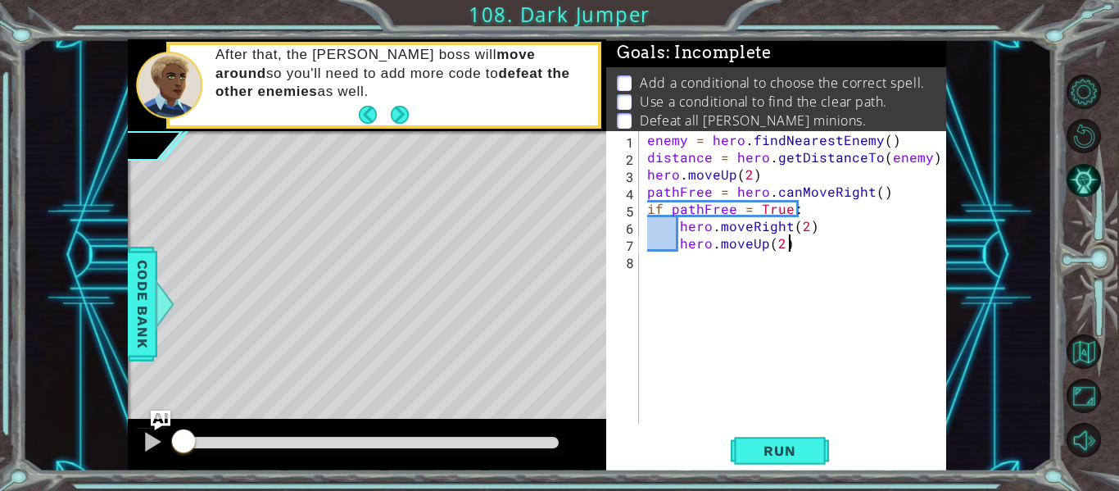
scroll to position [0, 8]
click at [782, 243] on div "enemy = hero . findNearestEnemy ( ) distance = hero . getDistanceTo ( enemy ) h…" at bounding box center [797, 294] width 307 height 327
type textarea "hero.moveUp(3)"
click at [648, 273] on div "enemy = hero . findNearestEnemy ( ) distance = hero . getDistanceTo ( enemy ) h…" at bounding box center [797, 294] width 307 height 327
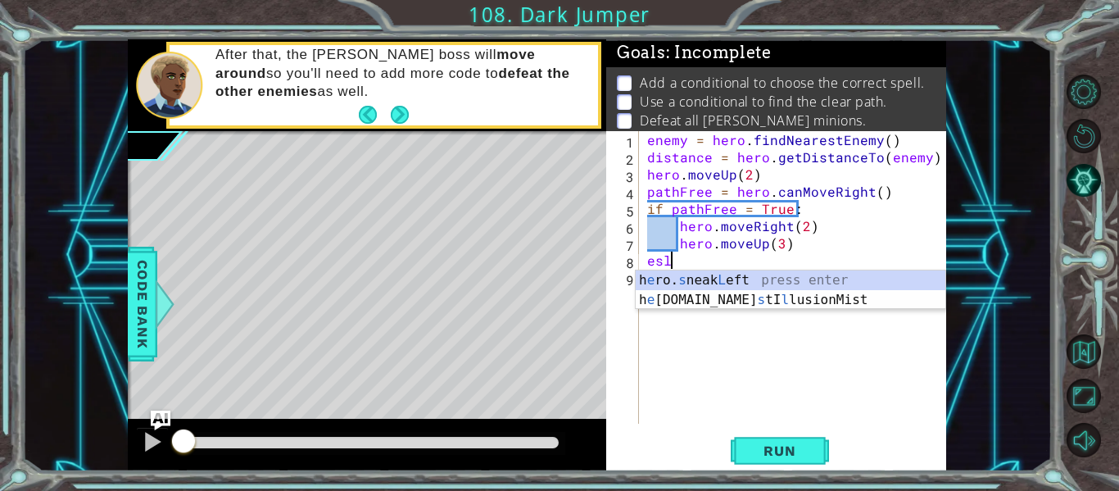
scroll to position [0, 0]
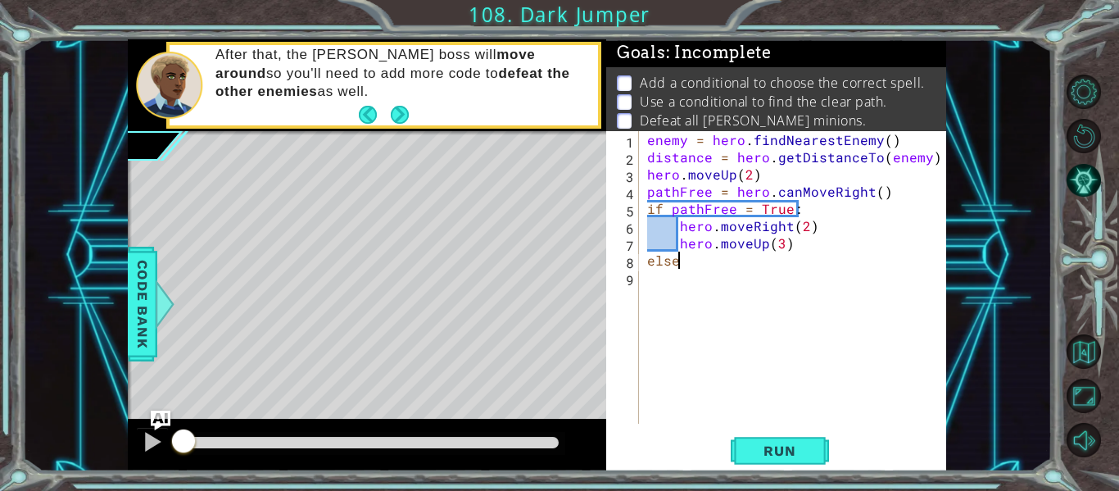
type textarea "else:"
click at [652, 280] on div "enemy = hero . findNearestEnemy ( ) distance = hero . getDistanceTo ( enemy ) h…" at bounding box center [797, 294] width 307 height 327
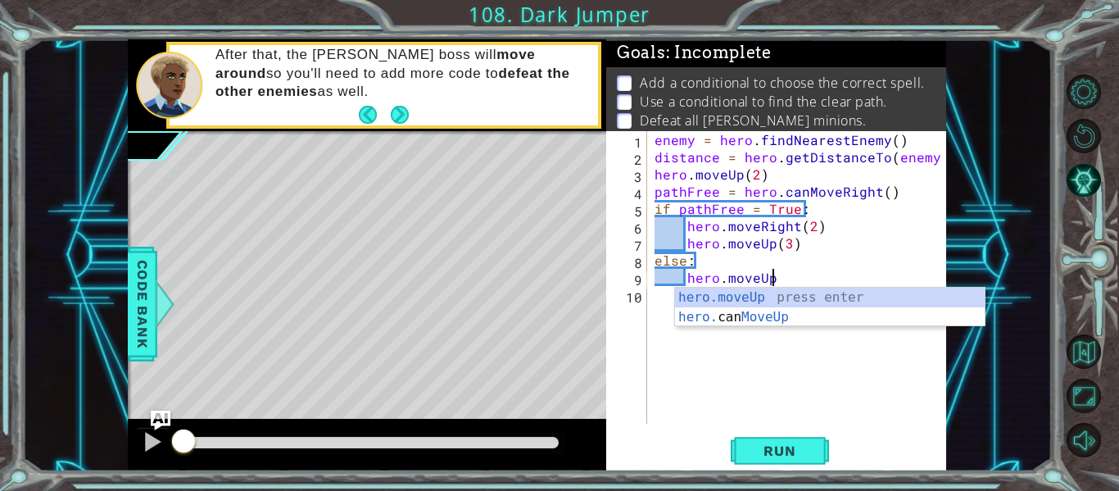
scroll to position [0, 7]
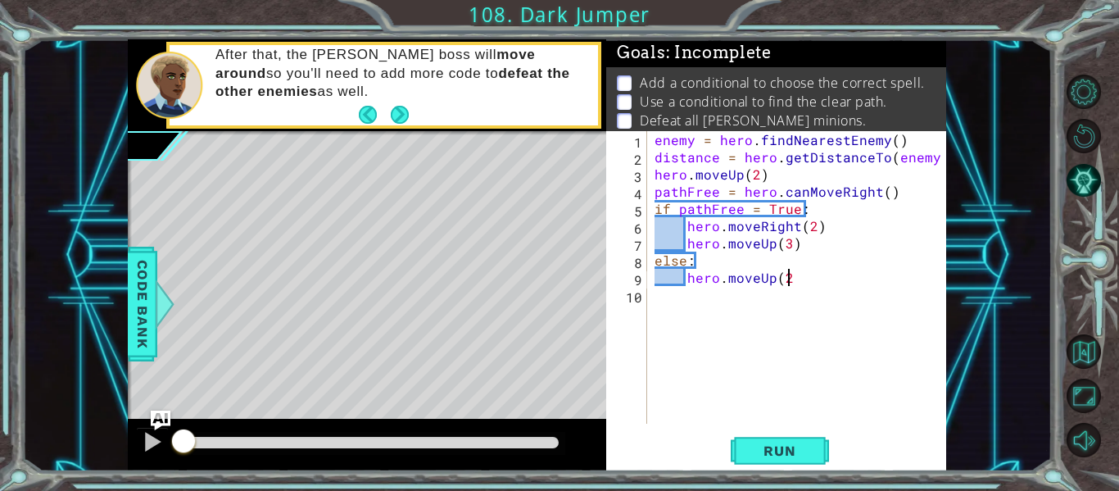
type textarea "hero.moveUp(2)"
click at [689, 298] on div "enemy = hero . findNearestEnemy ( ) distance = hero . getDistanceTo ( enemy ) h…" at bounding box center [802, 294] width 300 height 327
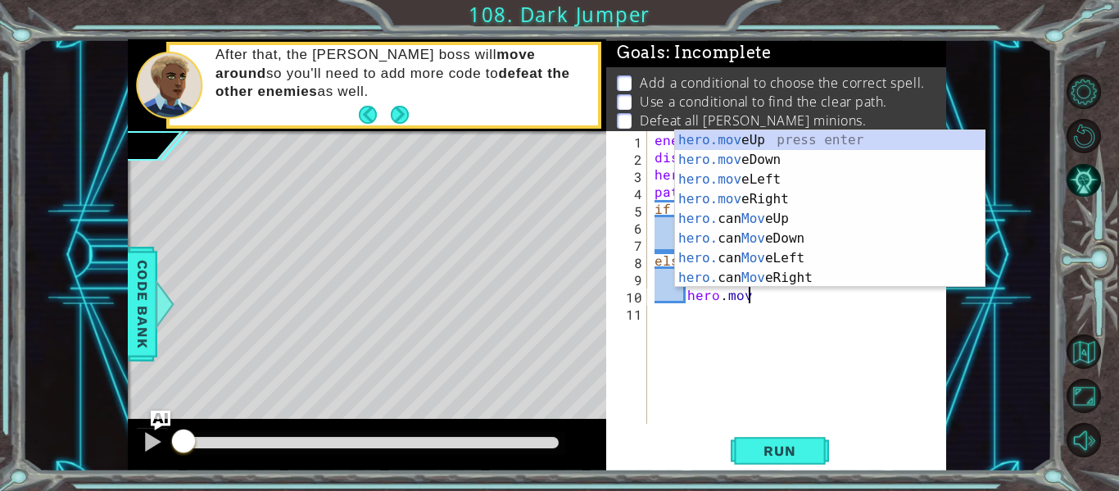
scroll to position [0, 6]
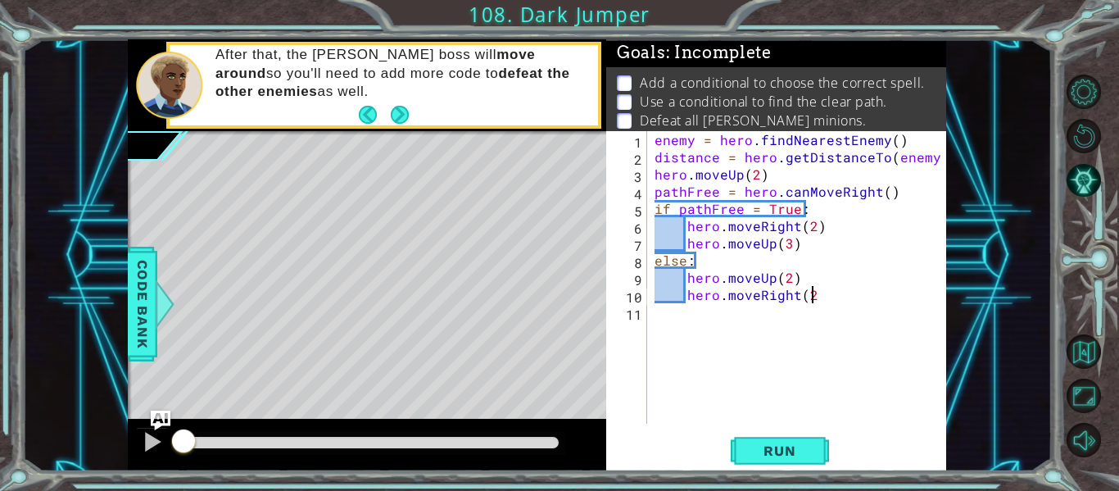
type textarea "hero.moveRight(2)"
click at [688, 315] on div "enemy = hero . findNearestEnemy ( ) distance = hero . getDistanceTo ( enemy ) h…" at bounding box center [802, 294] width 300 height 327
type textarea "hero.moveUp(1)"
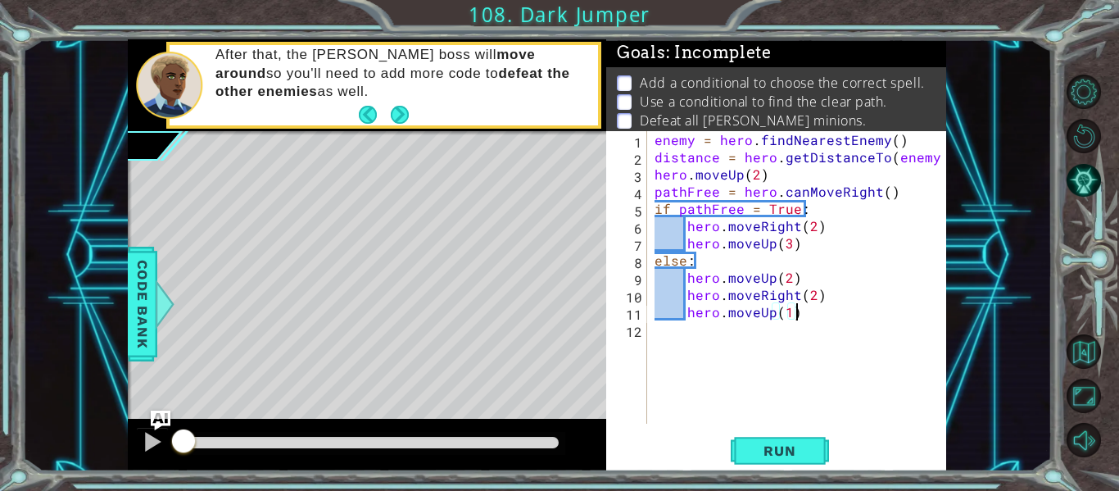
scroll to position [0, 8]
click at [665, 342] on div "enemy = hero . findNearestEnemy ( ) distance = hero . getDistanceTo ( enemy ) h…" at bounding box center [802, 294] width 300 height 327
click at [747, 444] on span "Run" at bounding box center [779, 451] width 65 height 16
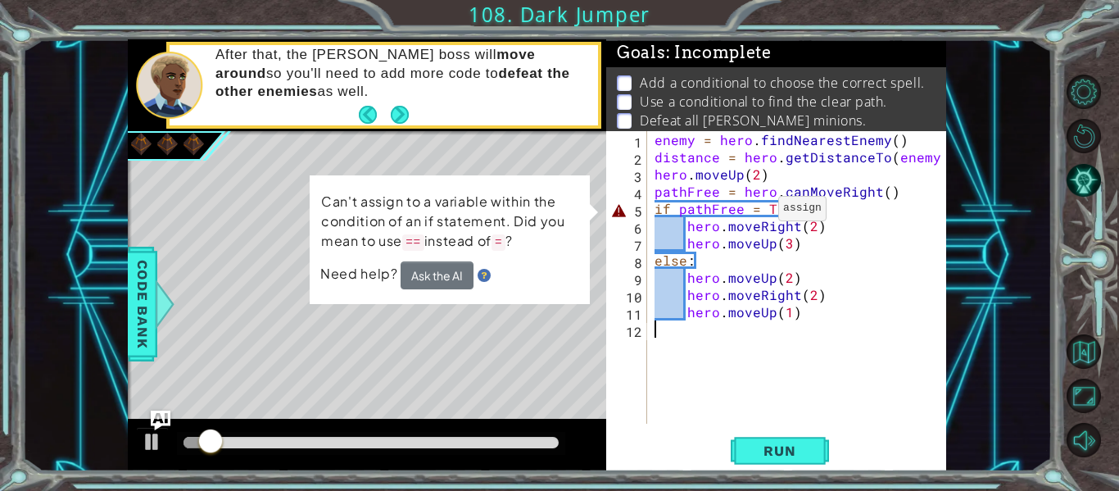
click at [758, 212] on div "enemy = hero . findNearestEnemy ( ) distance = hero . getDistanceTo ( enemy ) h…" at bounding box center [802, 294] width 300 height 327
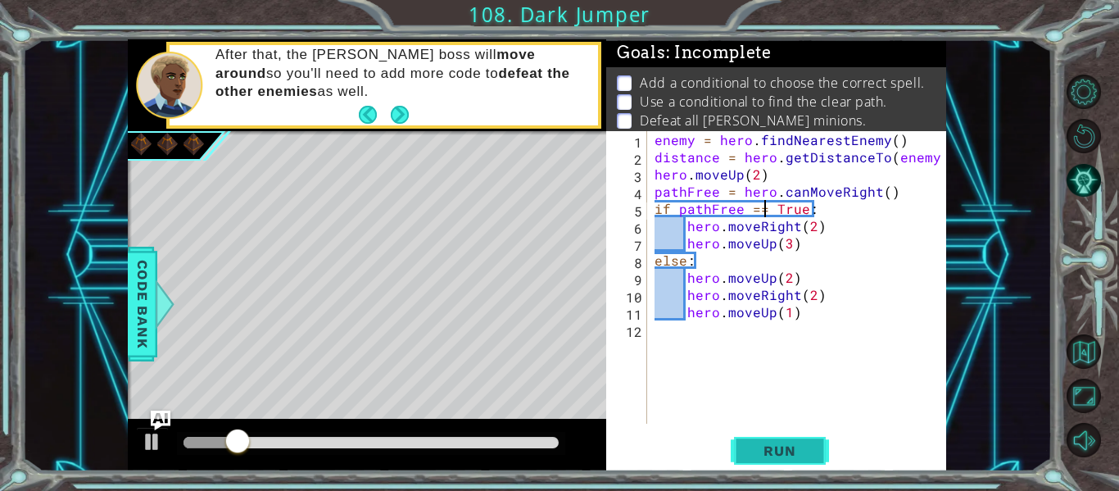
click at [773, 448] on span "Run" at bounding box center [779, 451] width 65 height 16
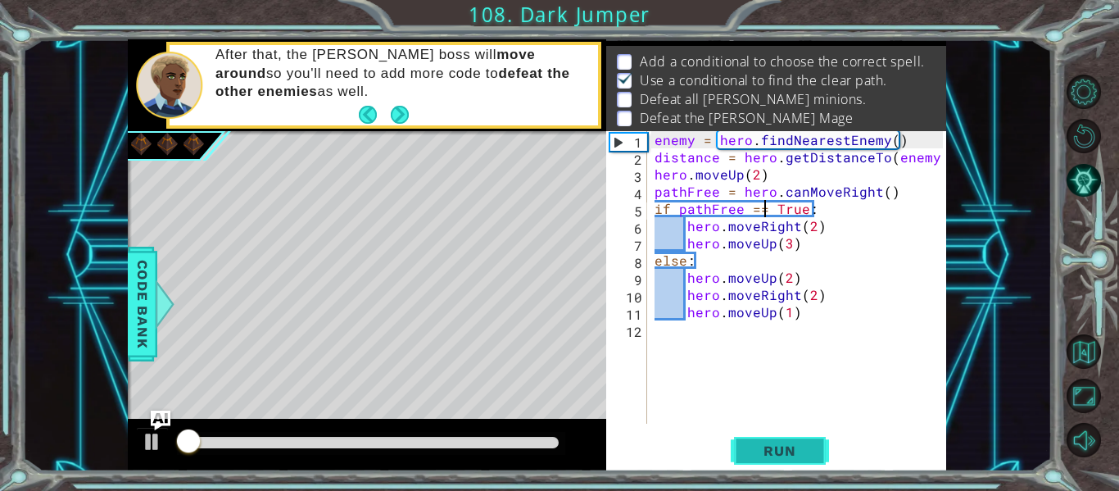
scroll to position [24, 0]
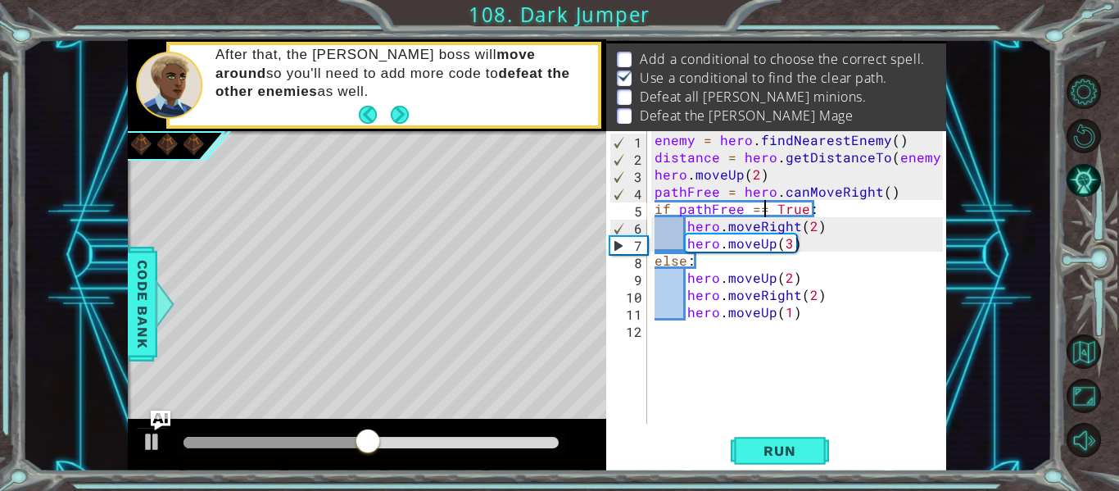
click at [790, 231] on div "enemy = hero . findNearestEnemy ( ) distance = hero . getDistanceTo ( enemy ) h…" at bounding box center [802, 294] width 300 height 327
click at [793, 229] on div "enemy = hero . findNearestEnemy ( ) distance = hero . getDistanceTo ( enemy ) h…" at bounding box center [802, 294] width 300 height 327
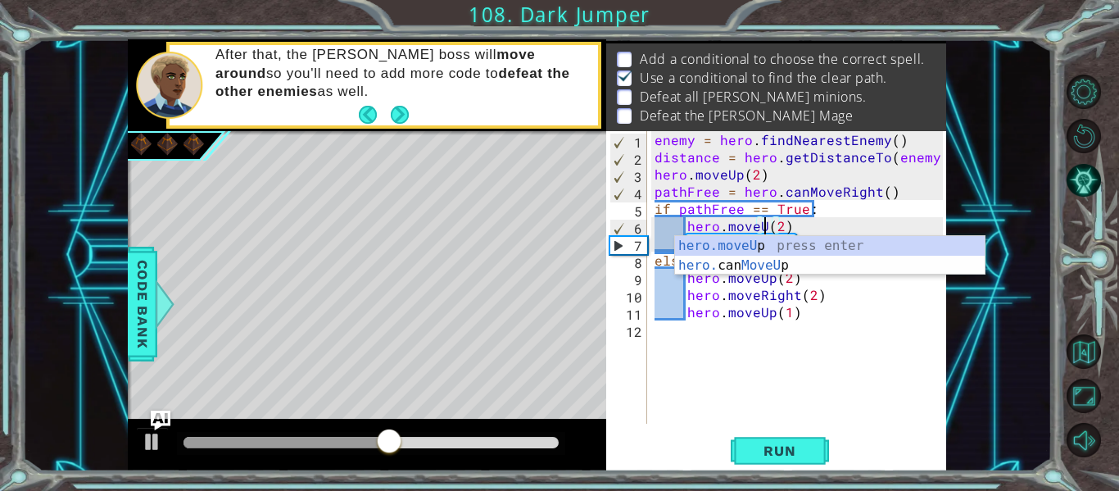
type textarea "hero.moveUp(2)"
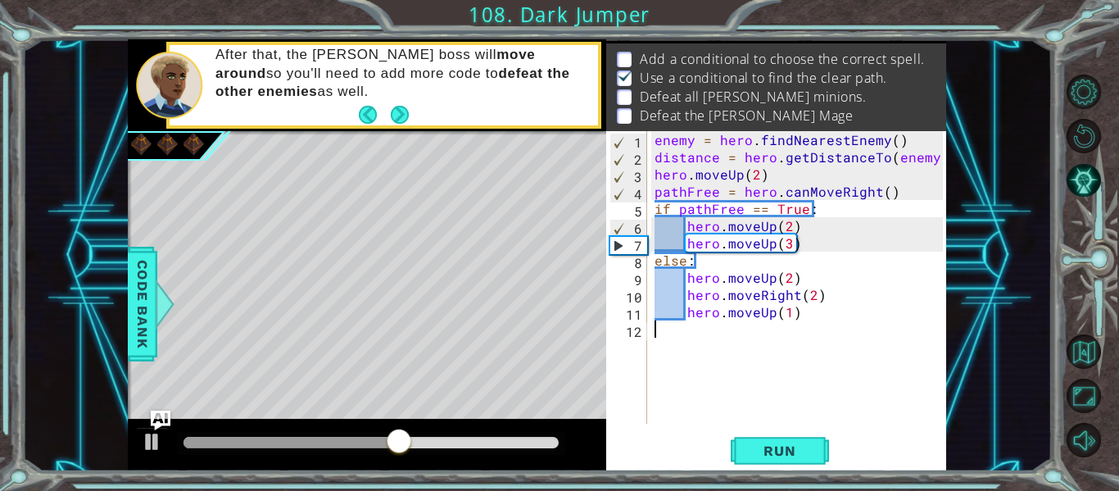
click at [815, 343] on div "enemy = hero . findNearestEnemy ( ) distance = hero . getDistanceTo ( enemy ) h…" at bounding box center [802, 294] width 300 height 327
click at [771, 252] on div "enemy = hero . findNearestEnemy ( ) distance = hero . getDistanceTo ( enemy ) h…" at bounding box center [802, 294] width 300 height 327
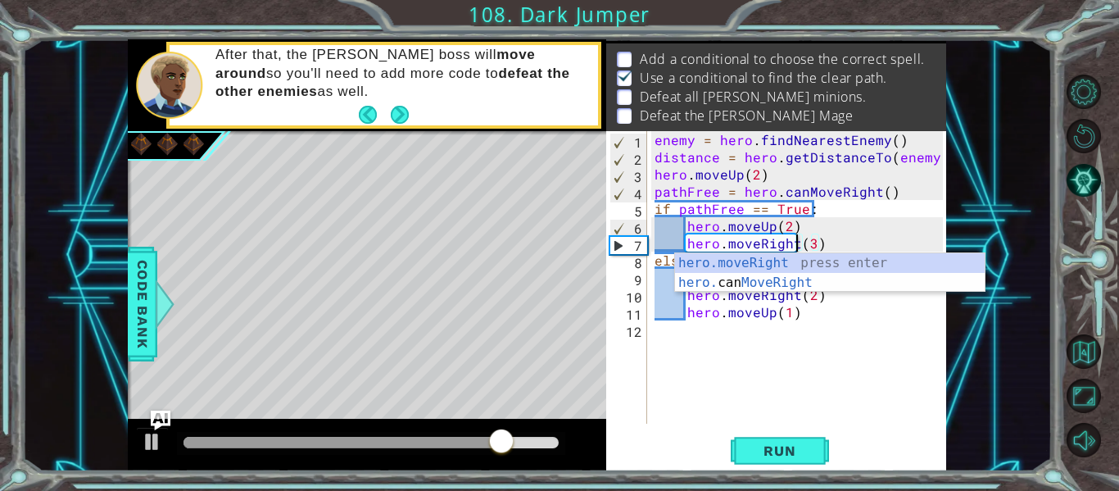
click at [809, 244] on div "enemy = hero . findNearestEnemy ( ) distance = hero . getDistanceTo ( enemy ) h…" at bounding box center [802, 294] width 300 height 327
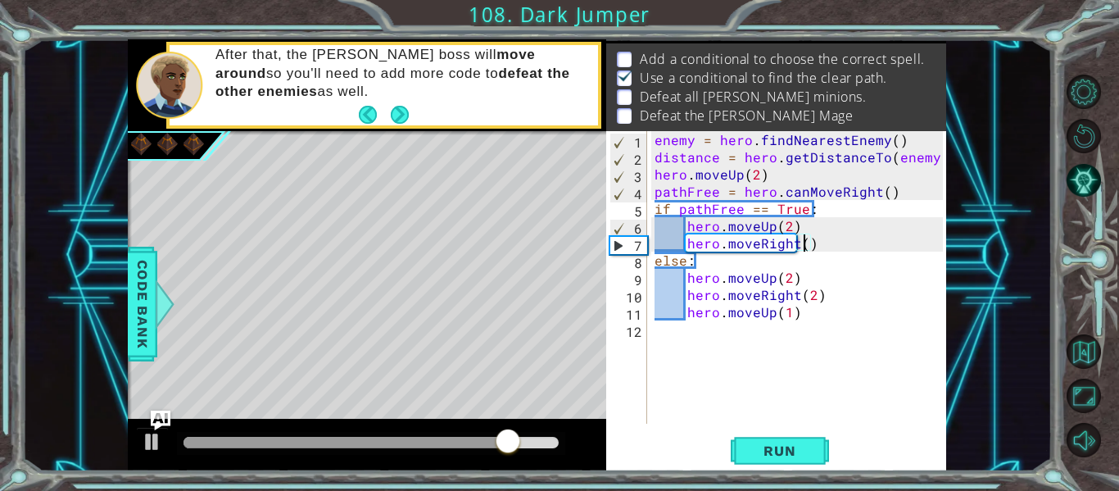
type textarea "hero.moveRight(2)"
click at [841, 243] on div "enemy = hero . findNearestEnemy ( ) distance = hero . getDistanceTo ( enemy ) h…" at bounding box center [802, 294] width 300 height 327
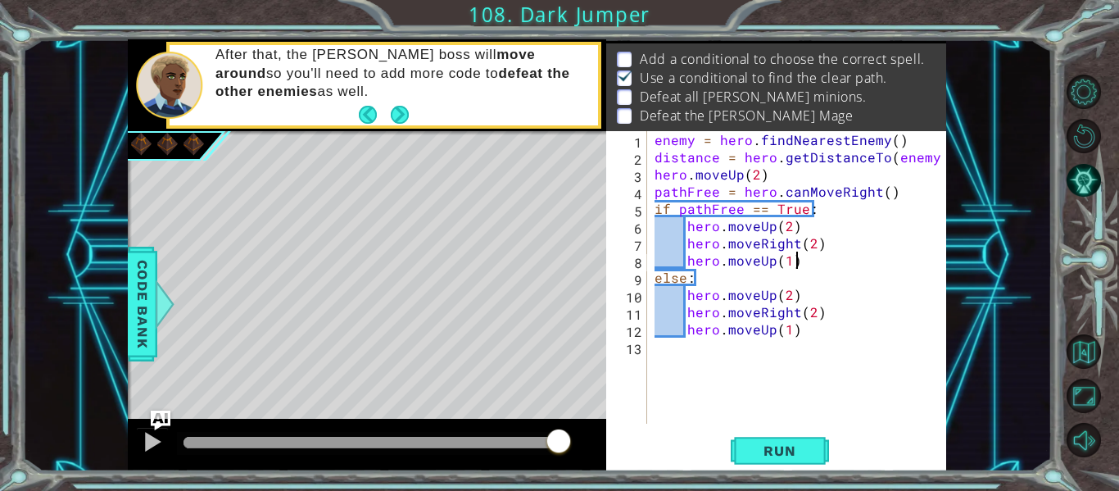
scroll to position [0, 8]
click at [794, 329] on div "enemy = hero . findNearestEnemy ( ) distance = hero . getDistanceTo ( enemy ) h…" at bounding box center [802, 294] width 300 height 327
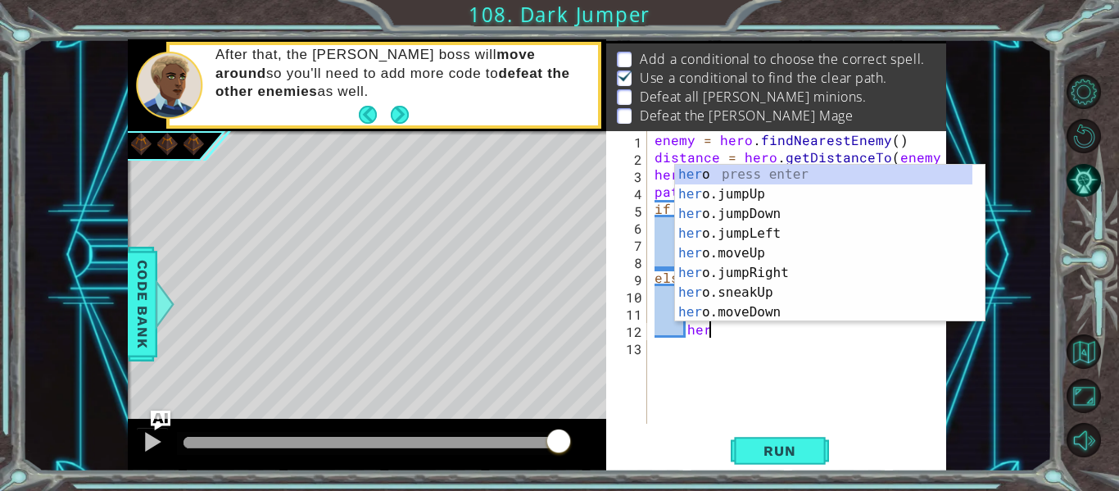
type textarea "h"
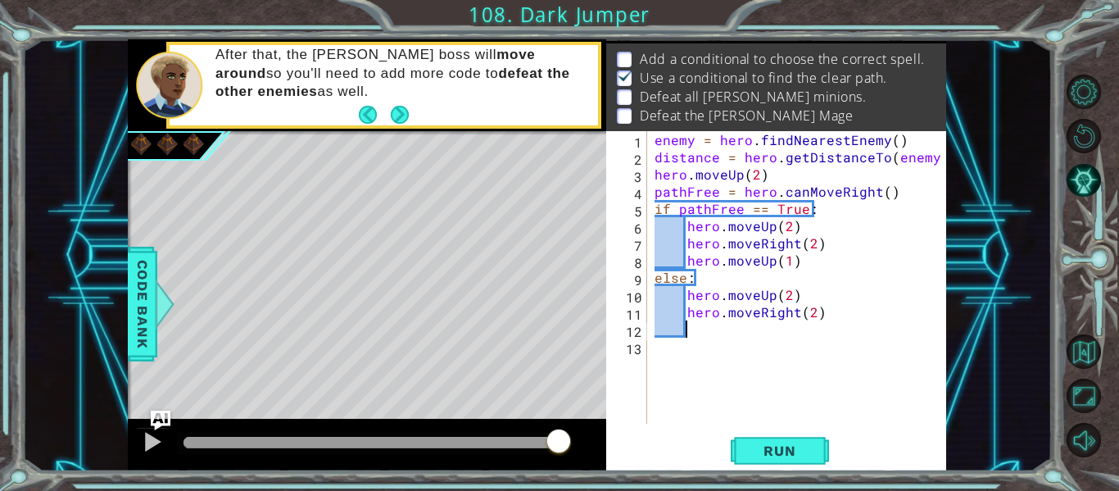
scroll to position [0, 0]
click at [811, 316] on div "enemy = hero . findNearestEnemy ( ) distance = hero . getDistanceTo ( enemy ) h…" at bounding box center [802, 294] width 300 height 327
click at [776, 452] on span "Run" at bounding box center [779, 451] width 65 height 16
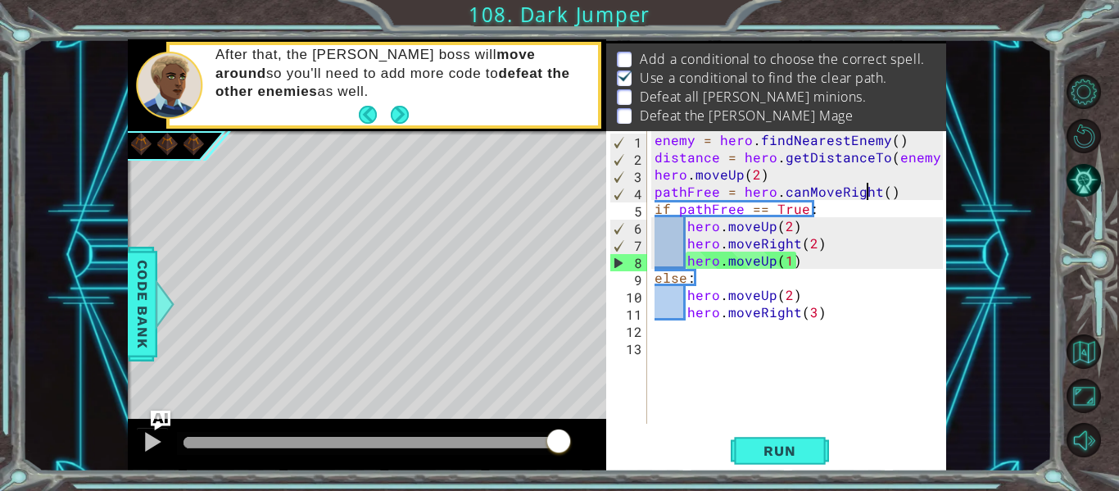
click at [870, 191] on div "enemy = hero . findNearestEnemy ( ) distance = hero . getDistanceTo ( enemy ) h…" at bounding box center [802, 294] width 300 height 327
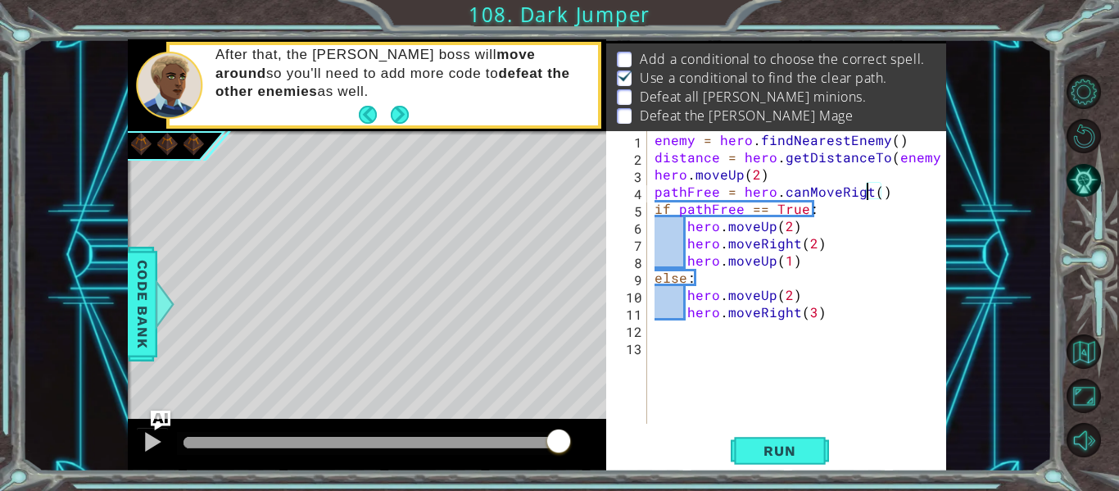
click at [867, 192] on div "enemy = hero . findNearestEnemy ( ) distance = hero . getDistanceTo ( enemy ) h…" at bounding box center [802, 294] width 300 height 327
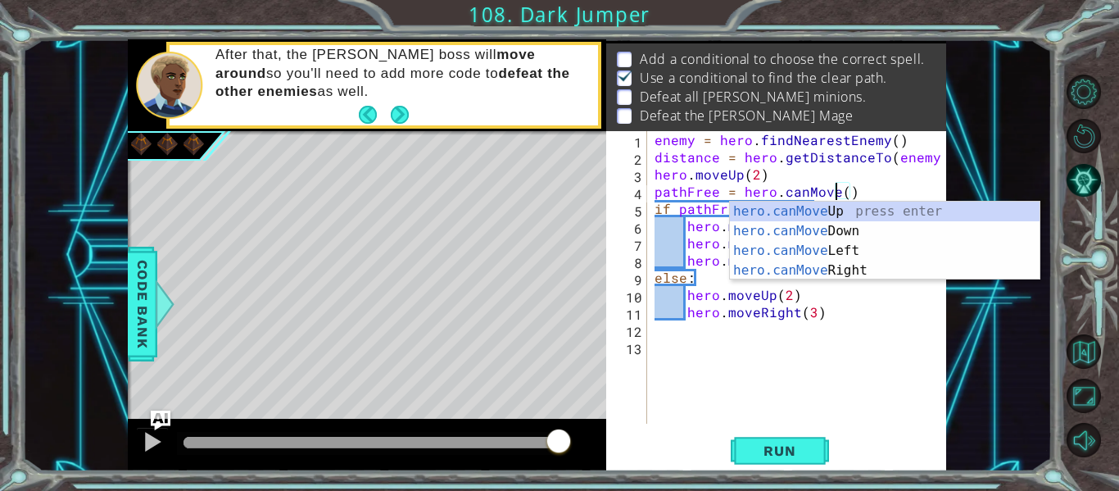
scroll to position [0, 12]
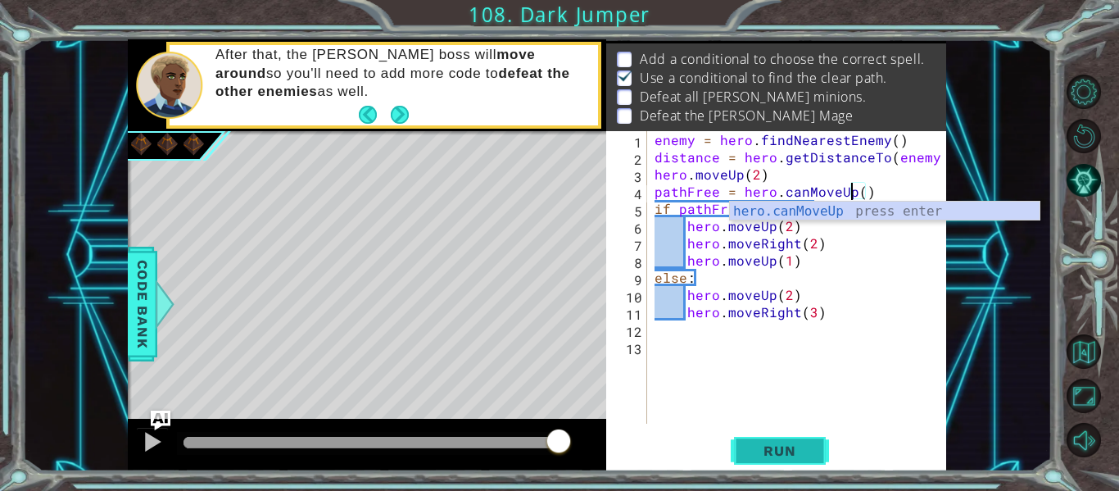
type textarea "pathFree = hero.canMoveUp()"
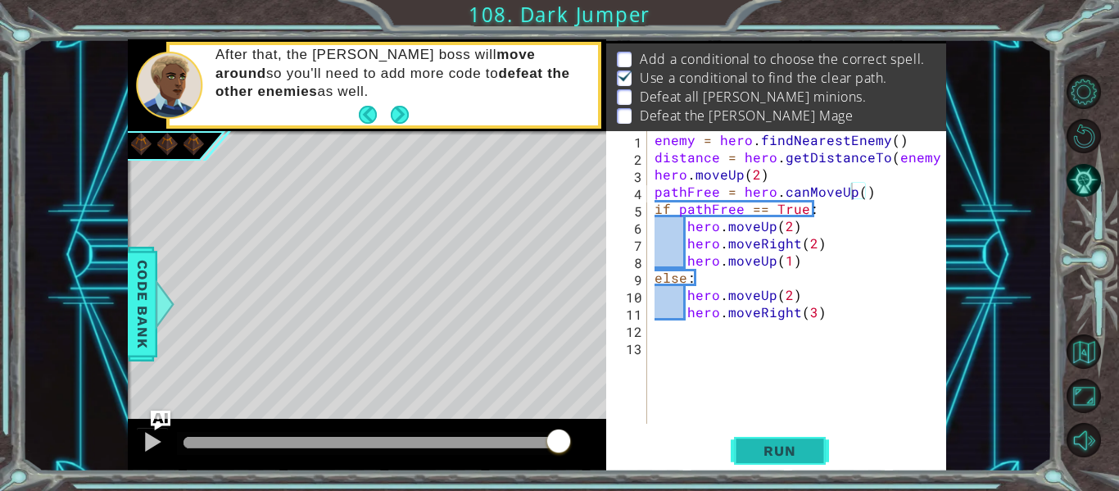
click at [769, 452] on span "Run" at bounding box center [779, 451] width 65 height 16
